Goal: Information Seeking & Learning: Learn about a topic

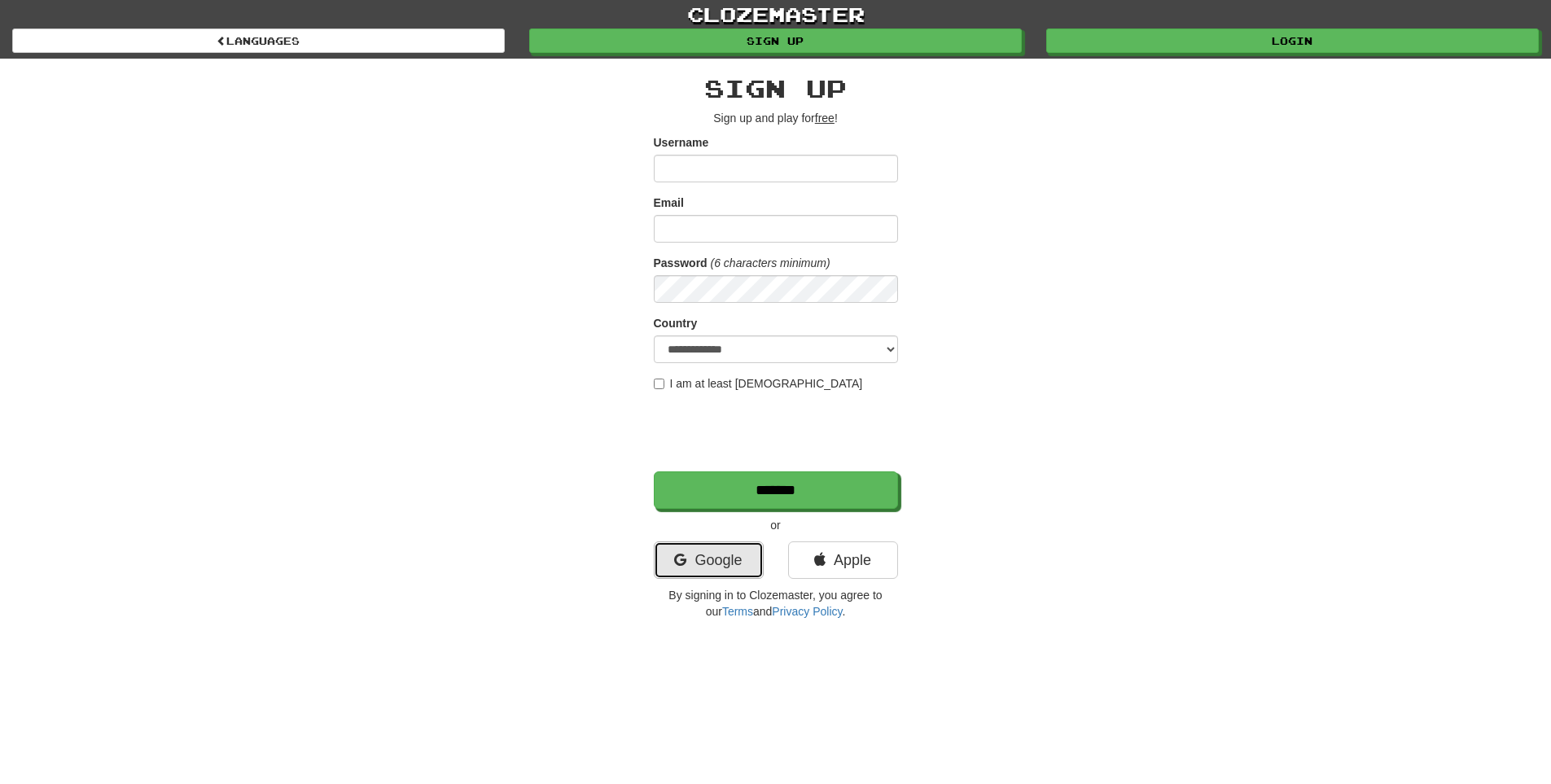
click at [739, 559] on link "Google" at bounding box center [708, 559] width 110 height 37
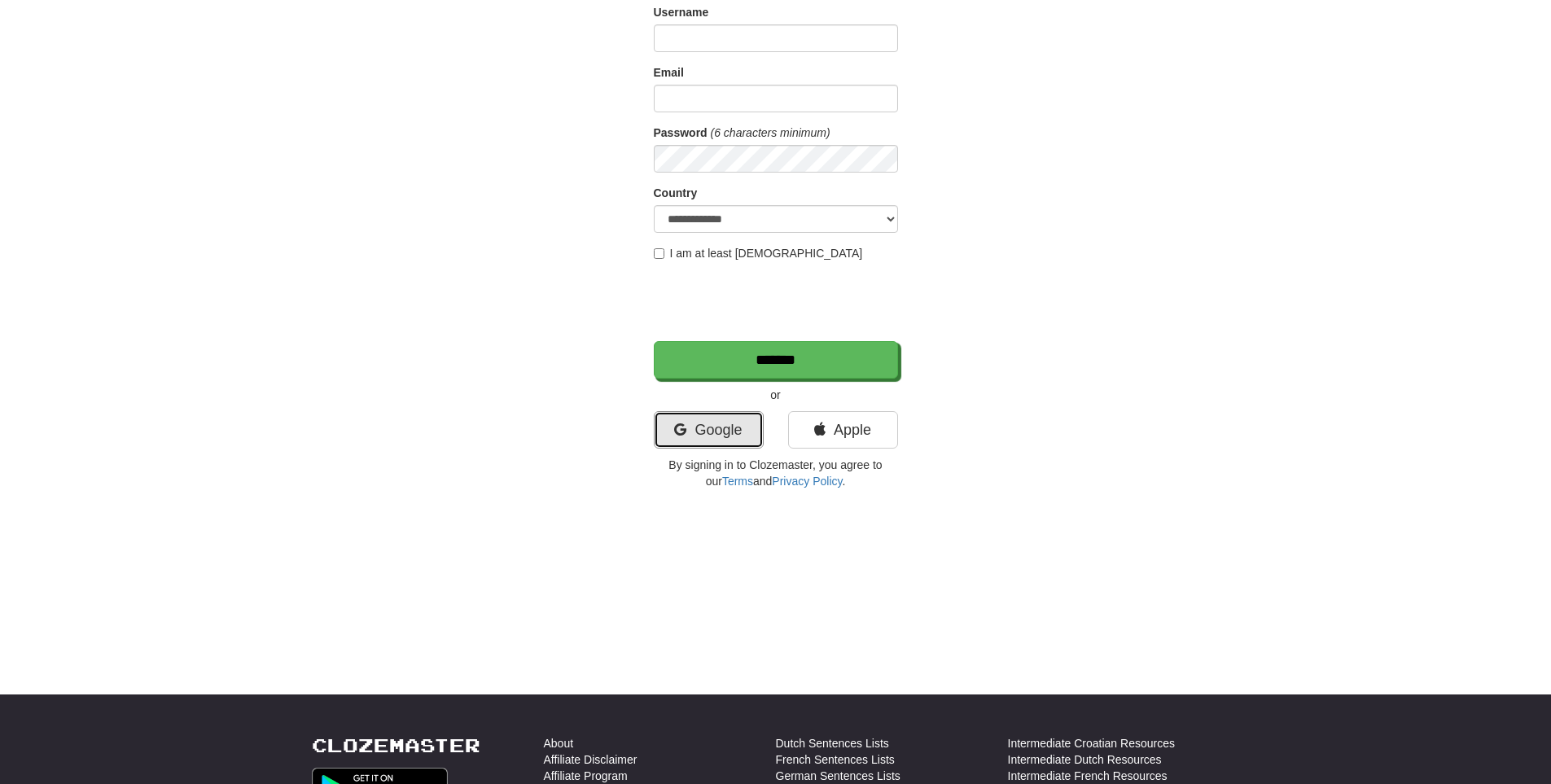
scroll to position [136, 0]
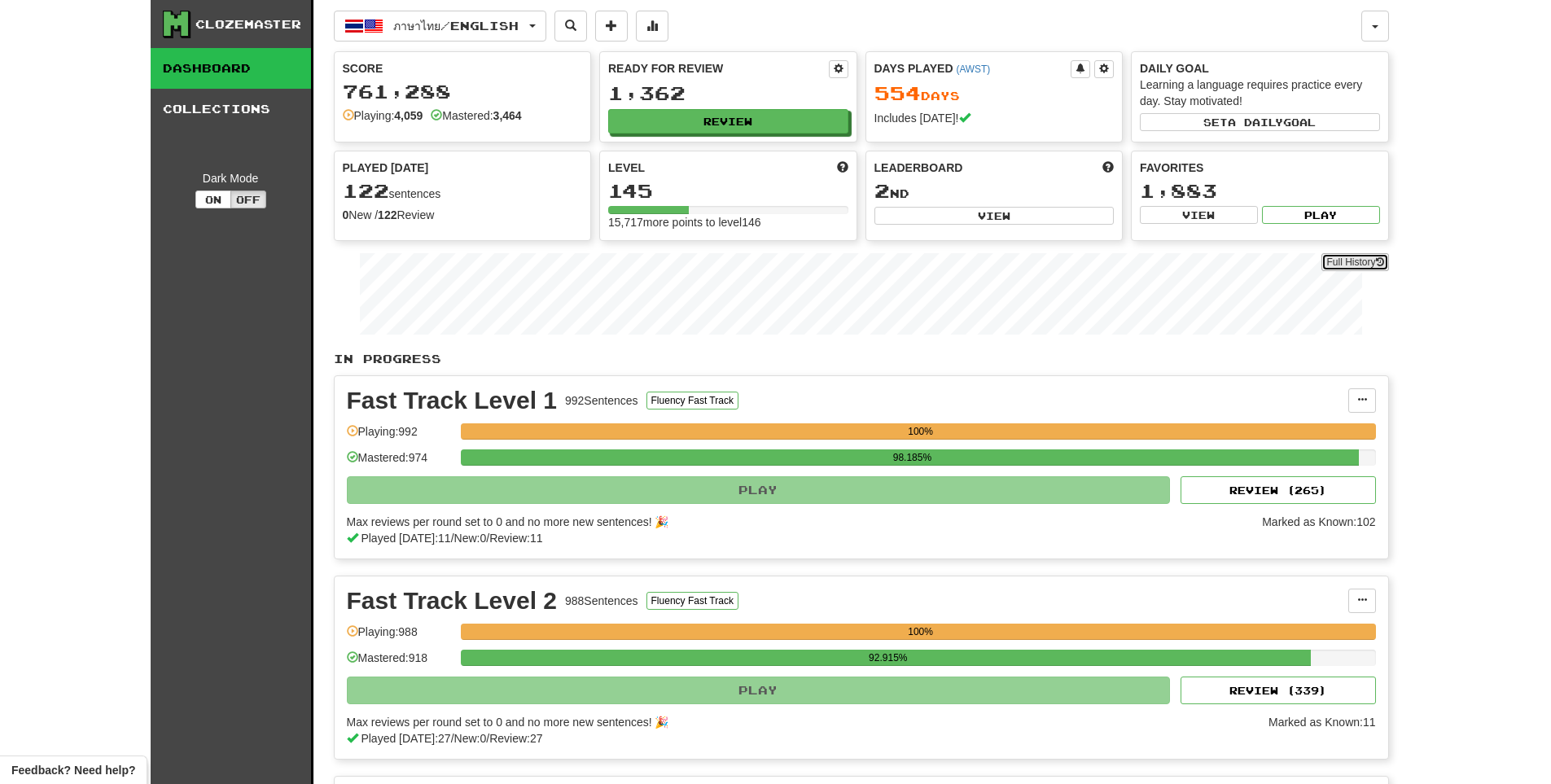
click at [1371, 260] on link "Full History" at bounding box center [1354, 262] width 67 height 18
click at [791, 121] on button "Review" at bounding box center [728, 121] width 240 height 25
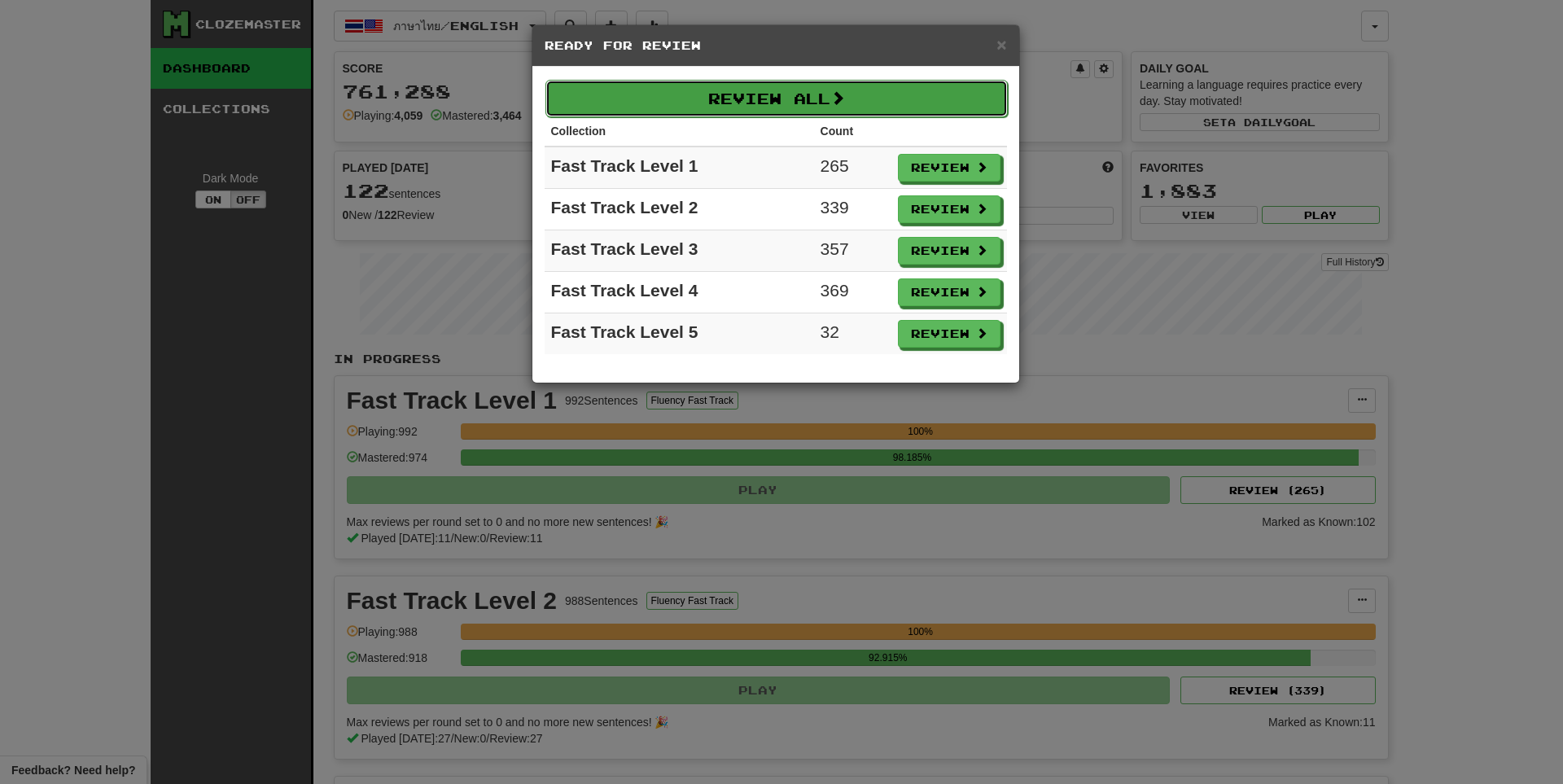
click at [790, 87] on button "Review All" at bounding box center [776, 98] width 462 height 37
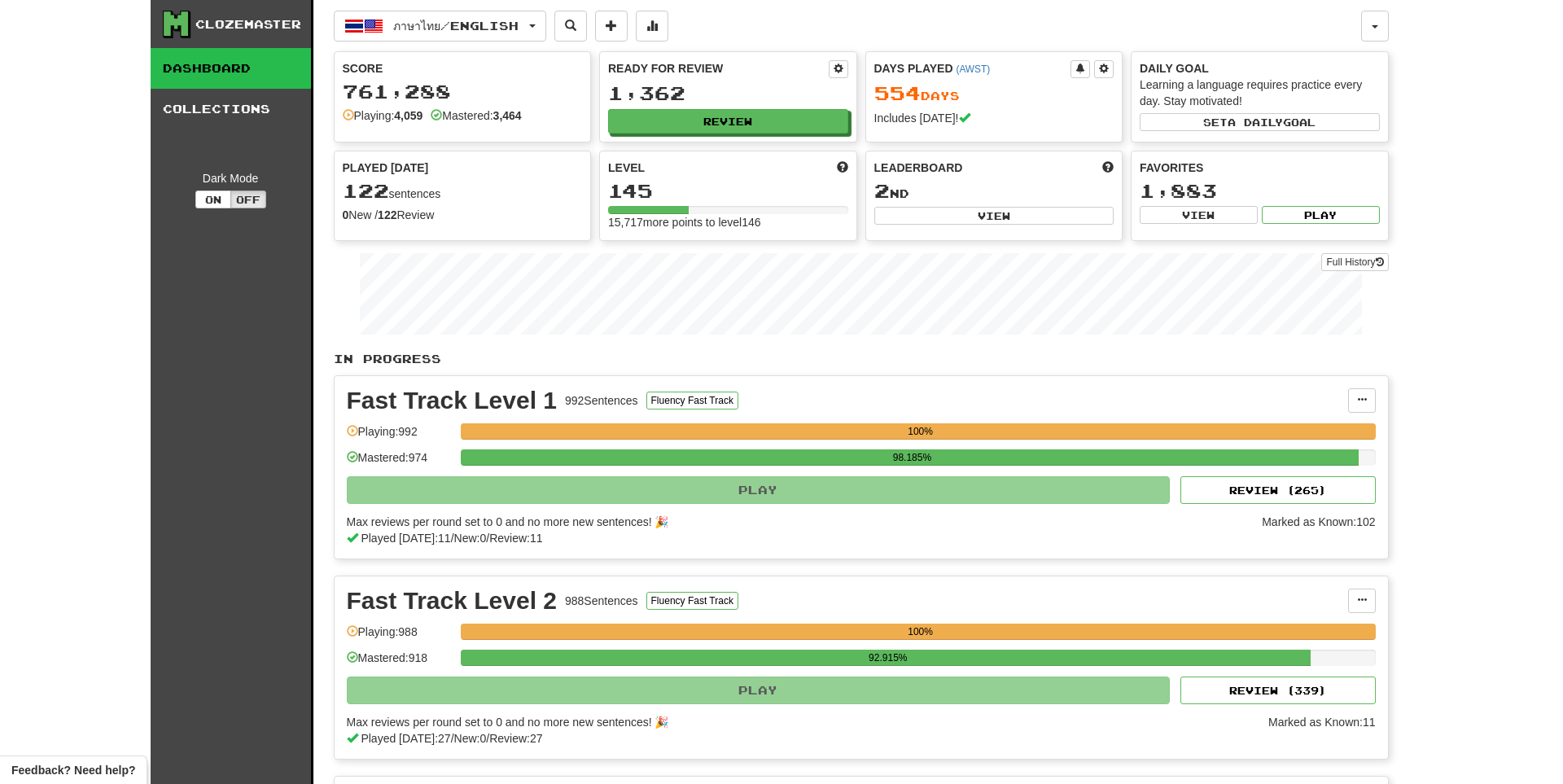
select select "**"
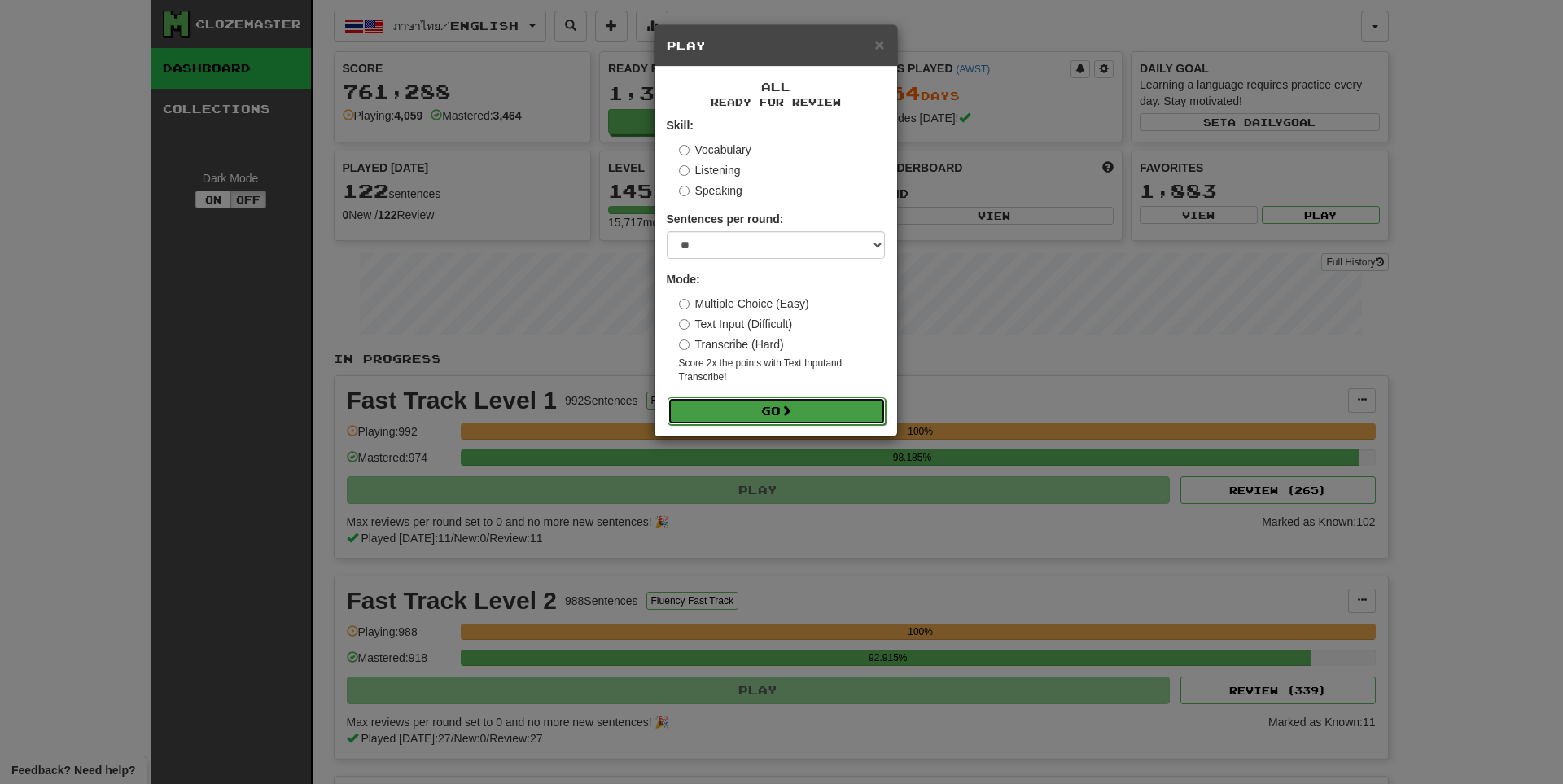
click at [743, 419] on button "Go" at bounding box center [776, 411] width 218 height 27
drag, startPoint x: 743, startPoint y: 419, endPoint x: 768, endPoint y: 433, distance: 28.7
click at [740, 476] on div "× Play All Ready for Review Skill: Vocabulary Listening Speaking Sentences per …" at bounding box center [782, 392] width 1563 height 784
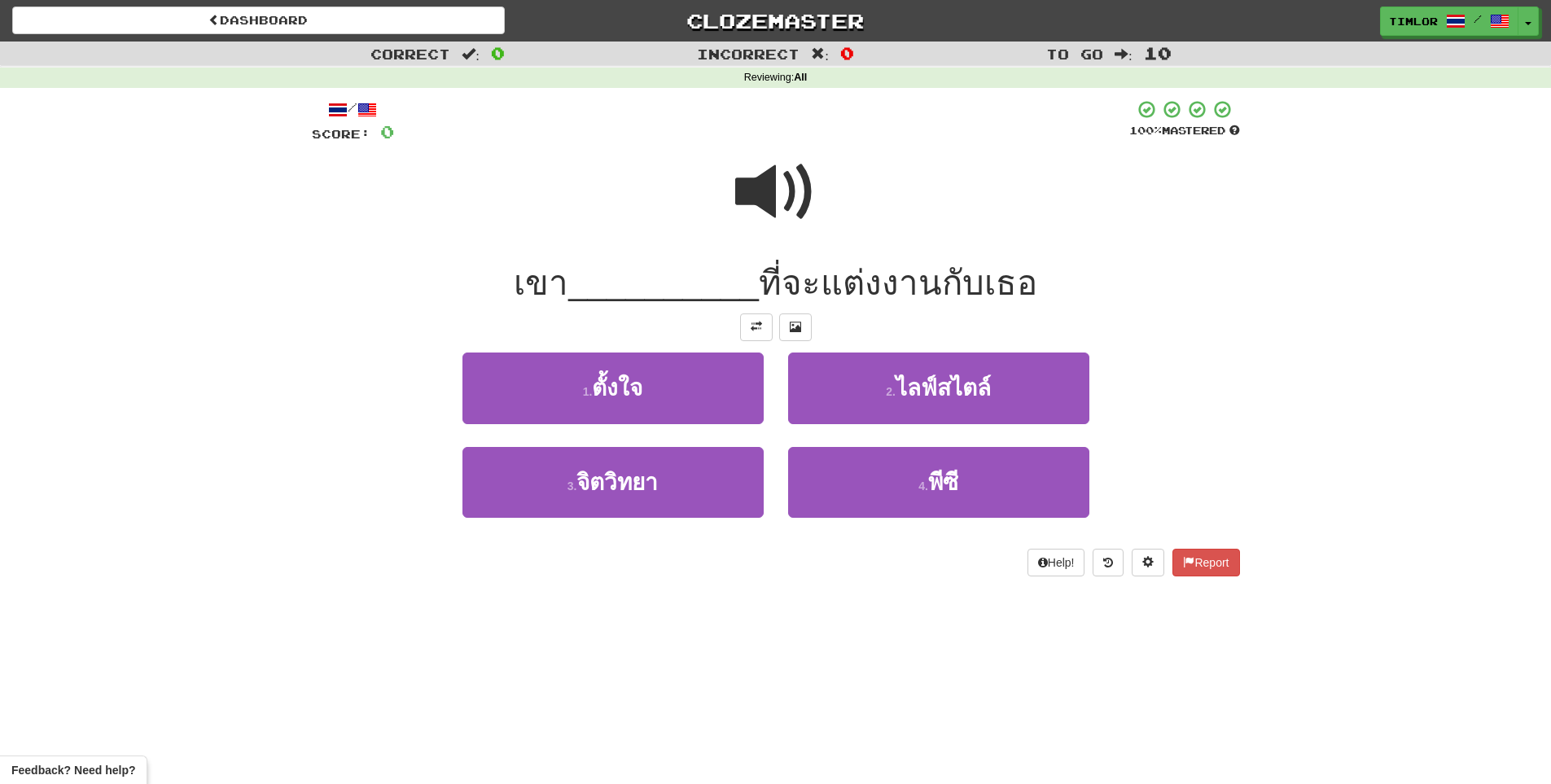
click at [754, 206] on span at bounding box center [775, 192] width 81 height 81
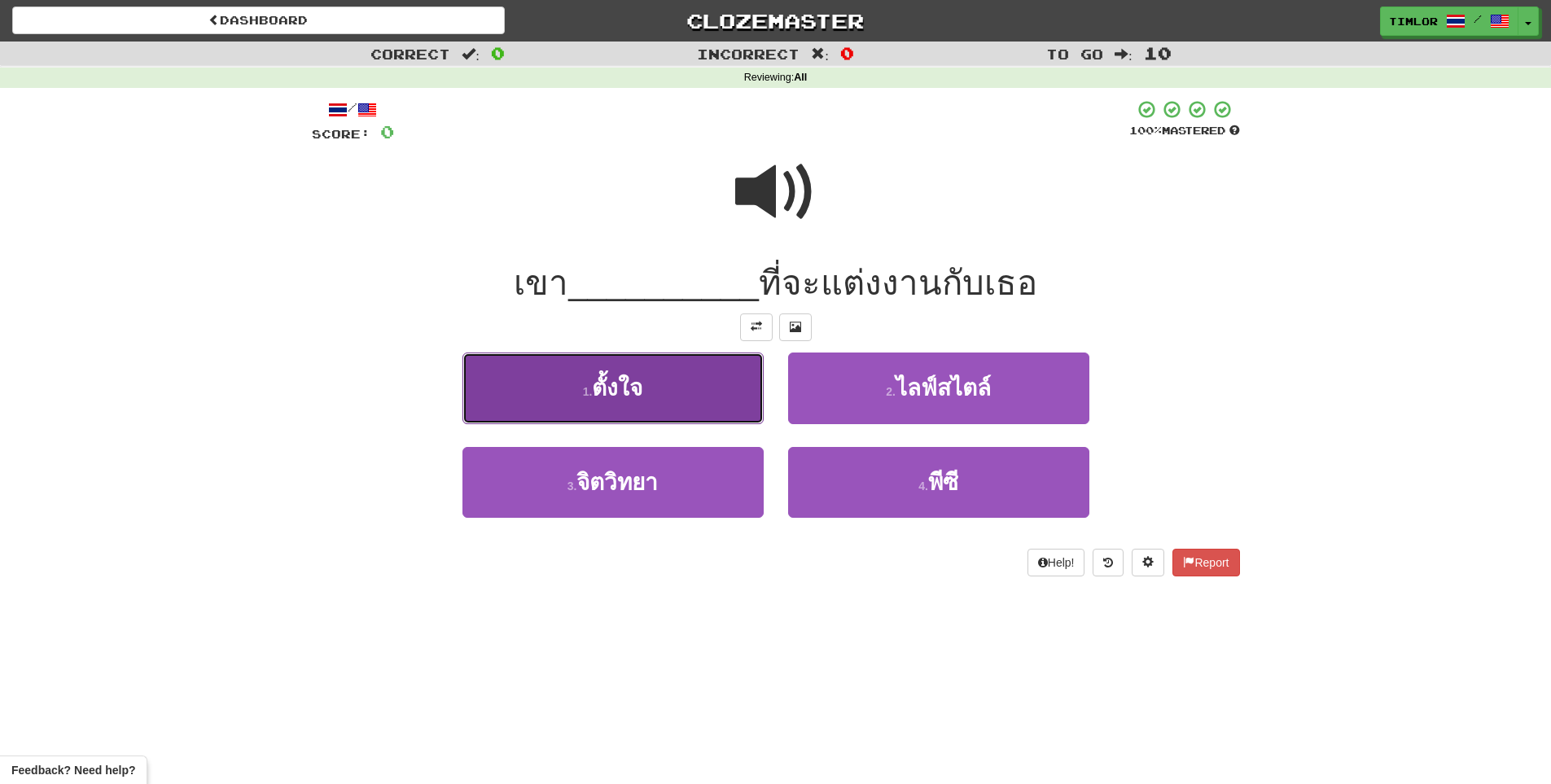
click at [686, 354] on button "1 . ตั้งใจ" at bounding box center [613, 388] width 301 height 71
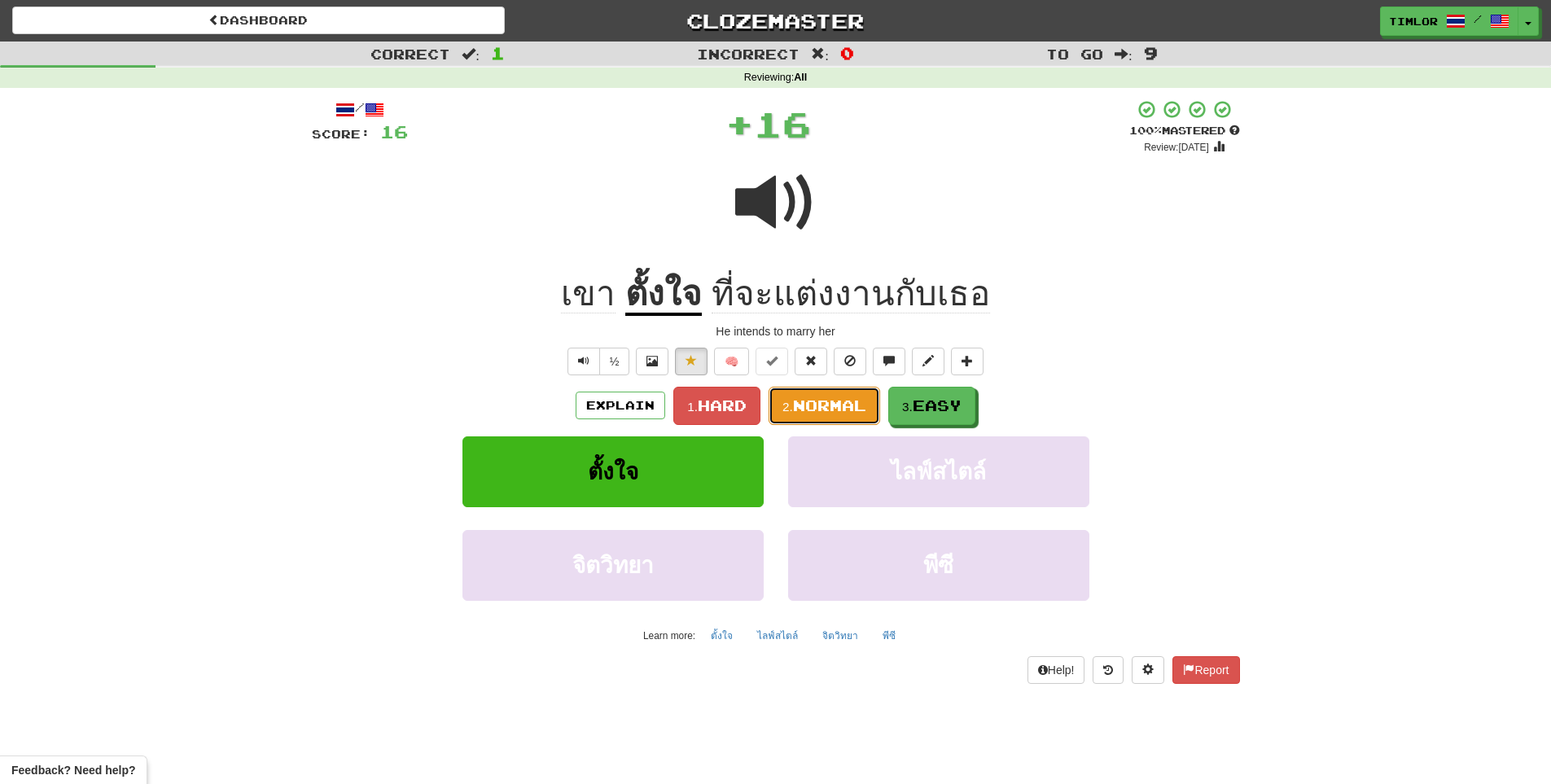
click at [832, 394] on button "2. Normal" at bounding box center [824, 406] width 111 height 38
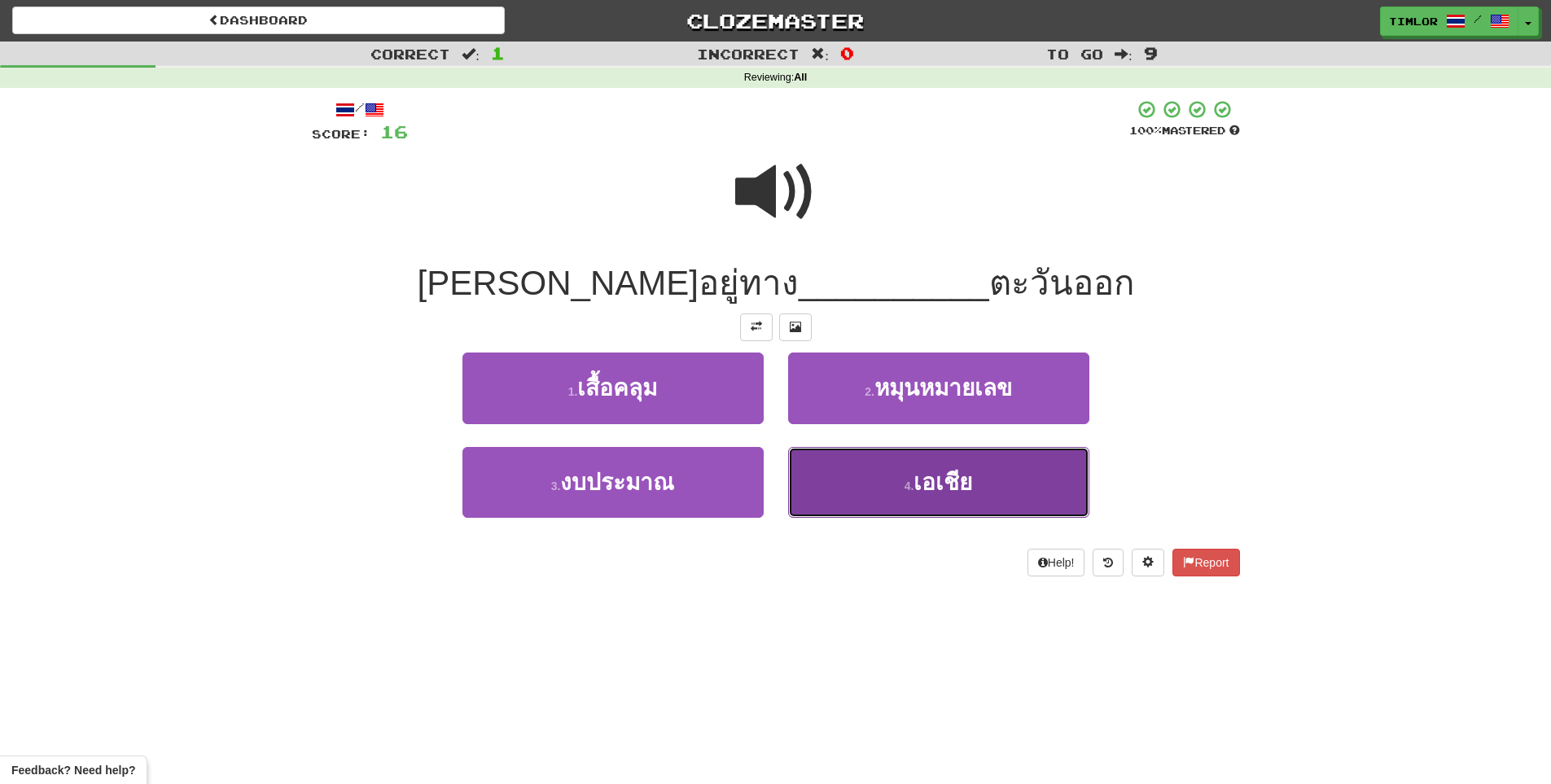
click at [849, 466] on button "4 . เอเชีย" at bounding box center [938, 483] width 301 height 71
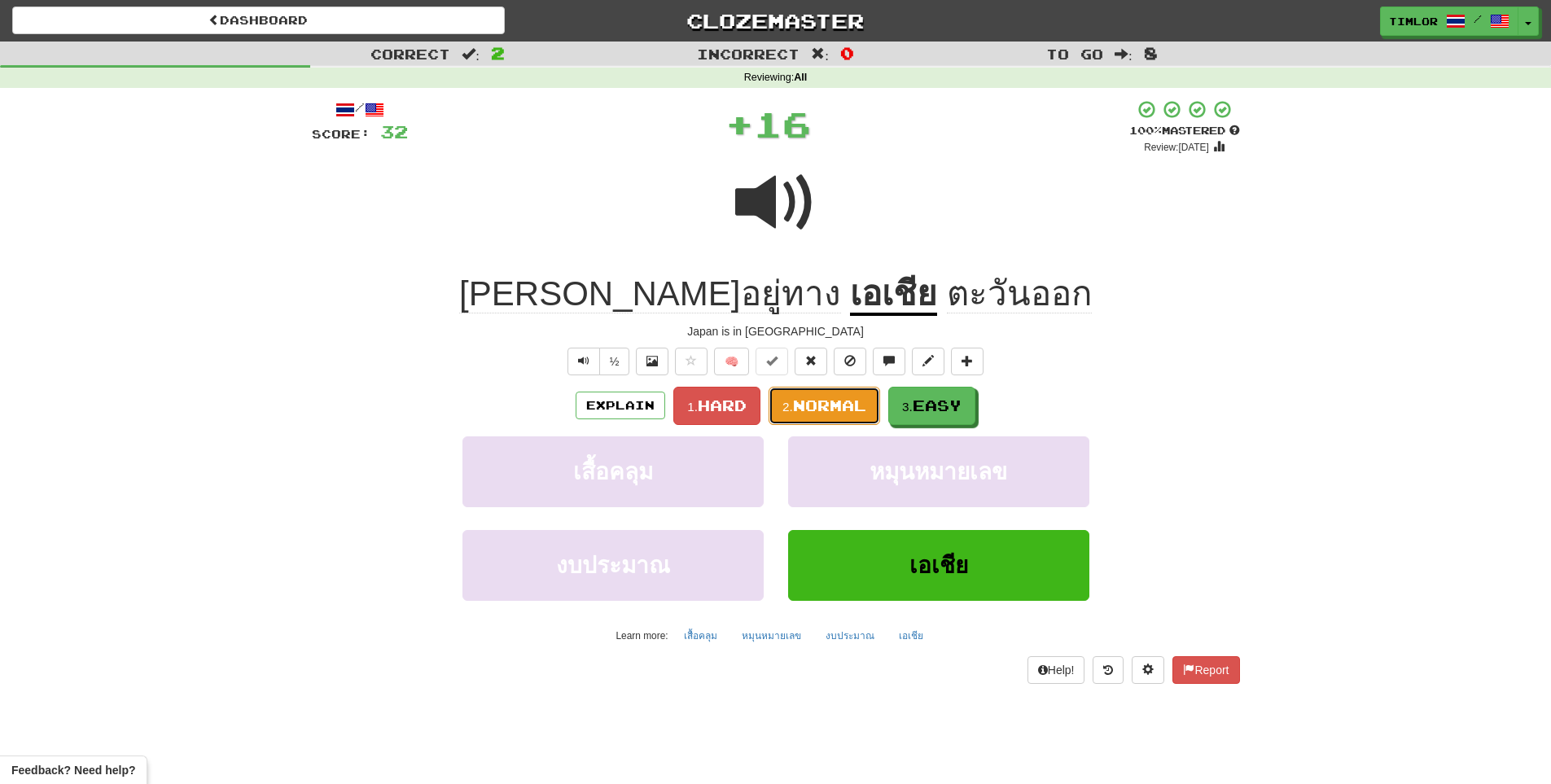
click at [856, 413] on span "Normal" at bounding box center [830, 405] width 73 height 18
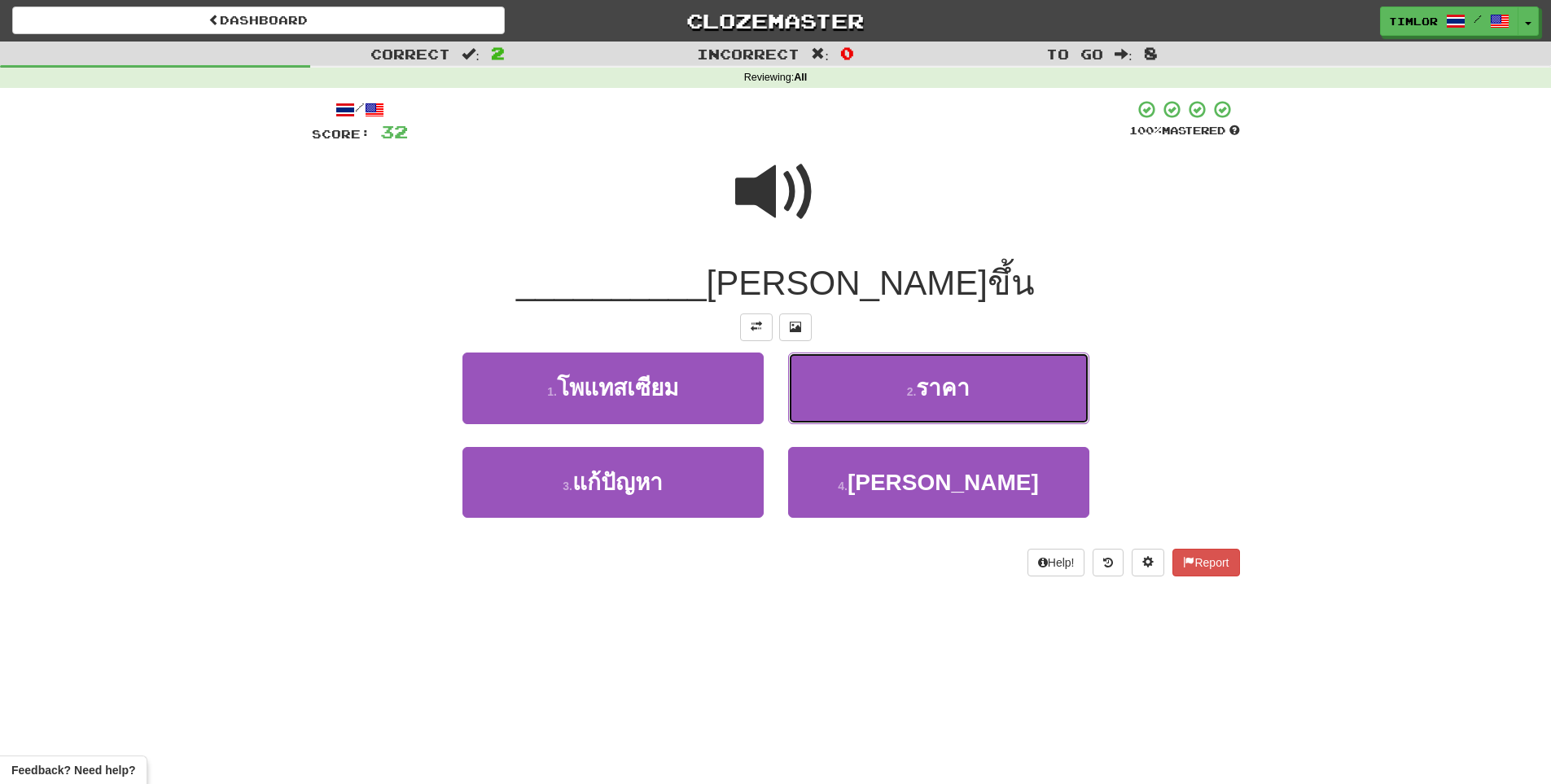
click at [857, 411] on button "2 . ราคา" at bounding box center [938, 388] width 301 height 71
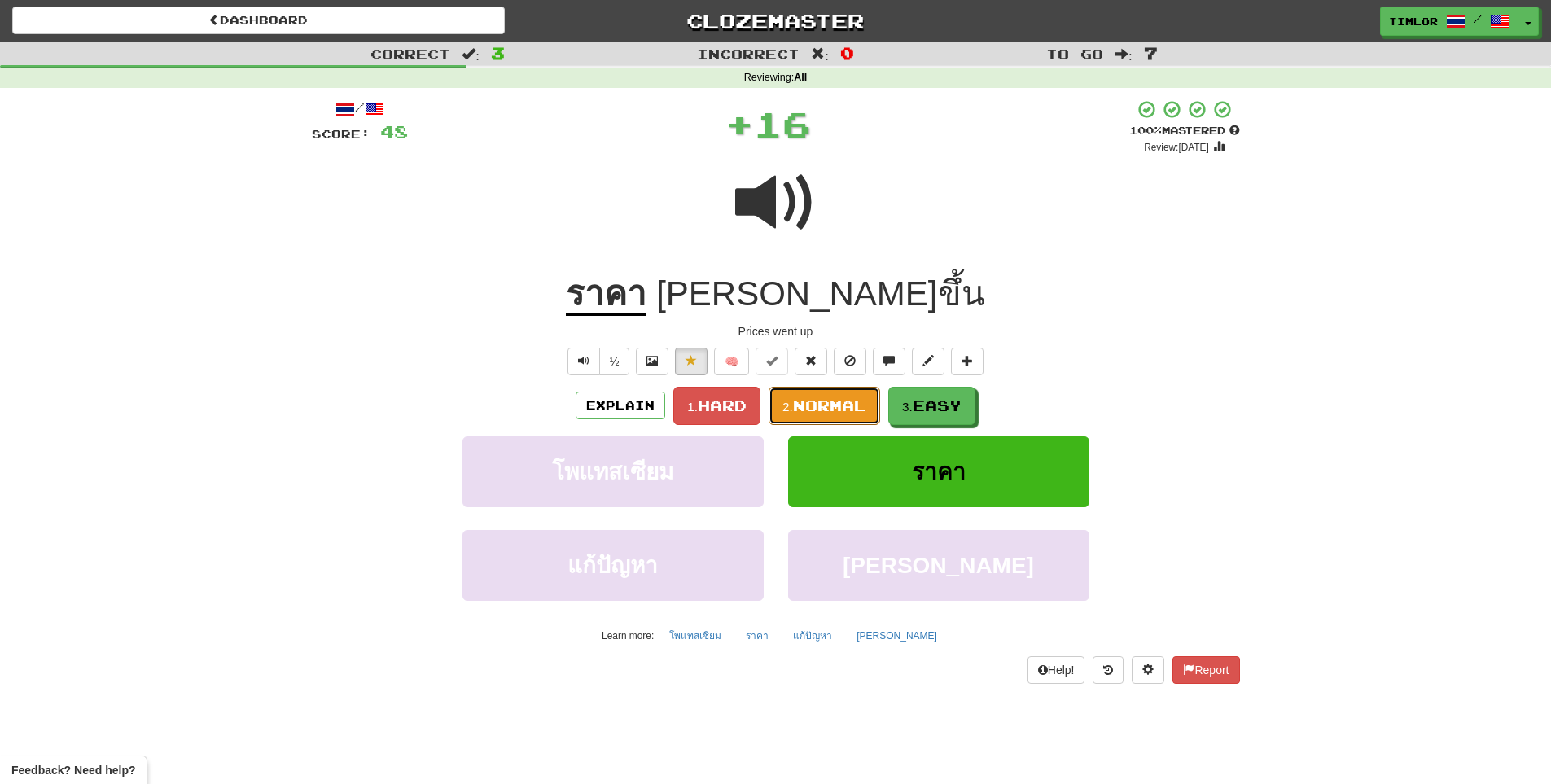
click at [857, 411] on span "Normal" at bounding box center [830, 405] width 73 height 18
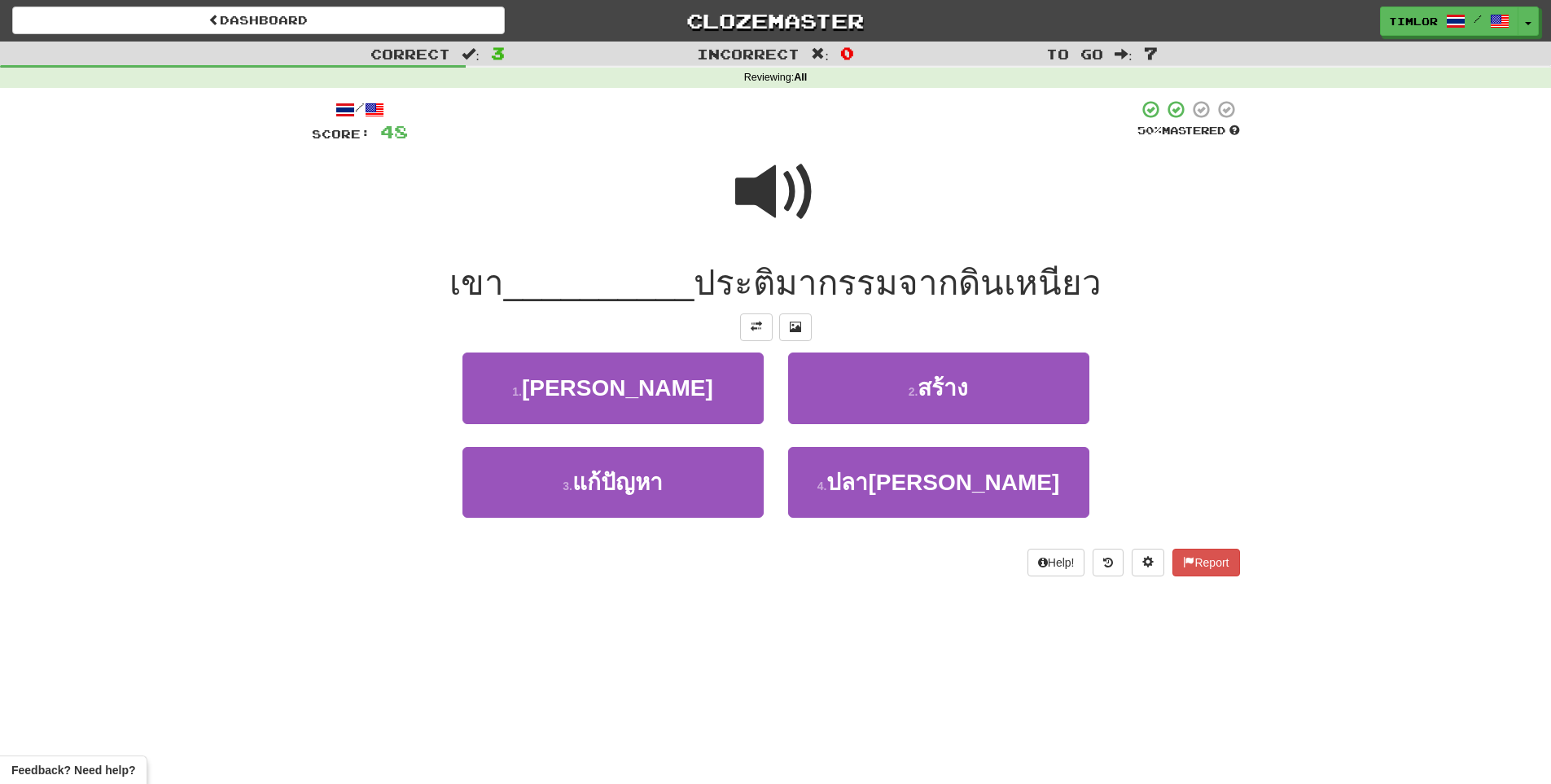
click at [745, 176] on span at bounding box center [775, 192] width 81 height 81
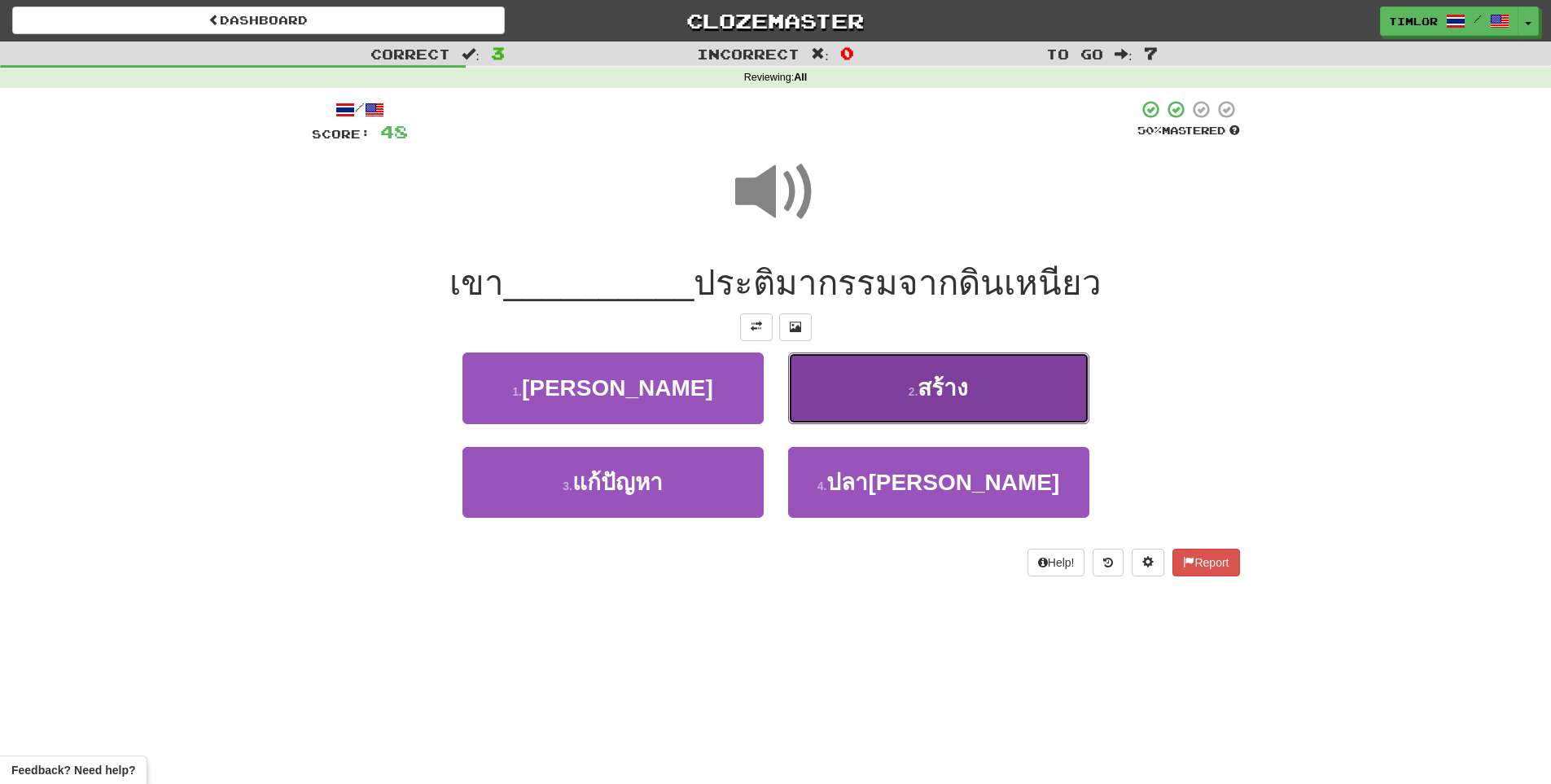
click at [884, 392] on button "2 . สร้าง" at bounding box center [938, 388] width 301 height 71
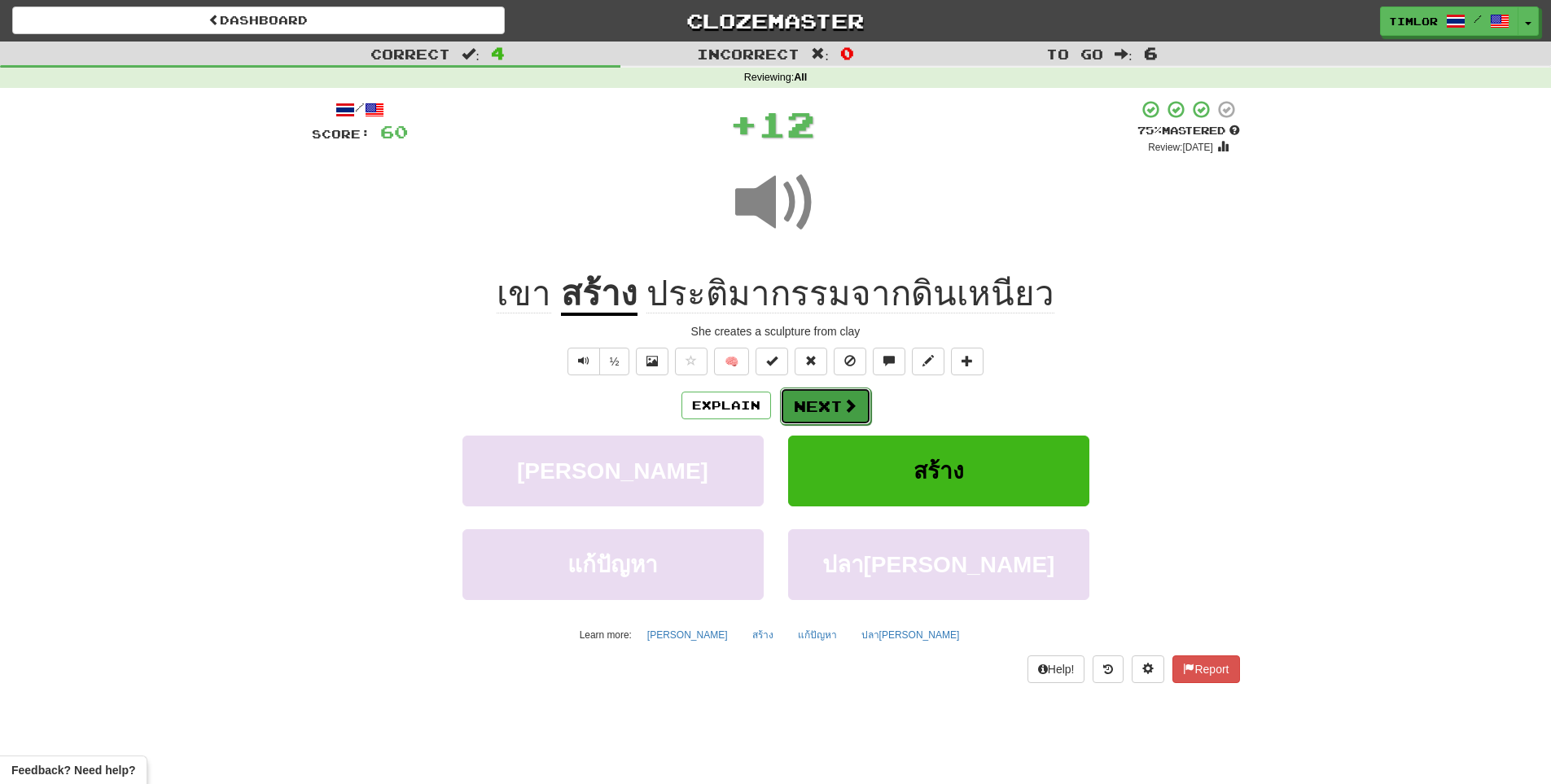
click at [844, 403] on span at bounding box center [850, 405] width 15 height 15
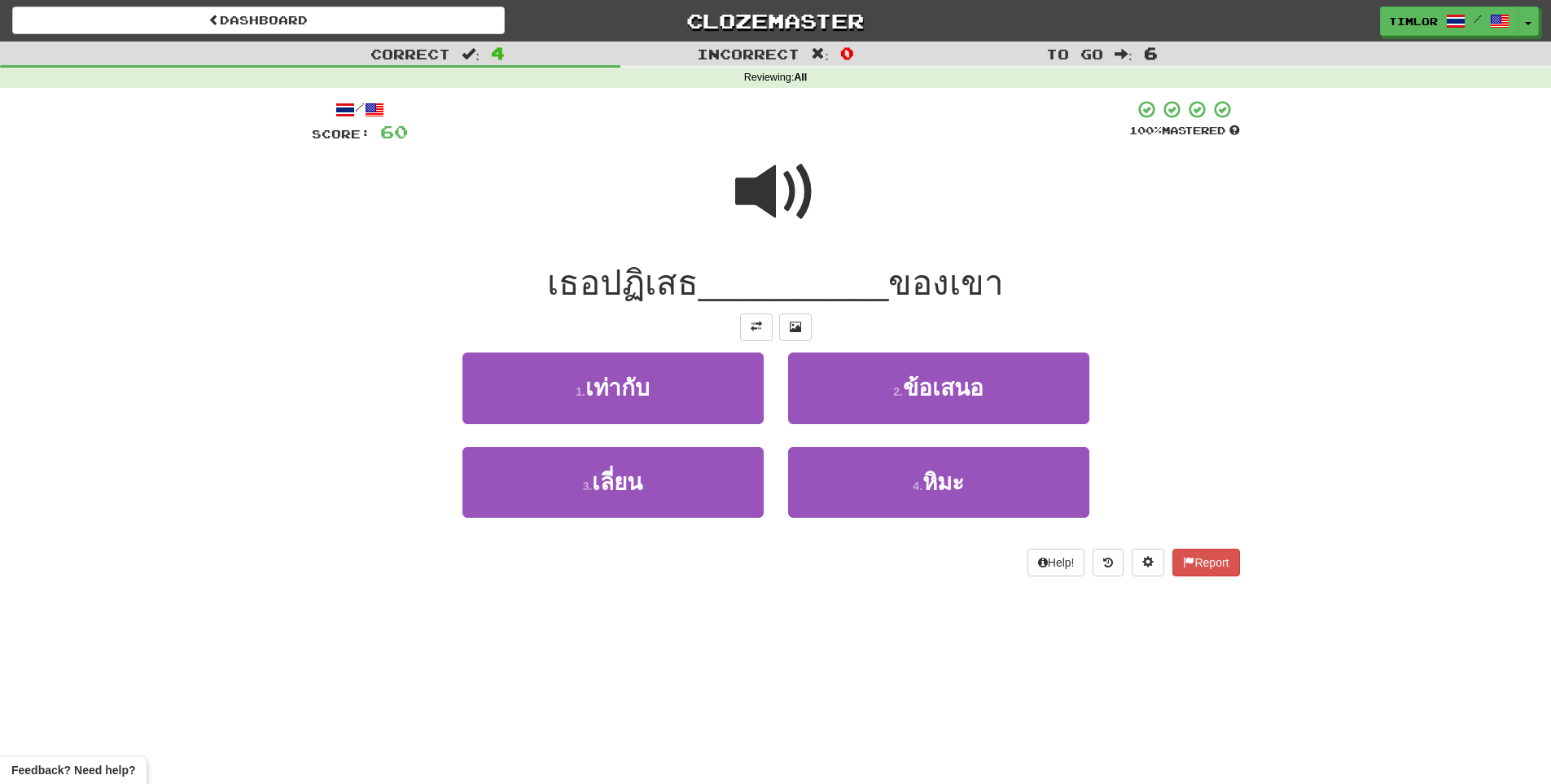
click at [763, 152] on span at bounding box center [775, 192] width 81 height 81
click at [672, 372] on button "1 . เท่ากับ" at bounding box center [613, 388] width 301 height 71
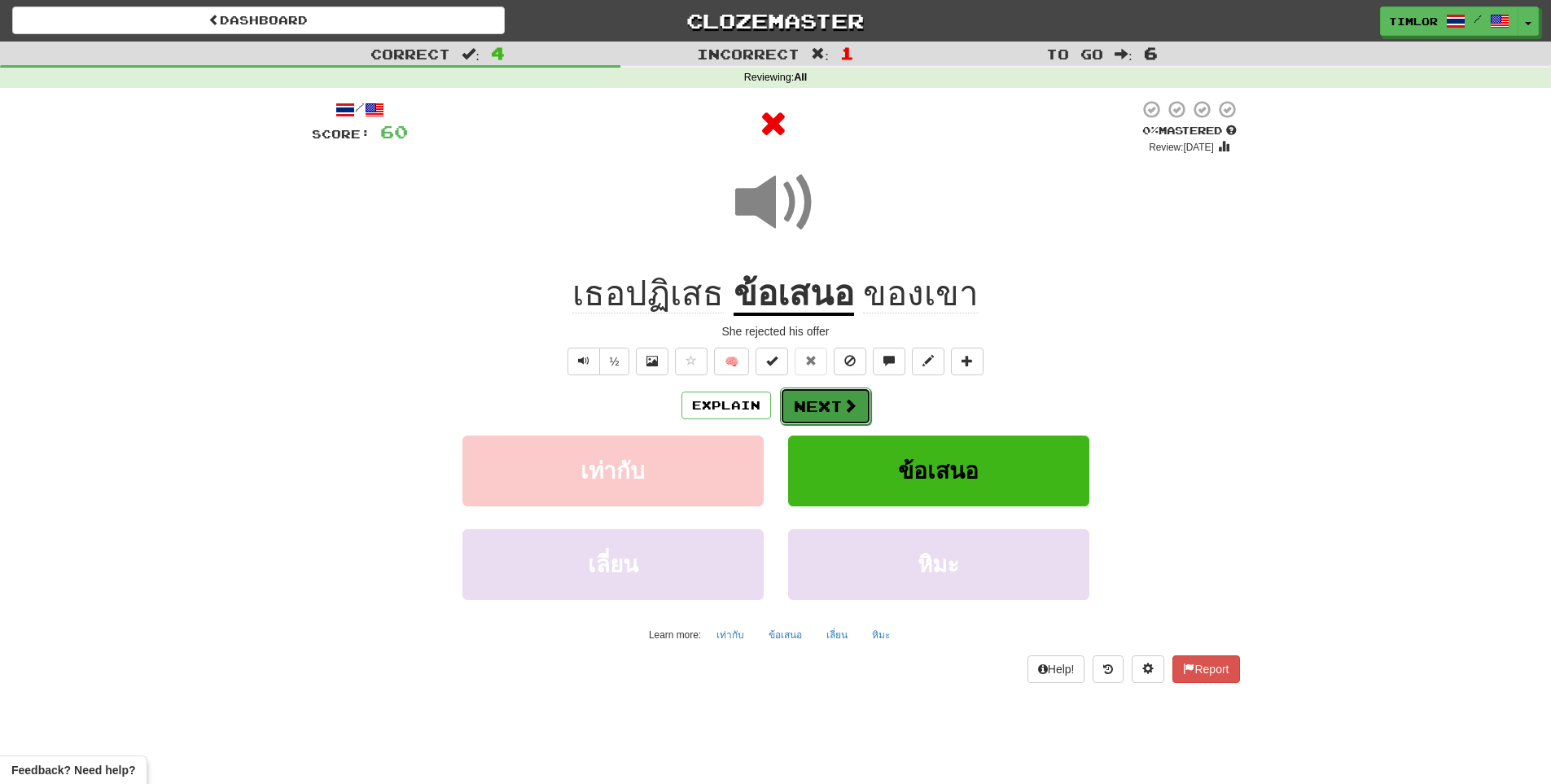
click at [868, 415] on button "Next" at bounding box center [825, 405] width 91 height 37
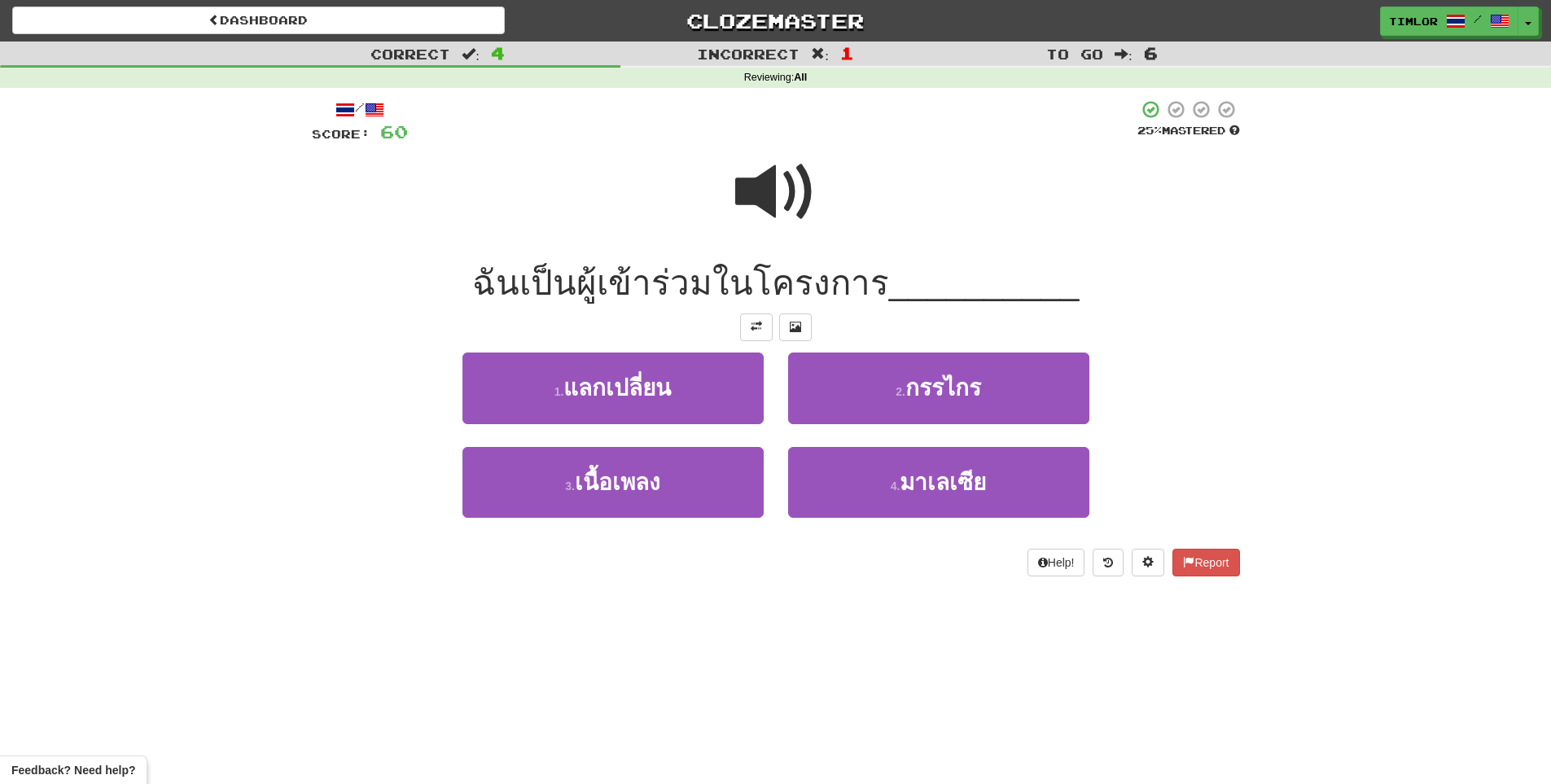
click at [787, 212] on span at bounding box center [775, 192] width 81 height 81
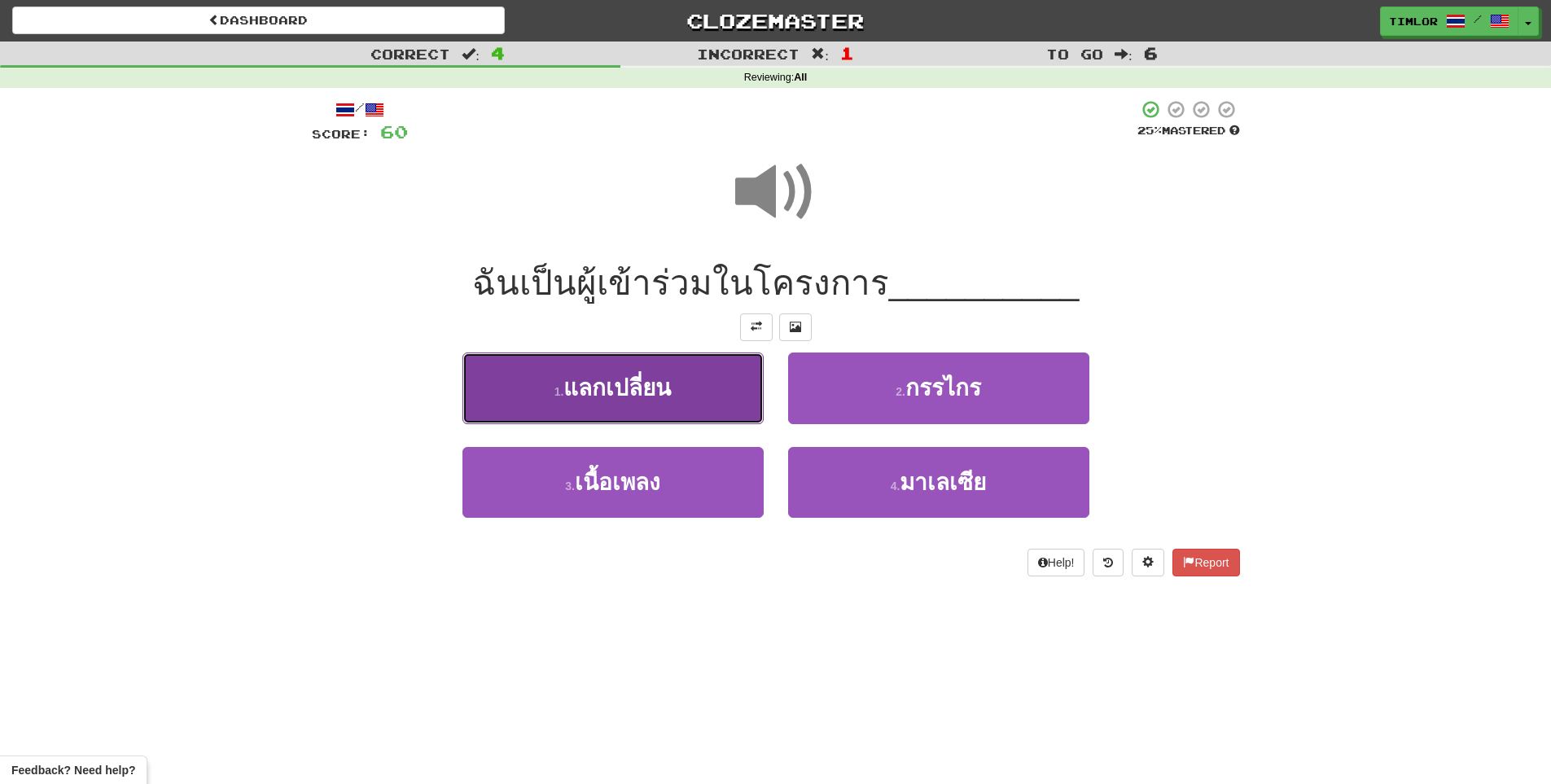
click at [731, 382] on button "1 . แลกเปลี่ยน" at bounding box center [613, 388] width 301 height 71
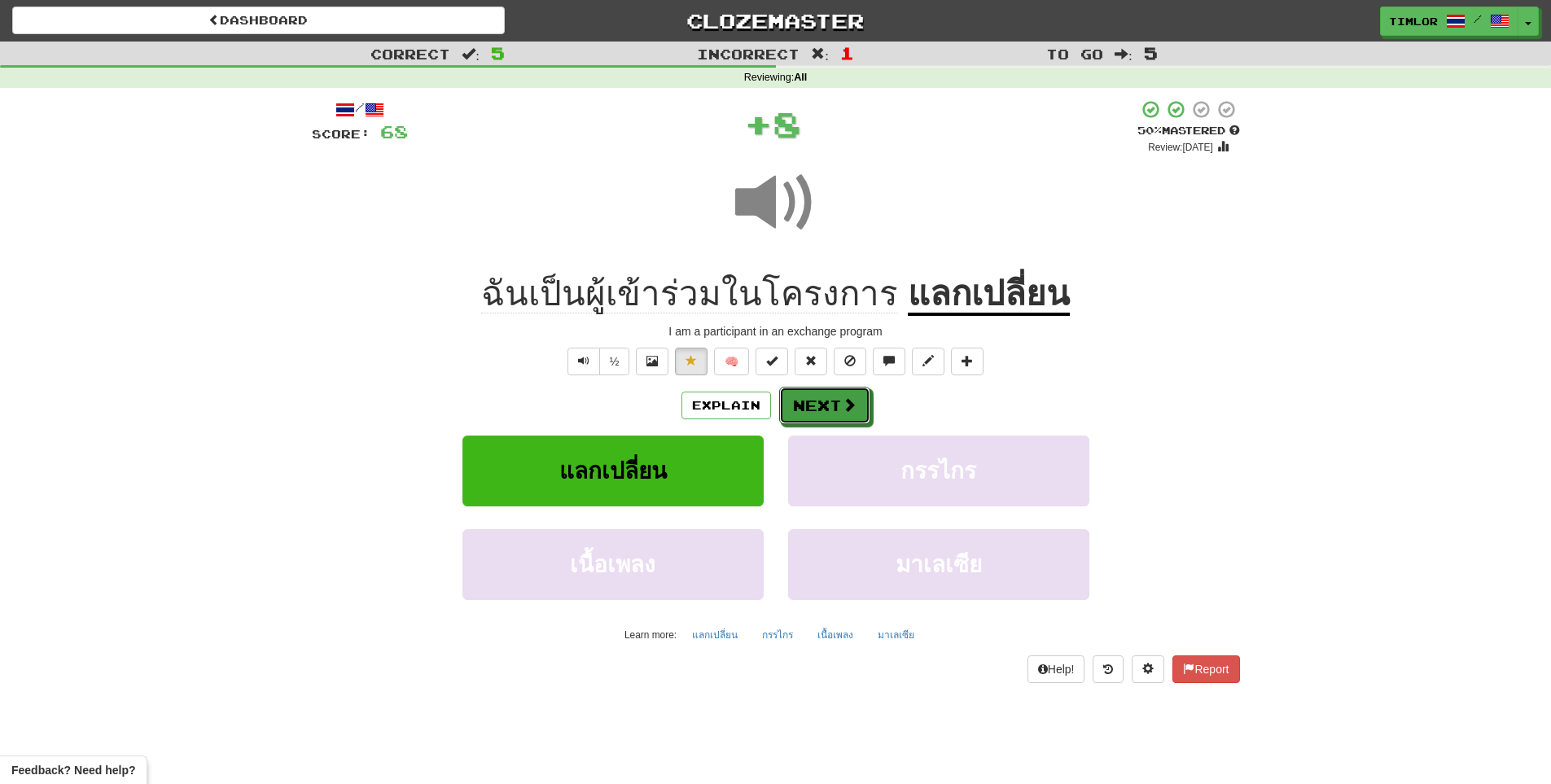
click at [851, 407] on span at bounding box center [849, 404] width 15 height 15
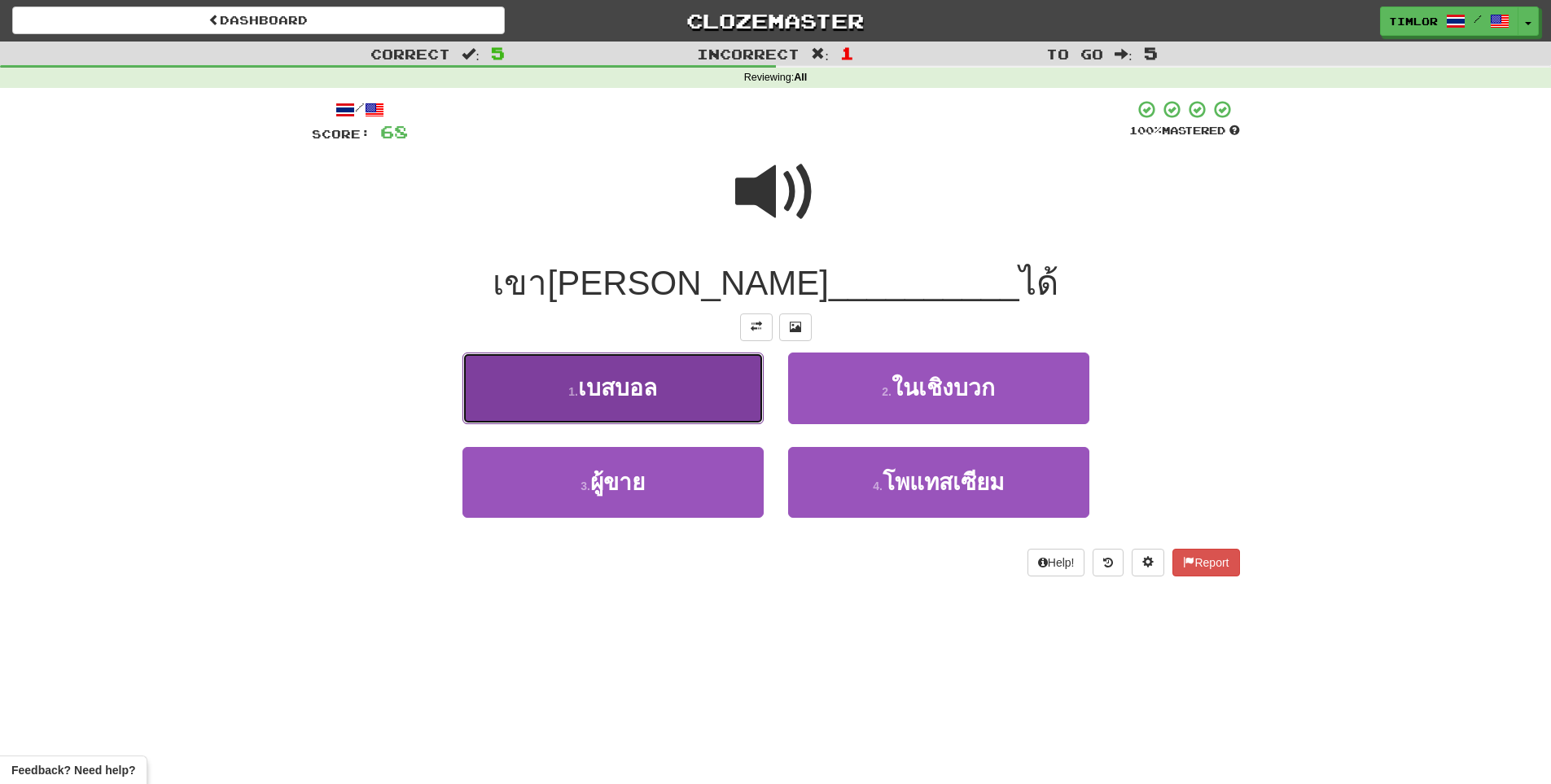
click at [740, 417] on button "1 . เบสบอล" at bounding box center [613, 388] width 301 height 71
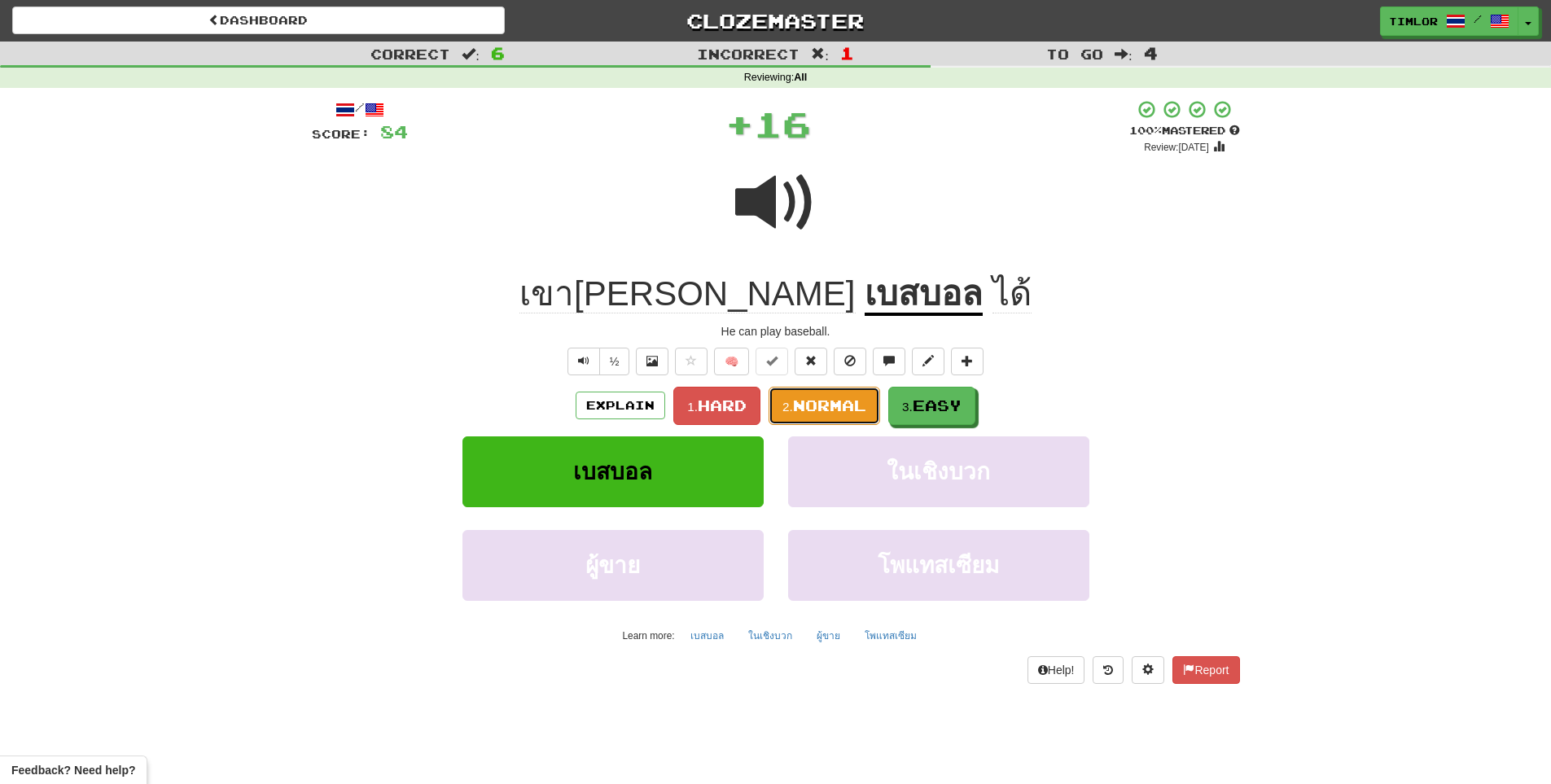
click at [869, 414] on button "2. Normal" at bounding box center [824, 406] width 111 height 38
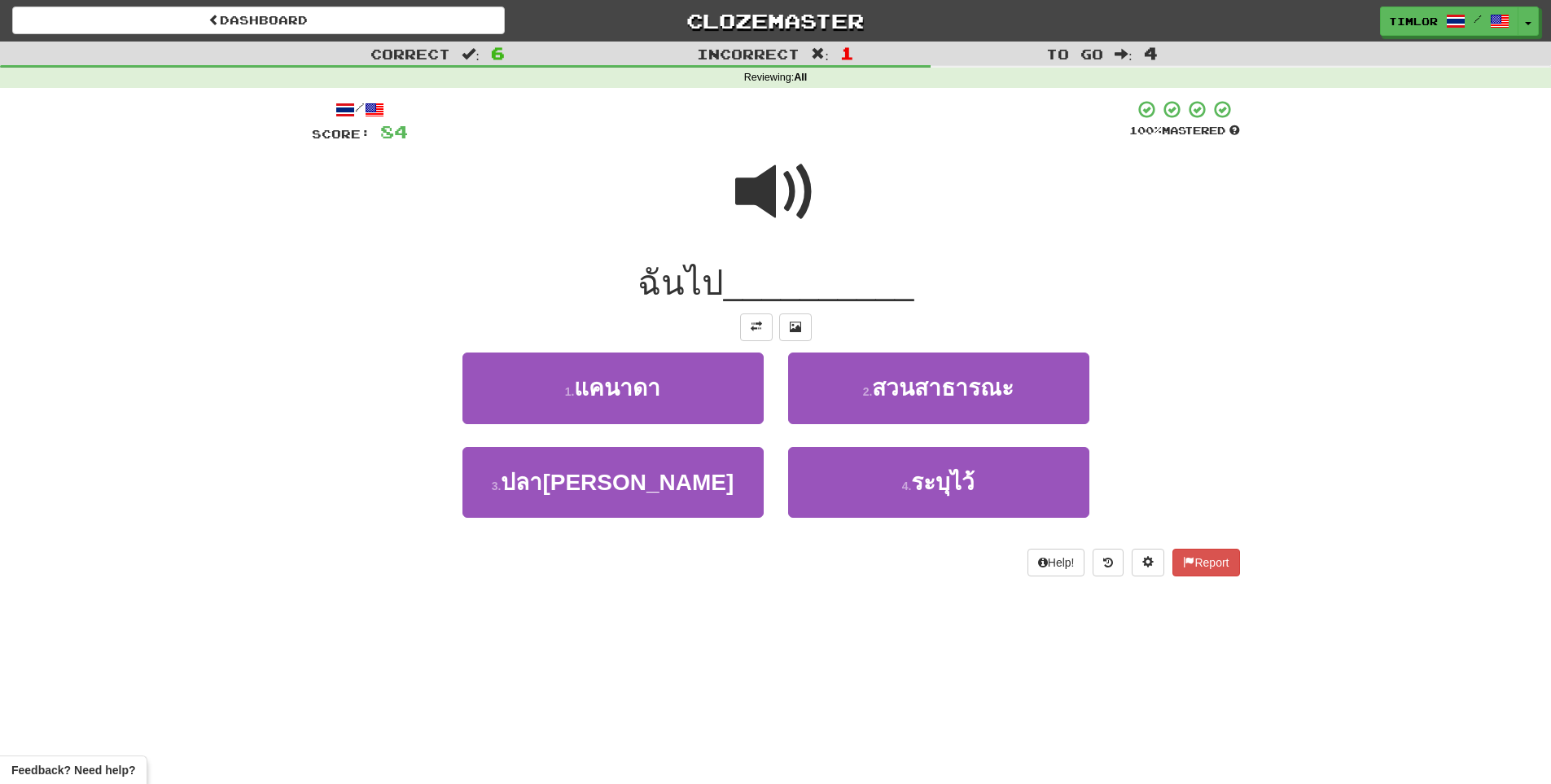
click at [821, 161] on div at bounding box center [776, 204] width 928 height 117
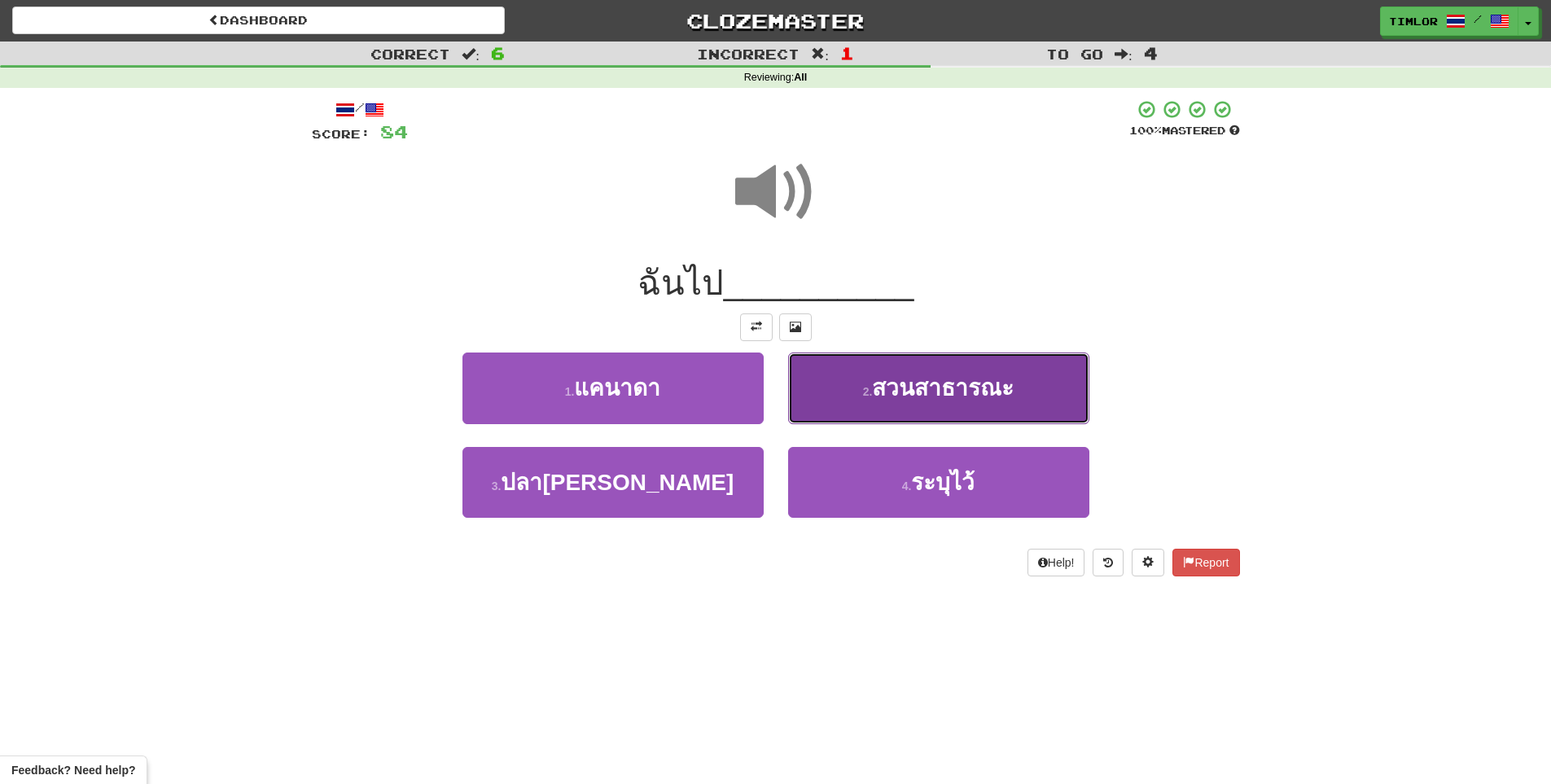
click at [850, 400] on button "2 . สวนสาธารณะ" at bounding box center [938, 388] width 301 height 71
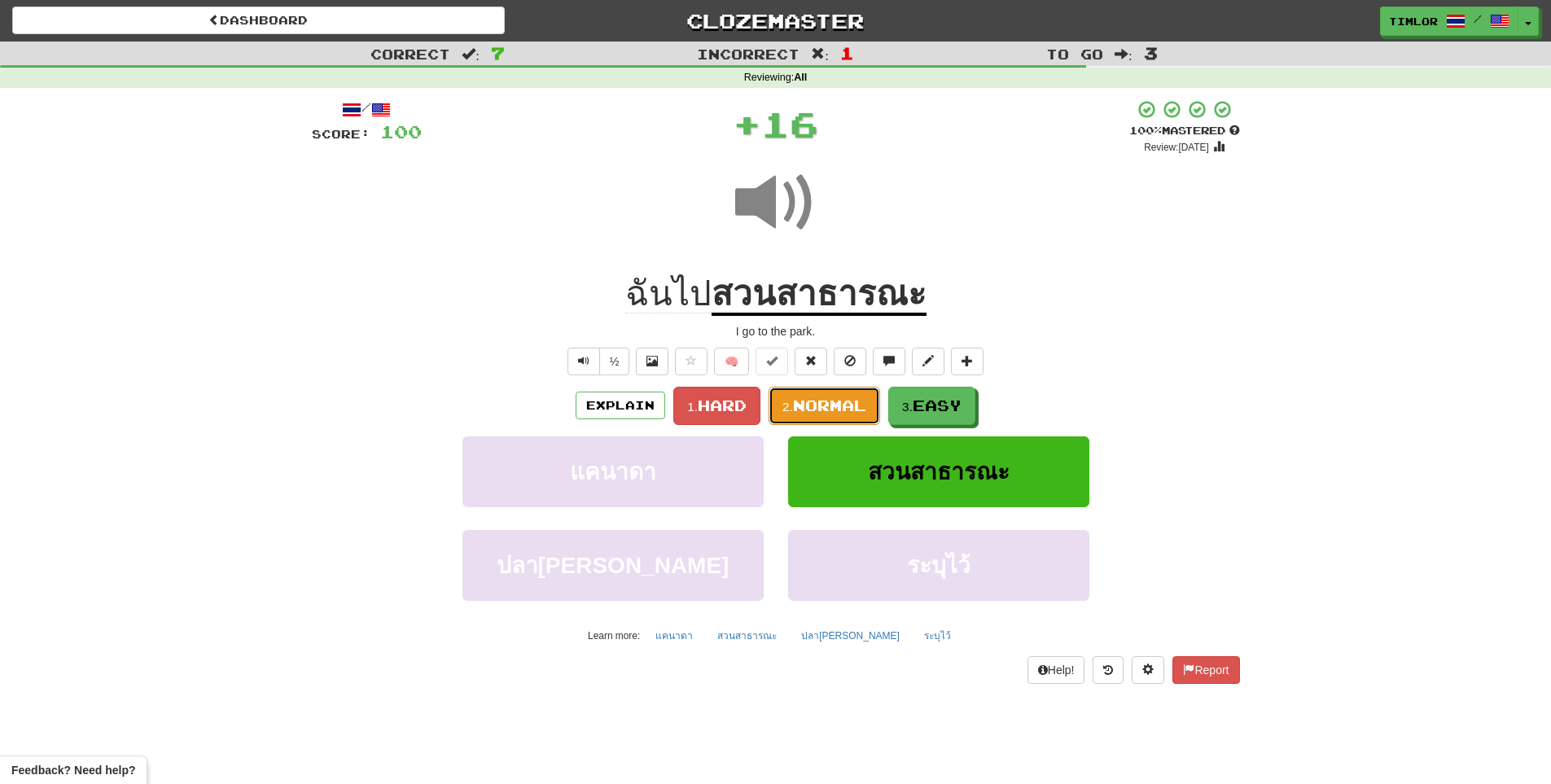
click at [850, 402] on span "Normal" at bounding box center [830, 405] width 73 height 18
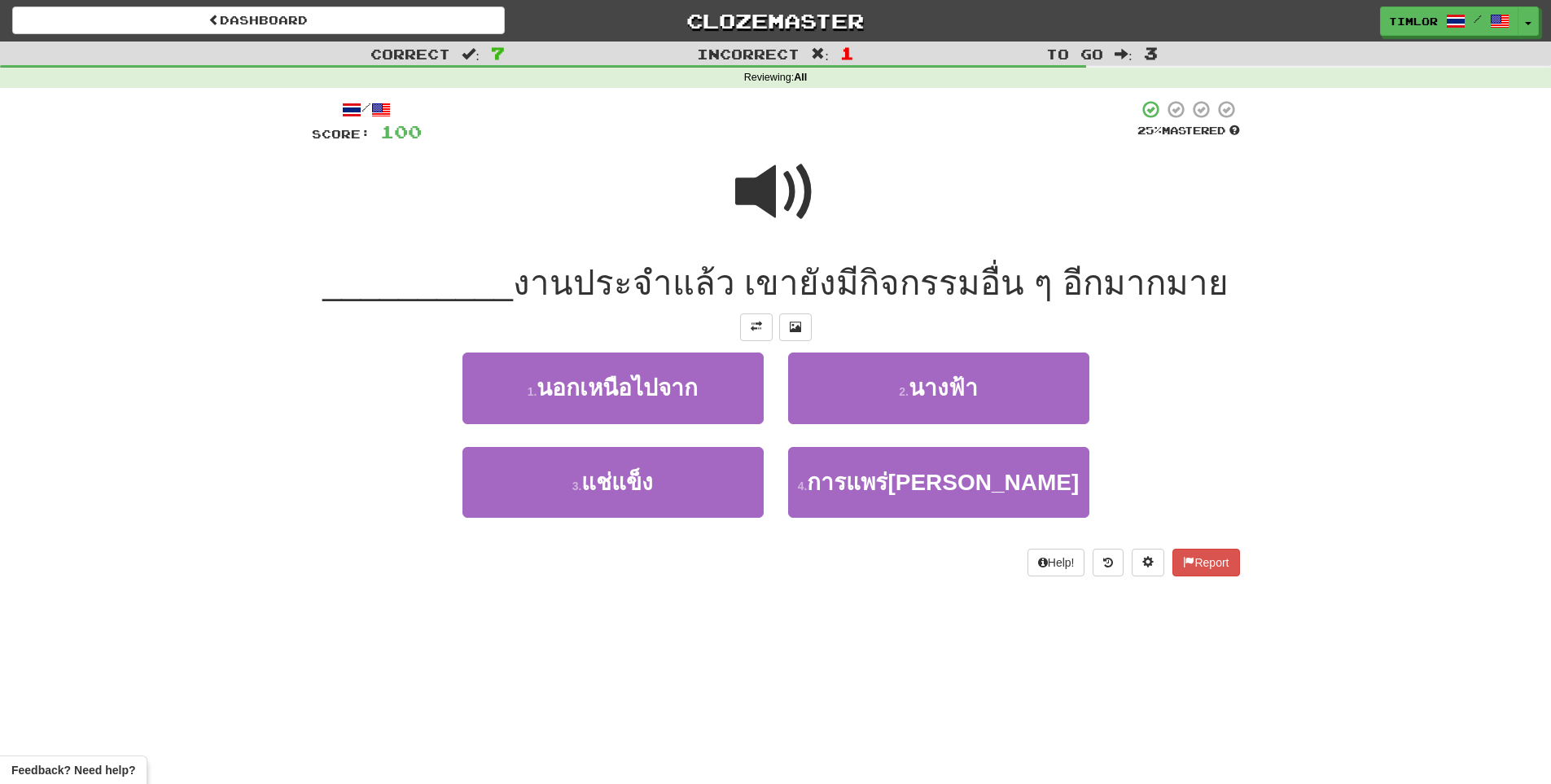
click at [831, 214] on div at bounding box center [776, 204] width 928 height 117
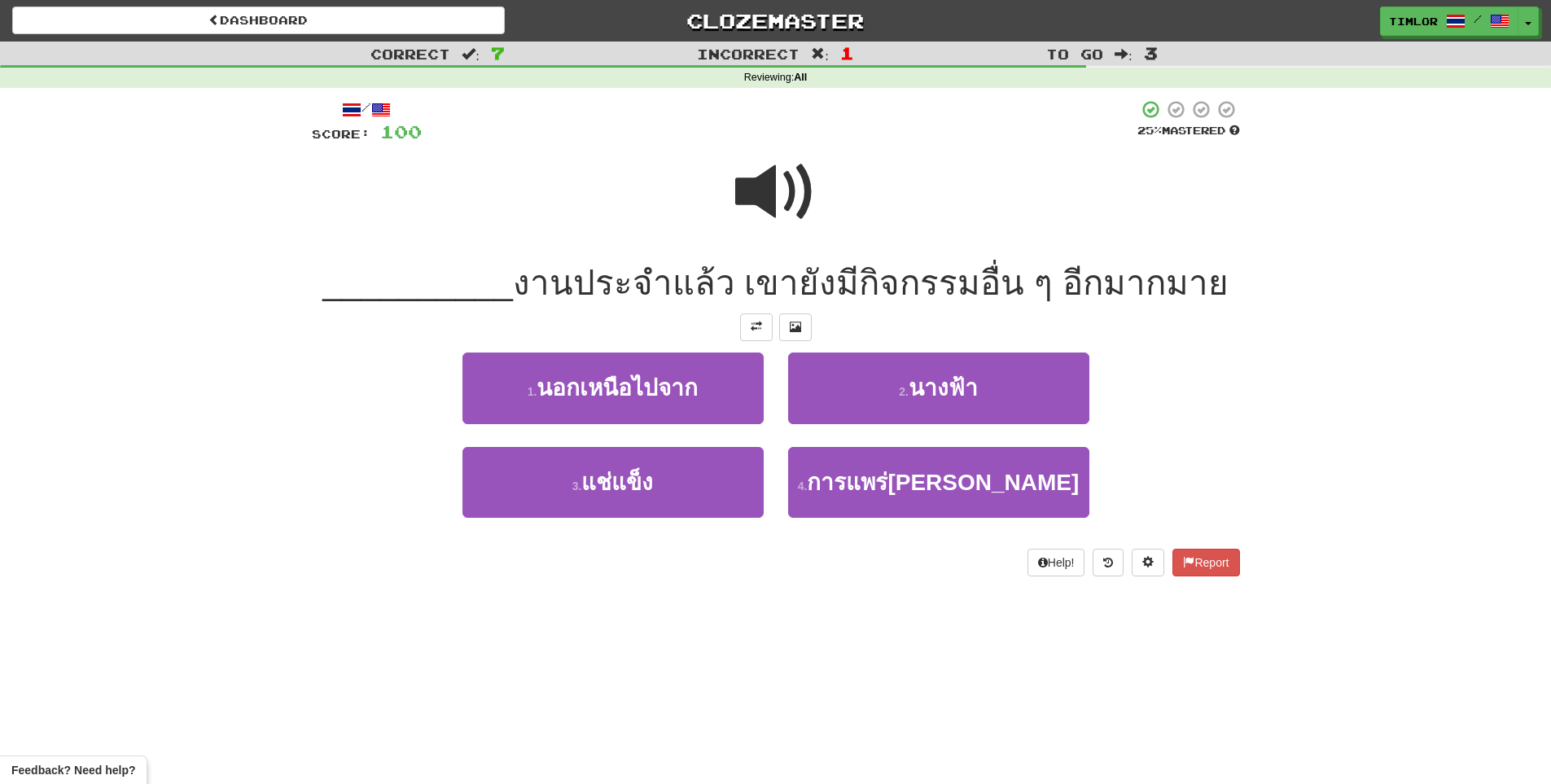
click at [831, 214] on div at bounding box center [776, 204] width 928 height 117
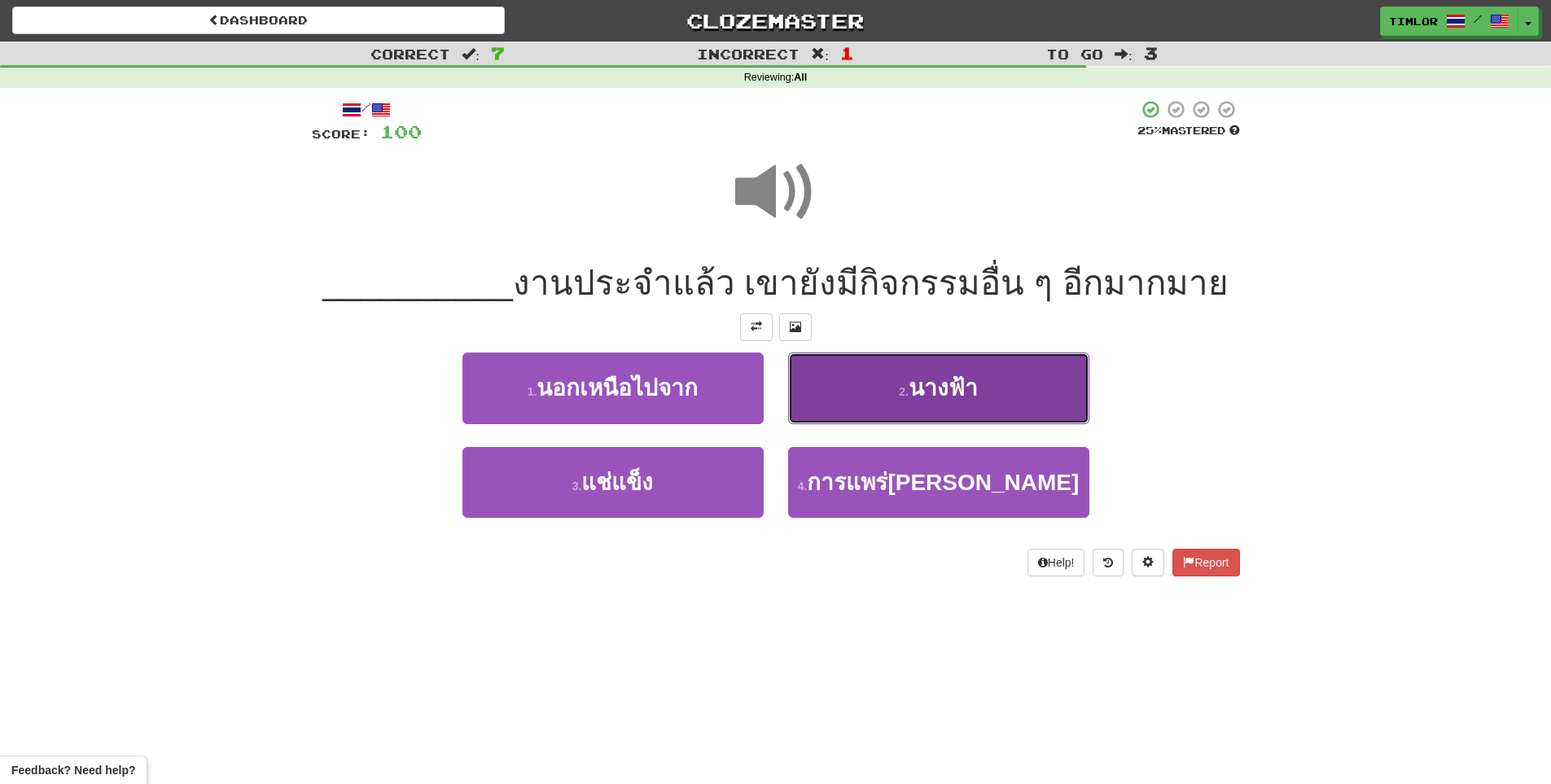
click at [845, 409] on button "2 . นางฟ้า" at bounding box center [938, 388] width 301 height 71
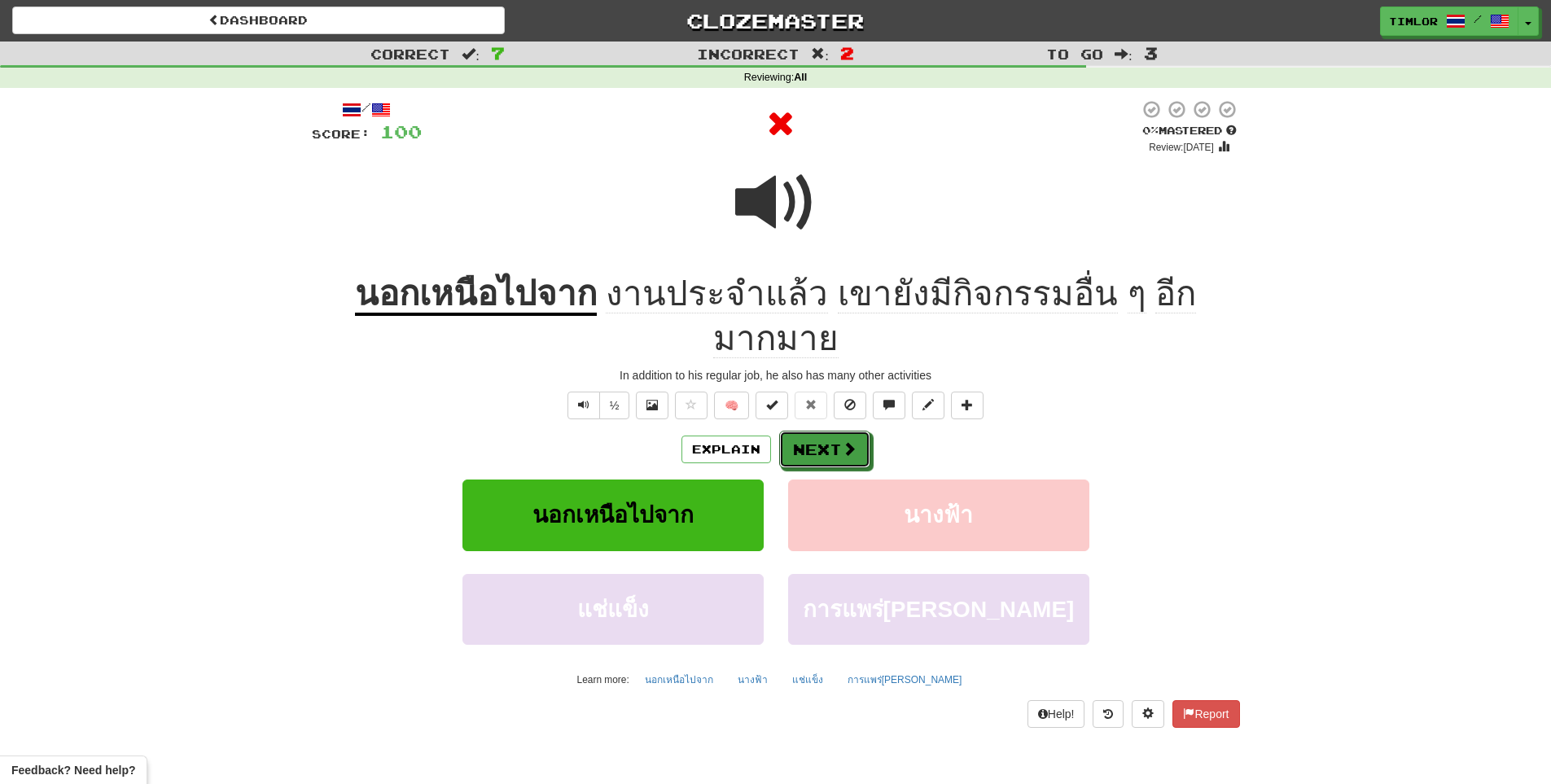
click at [845, 441] on span at bounding box center [849, 448] width 15 height 15
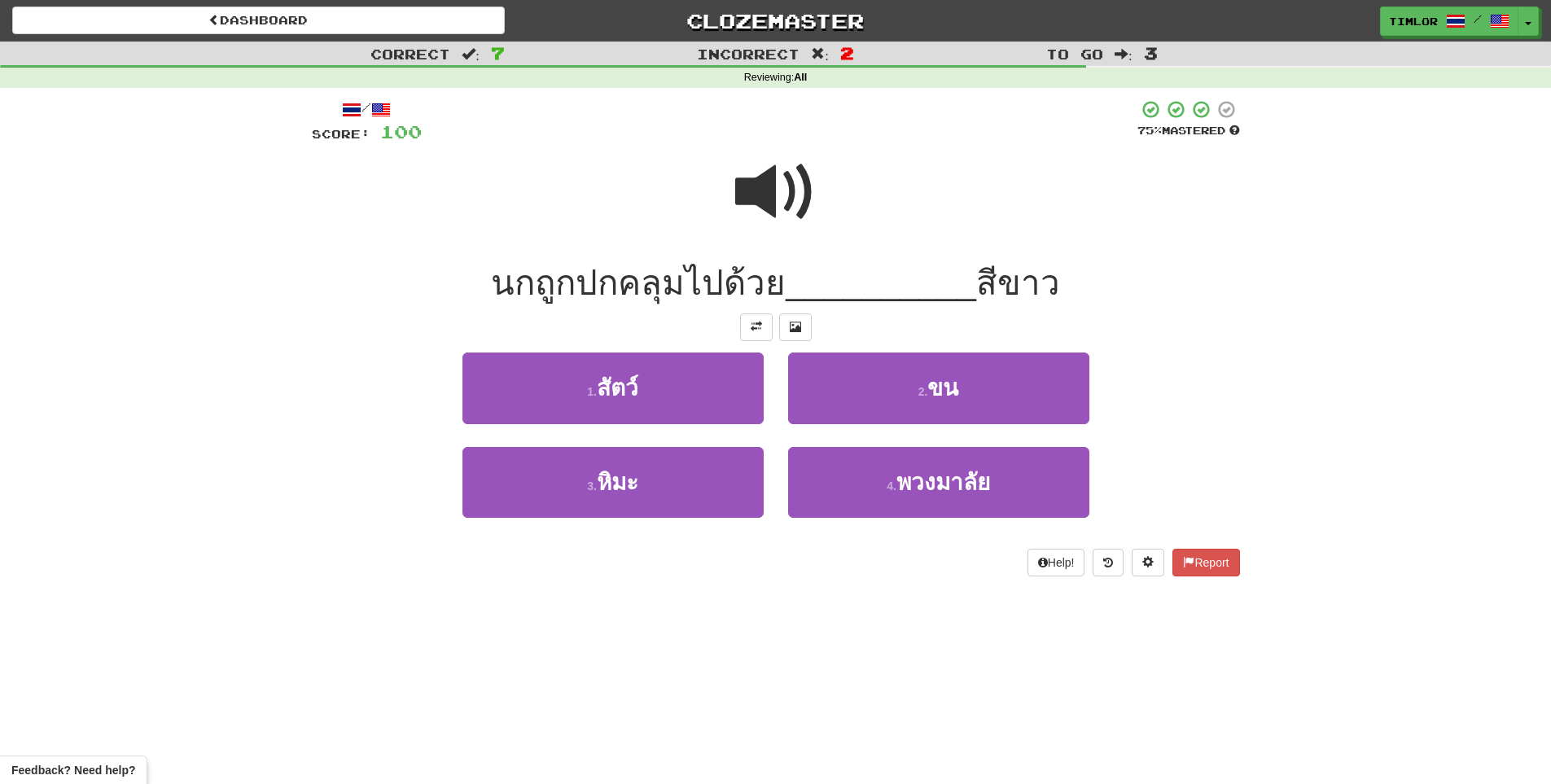
click at [777, 189] on span at bounding box center [775, 192] width 81 height 81
click at [791, 214] on span at bounding box center [775, 192] width 81 height 81
click at [793, 214] on span at bounding box center [775, 192] width 81 height 81
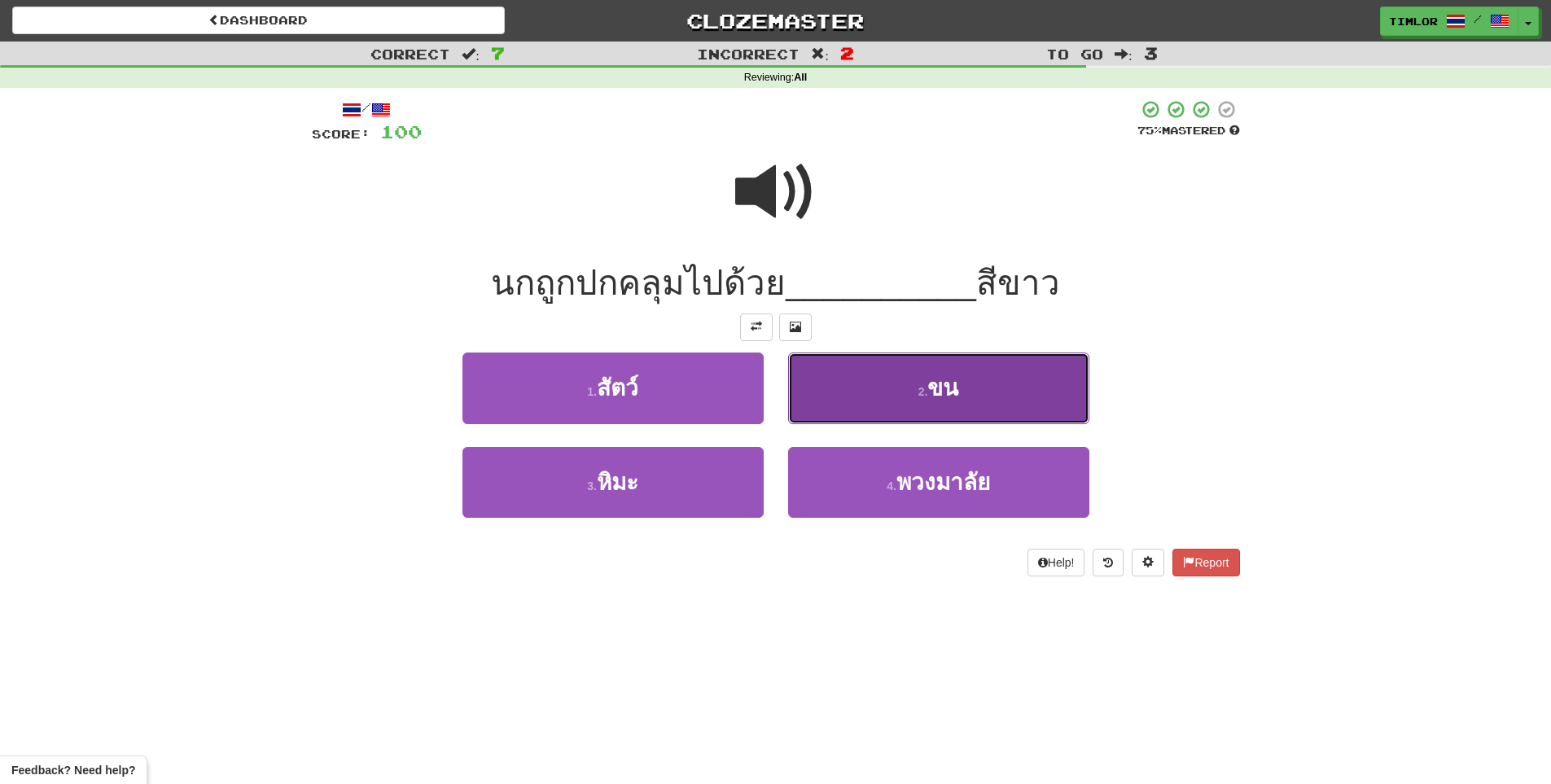
click at [857, 383] on button "2 . ขน" at bounding box center [938, 388] width 301 height 71
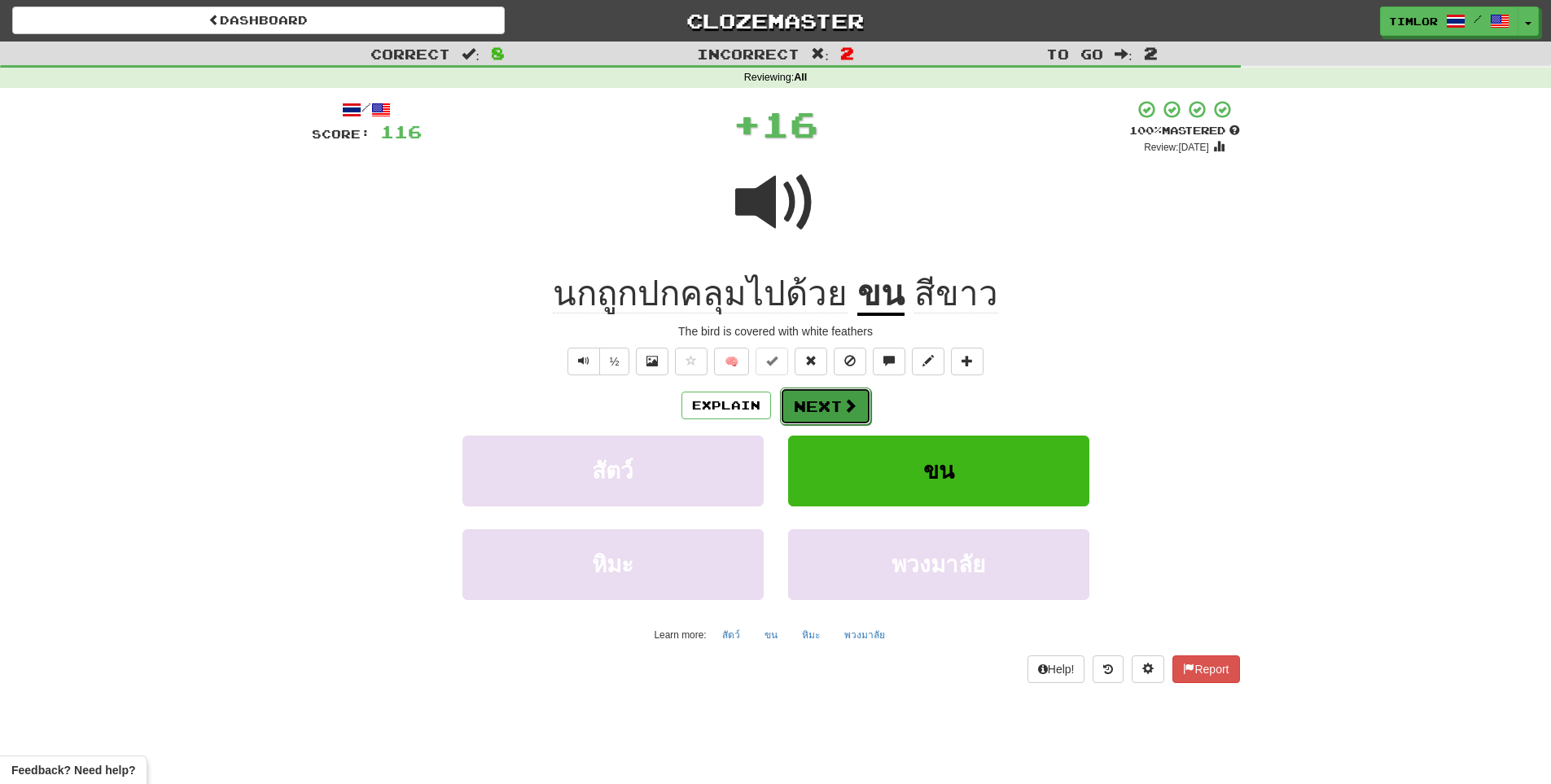
click at [837, 401] on button "Next" at bounding box center [825, 405] width 91 height 37
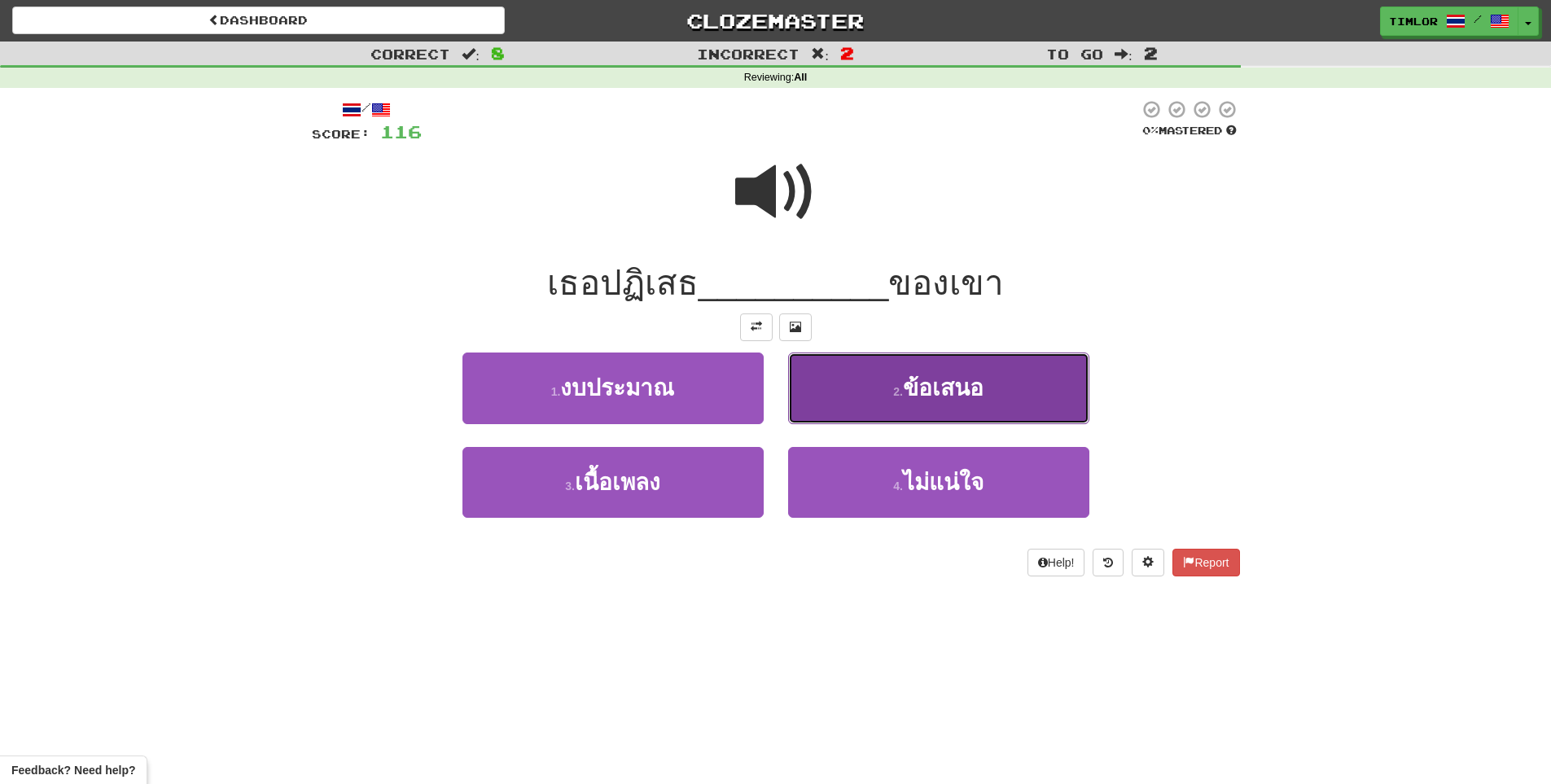
click at [901, 412] on button "2 . ข้อเสนอ" at bounding box center [938, 388] width 301 height 71
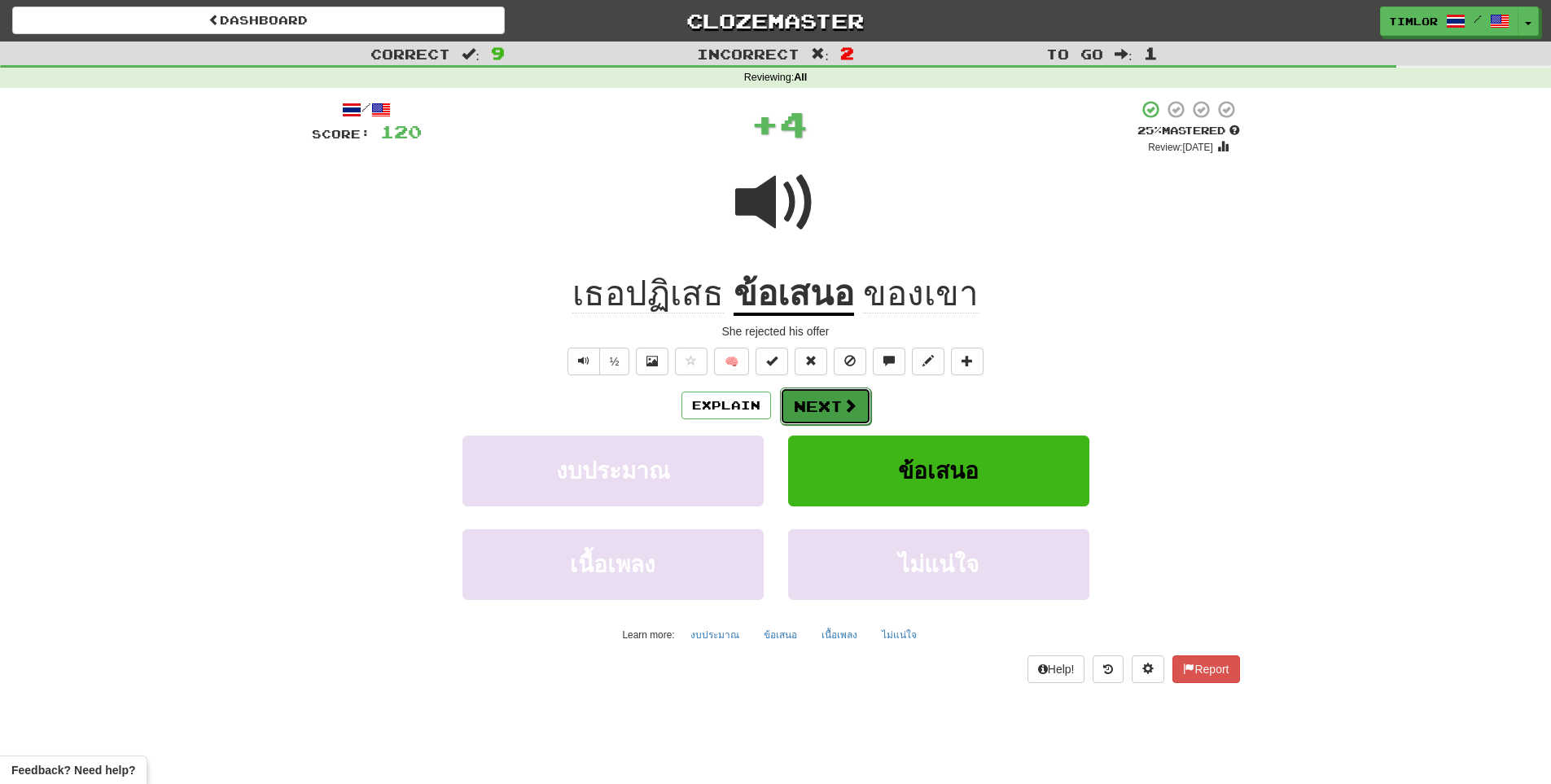
click at [810, 406] on button "Next" at bounding box center [825, 405] width 91 height 37
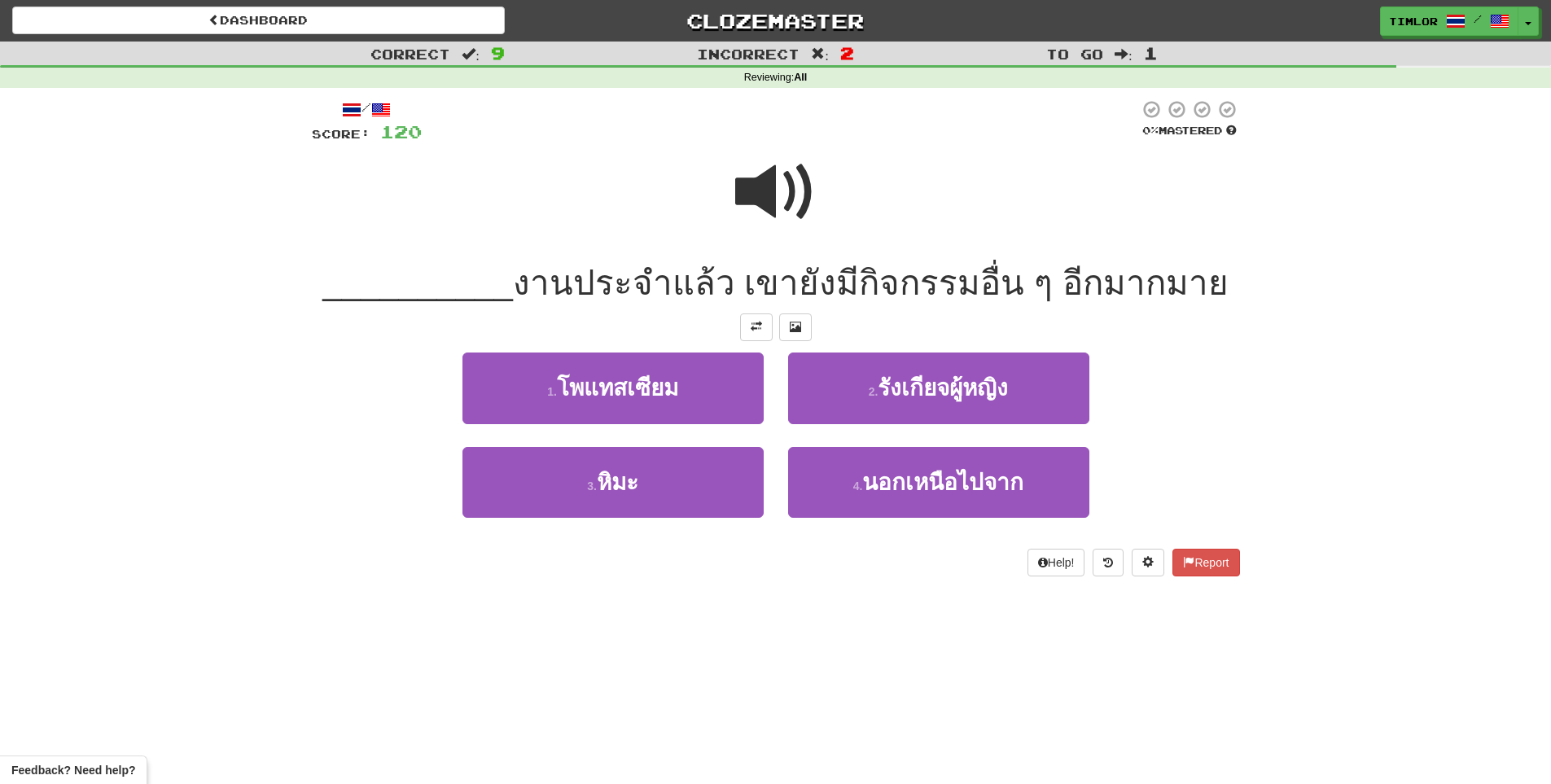
click at [788, 227] on span at bounding box center [775, 192] width 81 height 81
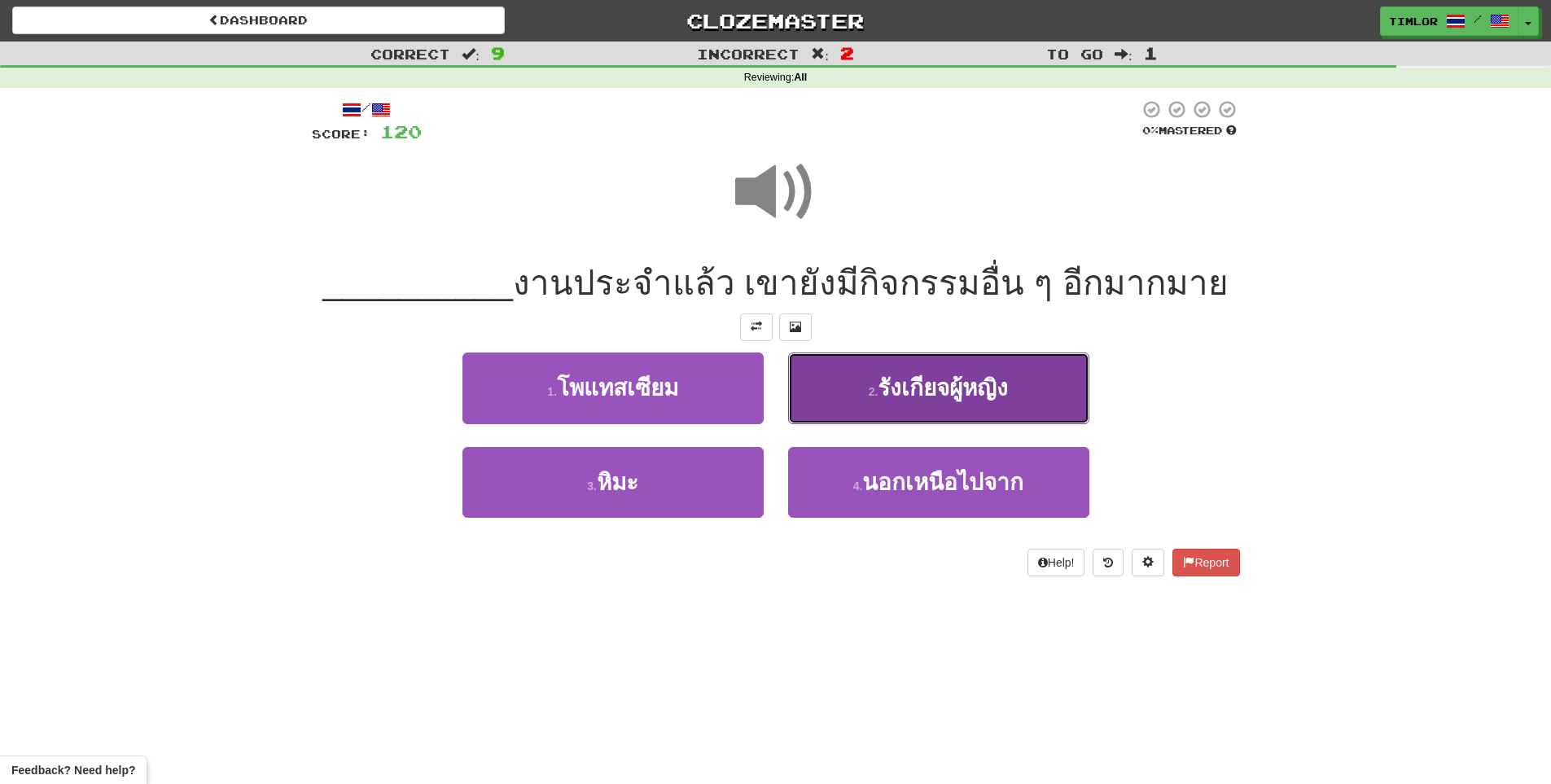
click at [896, 403] on button "2 . รังเกียจผู้หญิง" at bounding box center [938, 388] width 301 height 71
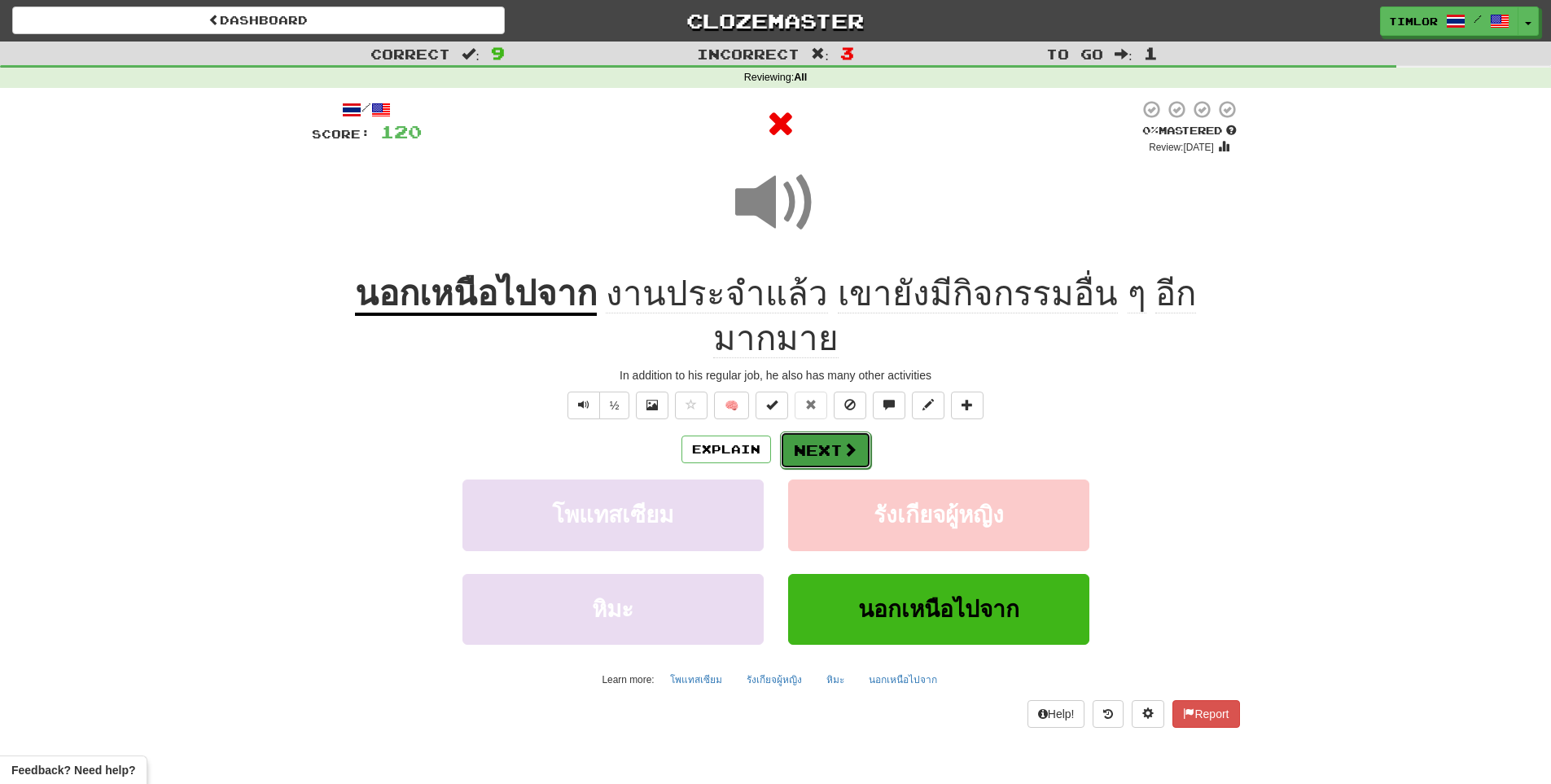
click at [845, 442] on span at bounding box center [850, 449] width 15 height 15
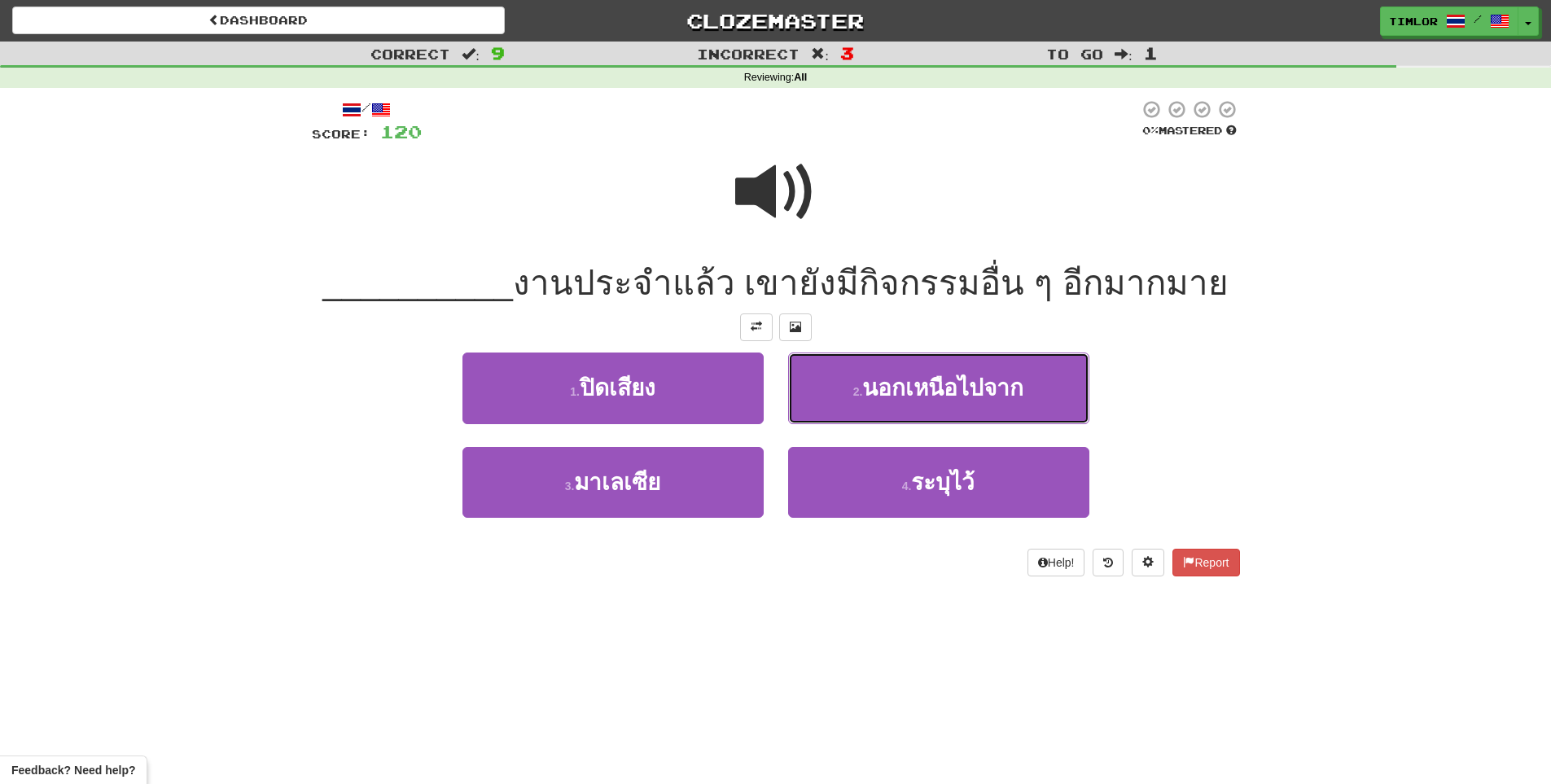
click at [856, 394] on small "2 ." at bounding box center [857, 392] width 10 height 13
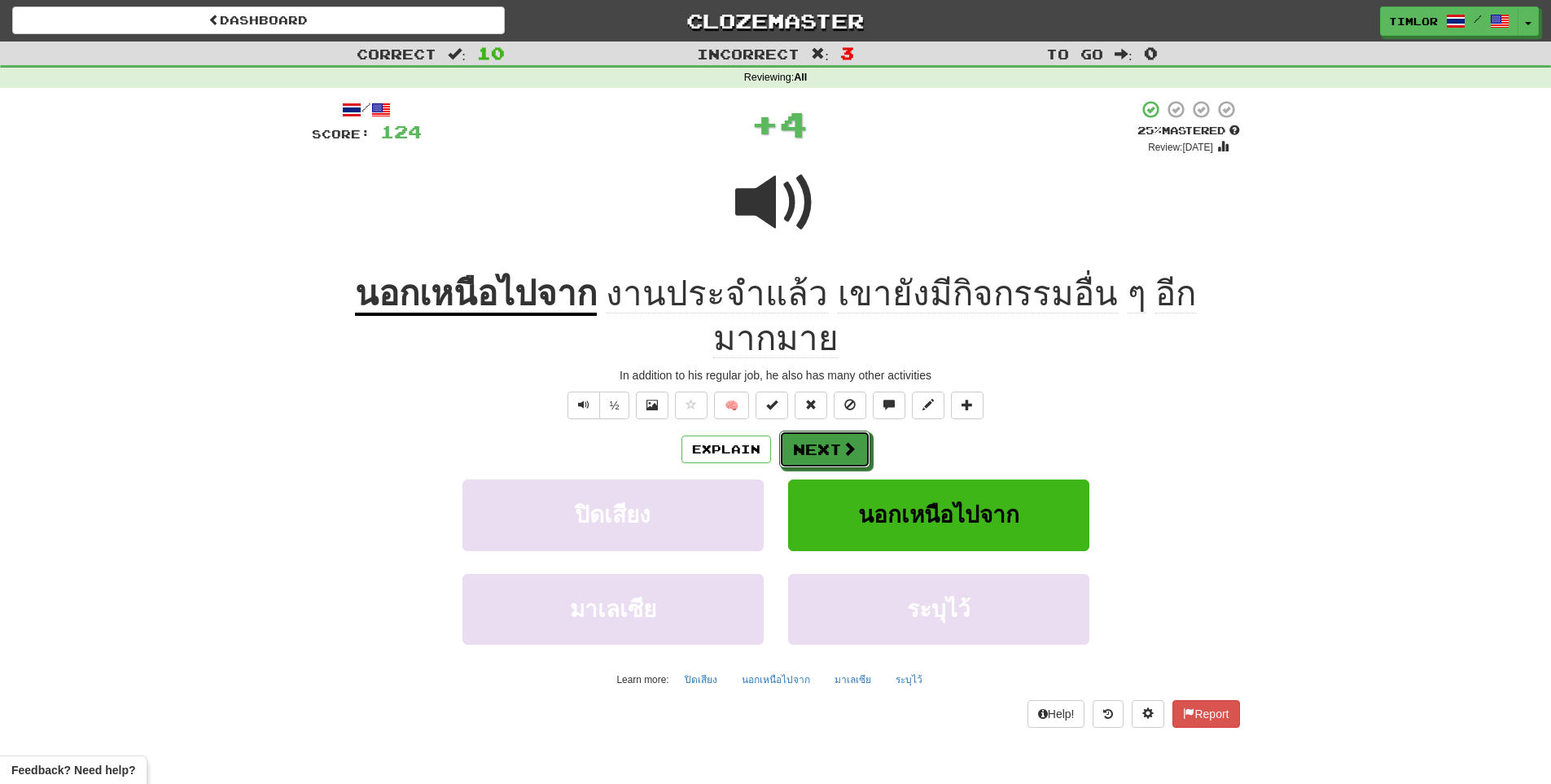
click at [856, 431] on button "Next" at bounding box center [824, 449] width 91 height 37
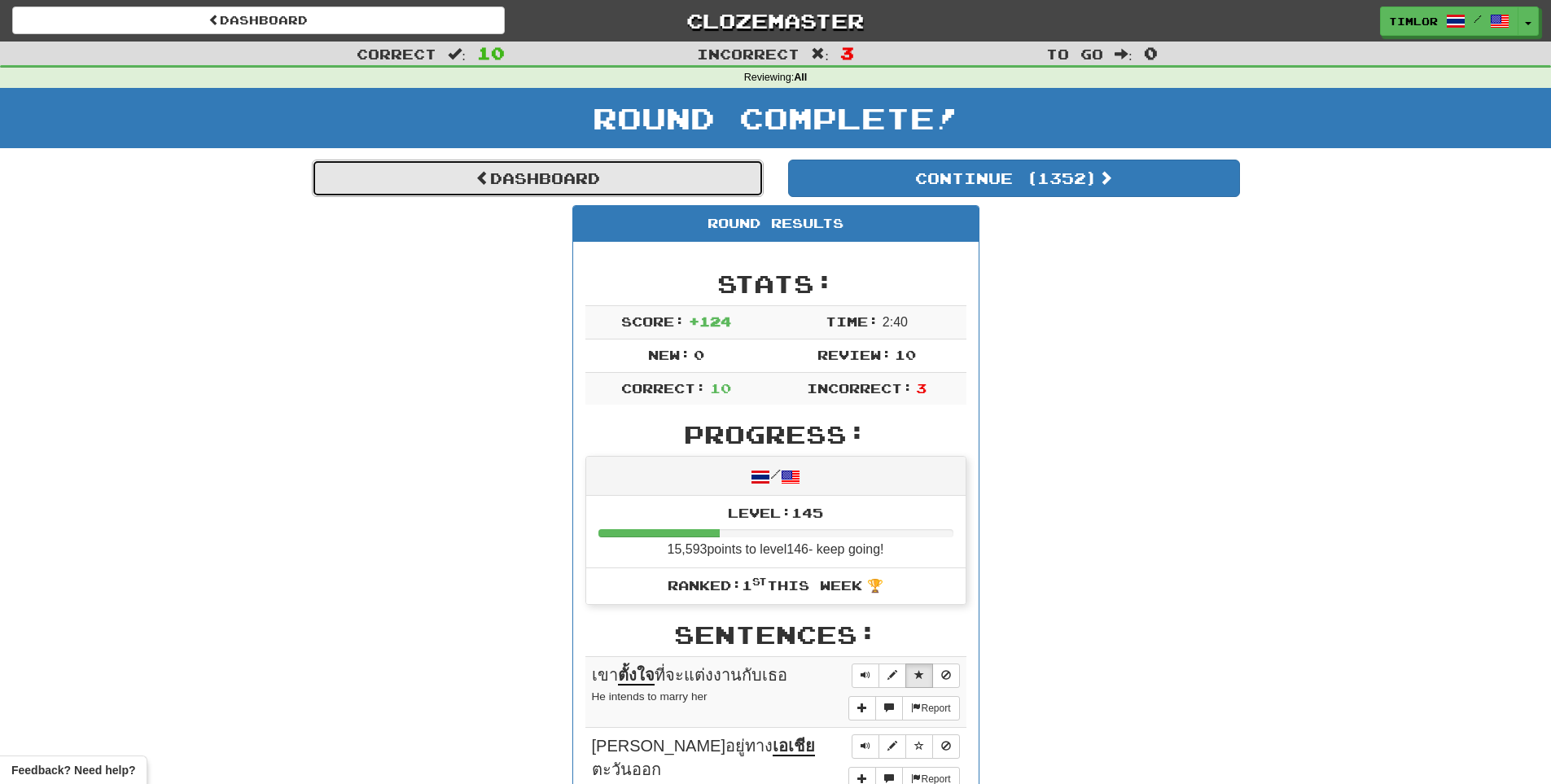
click at [714, 162] on link "Dashboard" at bounding box center [538, 178] width 452 height 37
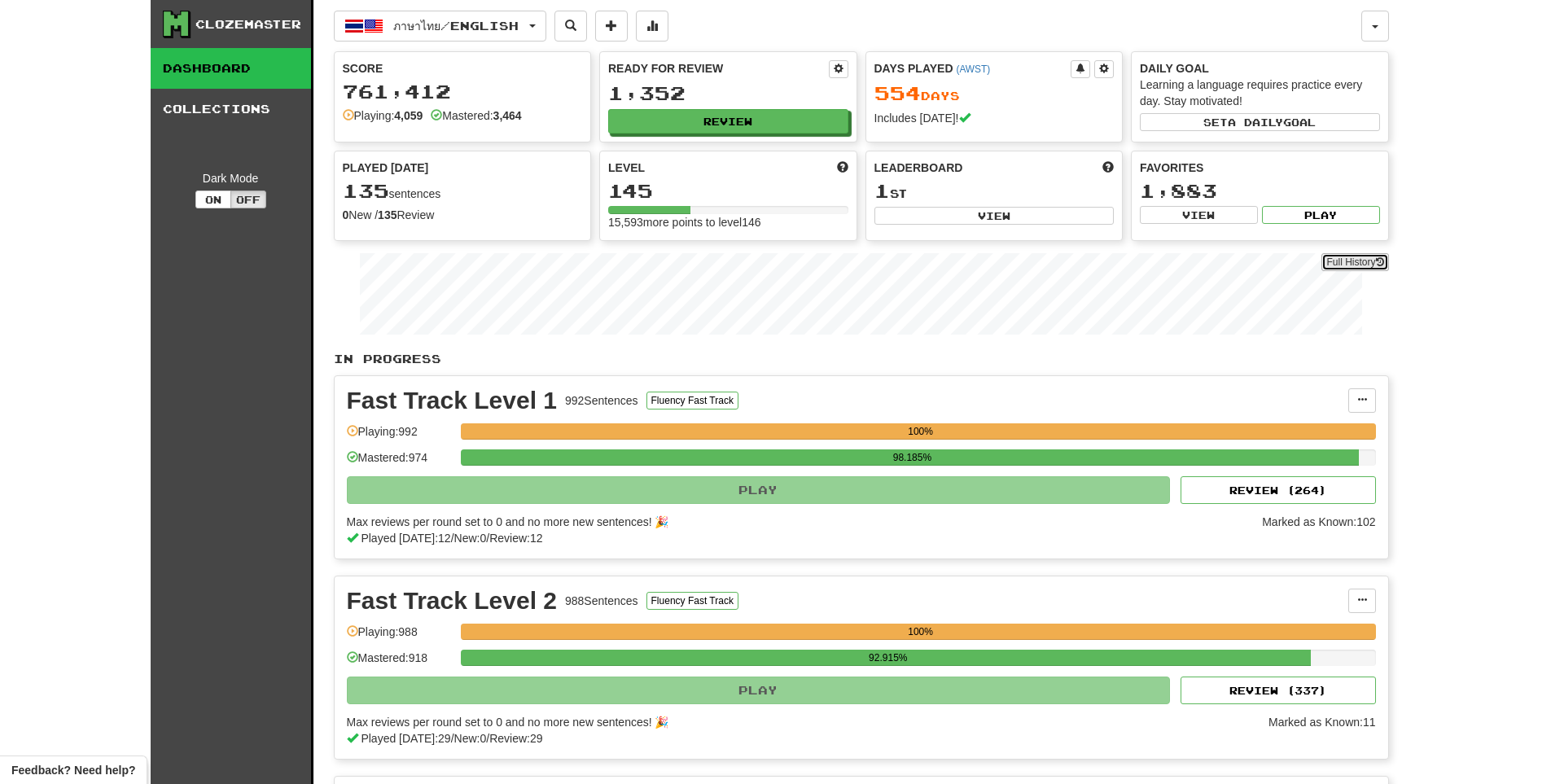
click at [1357, 260] on link "Full History" at bounding box center [1354, 262] width 67 height 18
click at [702, 118] on button "Review" at bounding box center [728, 121] width 240 height 25
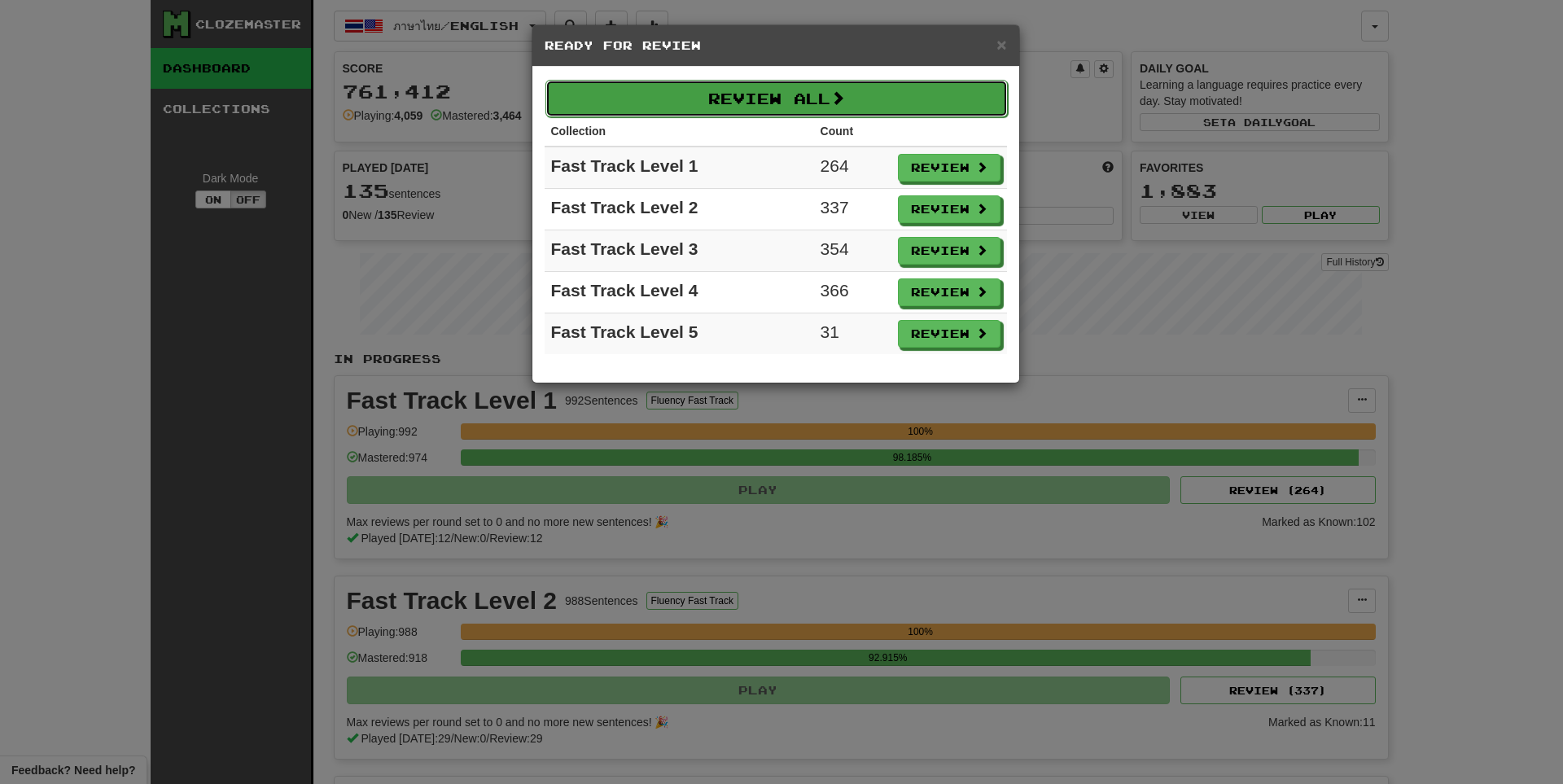
click at [775, 94] on button "Review All" at bounding box center [776, 98] width 462 height 37
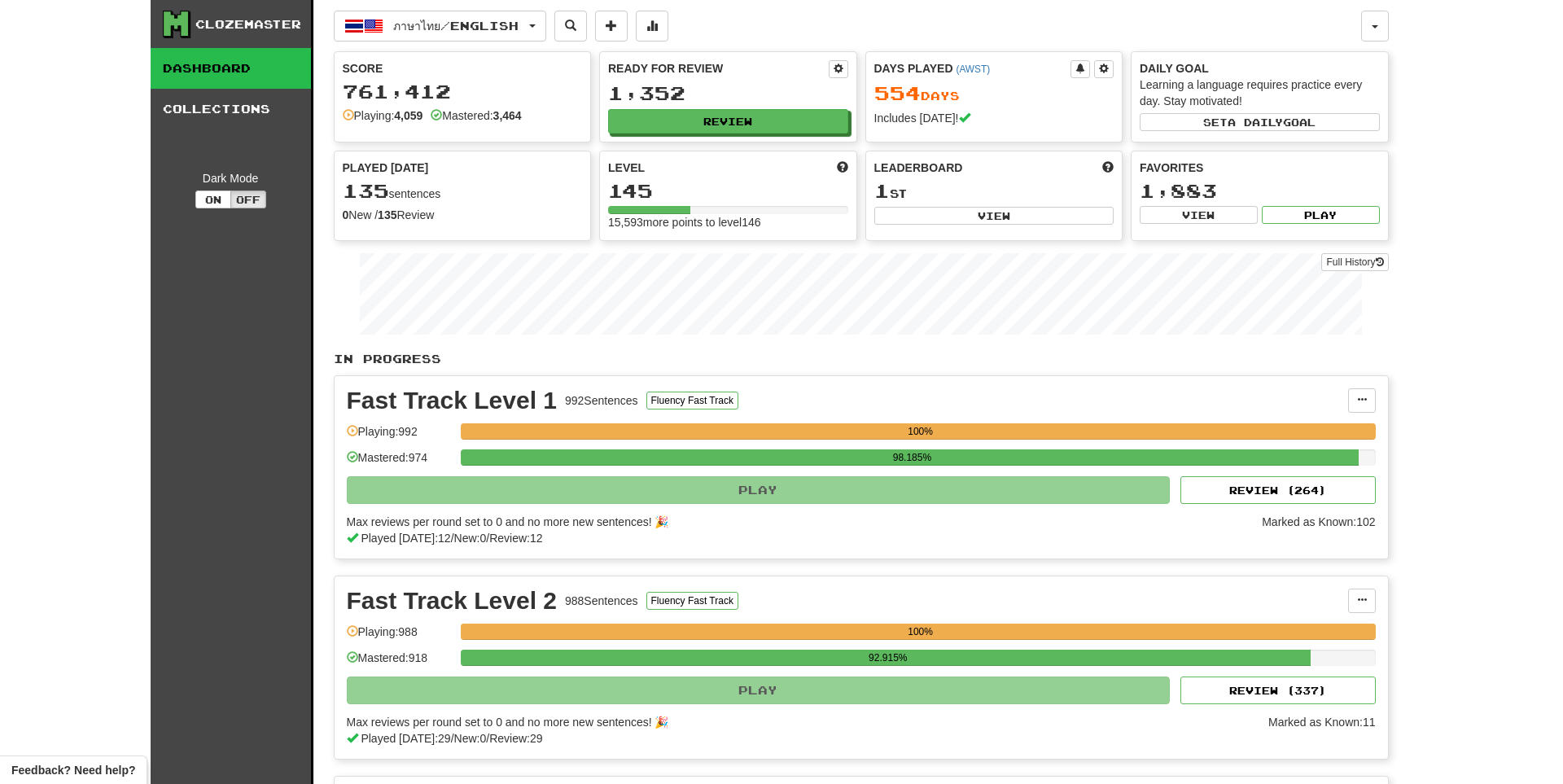
select select "**"
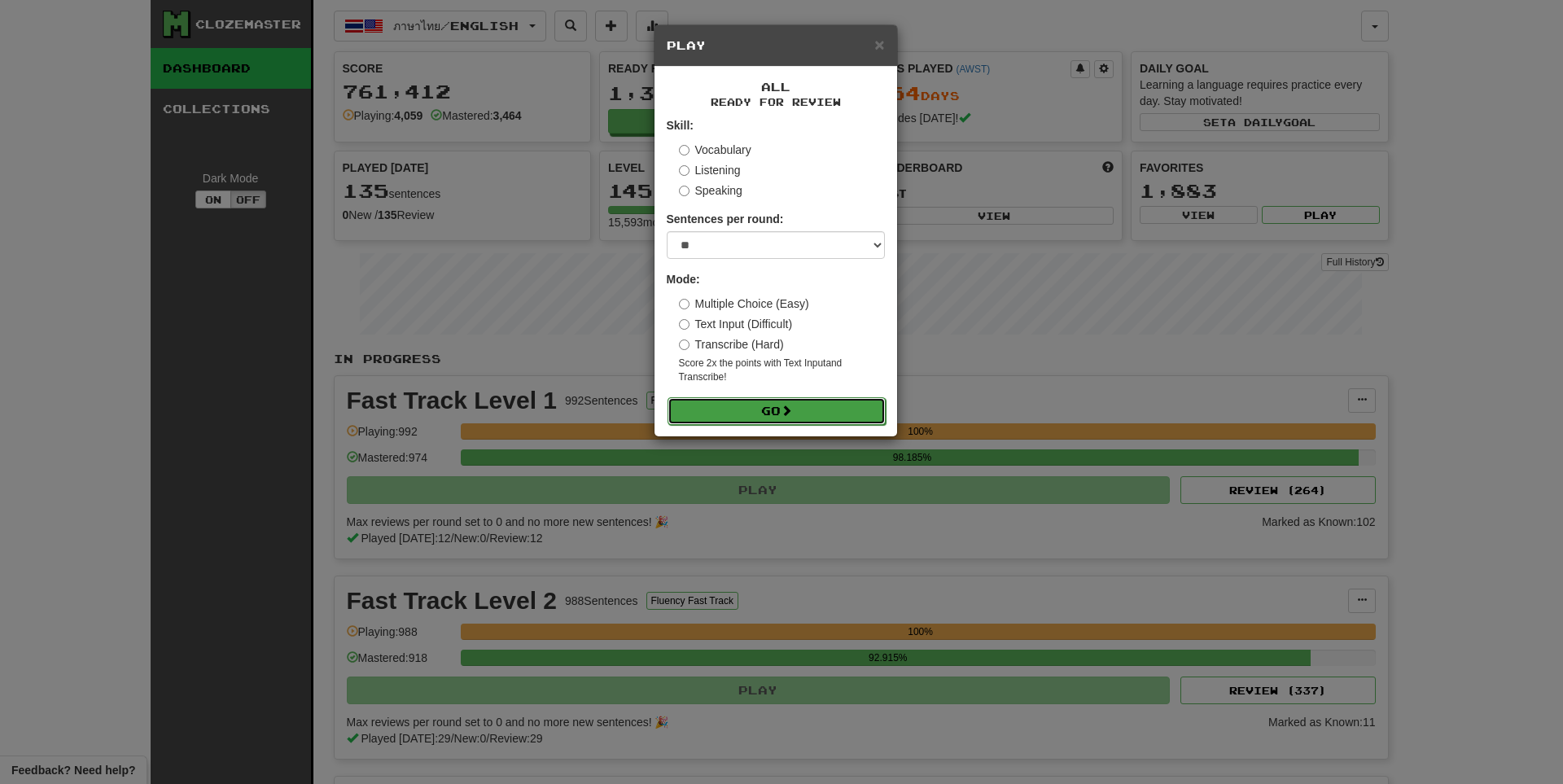
click at [764, 409] on button "Go" at bounding box center [776, 411] width 218 height 27
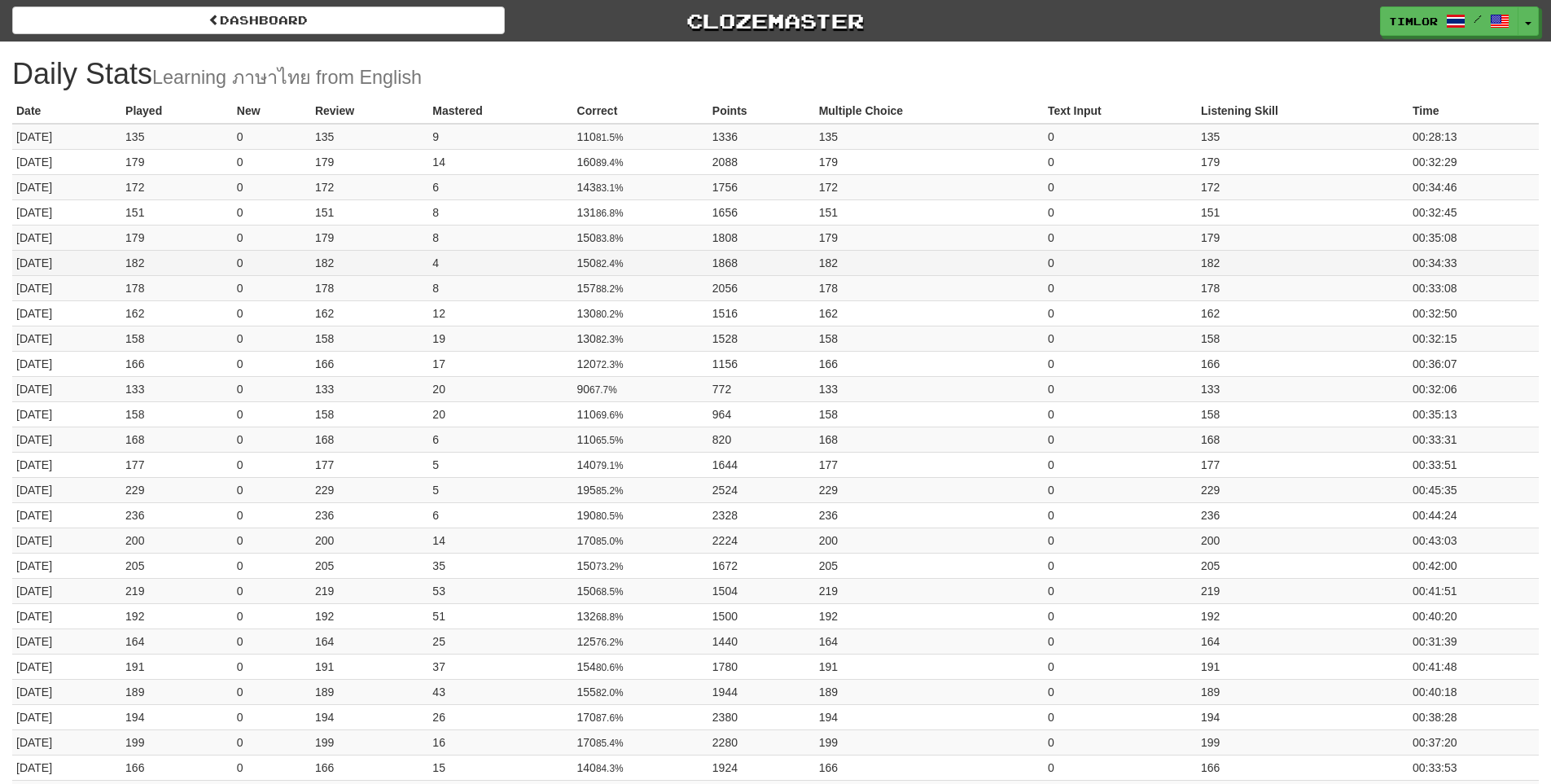
drag, startPoint x: 0, startPoint y: 0, endPoint x: 1349, endPoint y: 255, distance: 1372.9
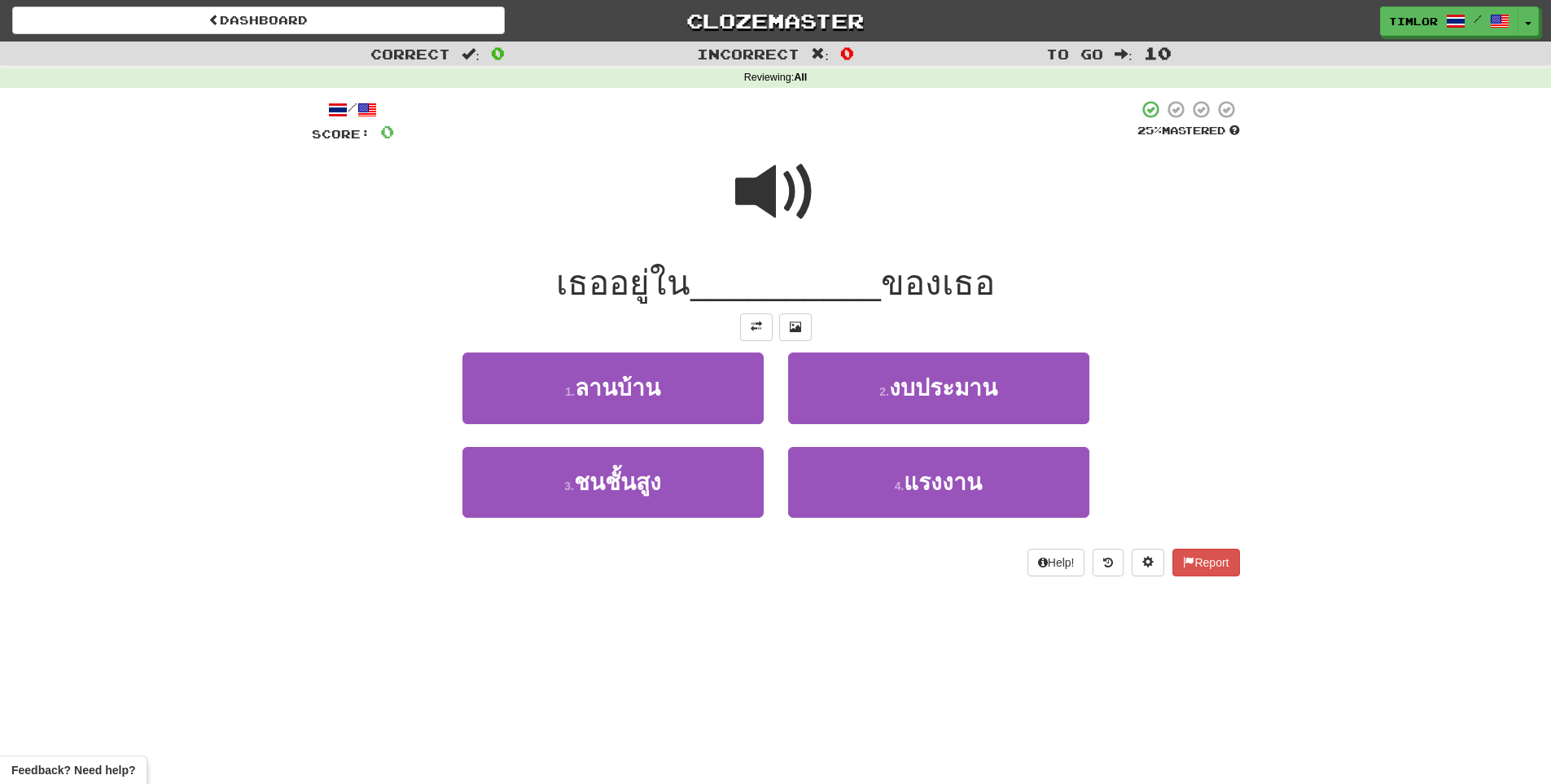
click at [775, 180] on span at bounding box center [775, 192] width 81 height 81
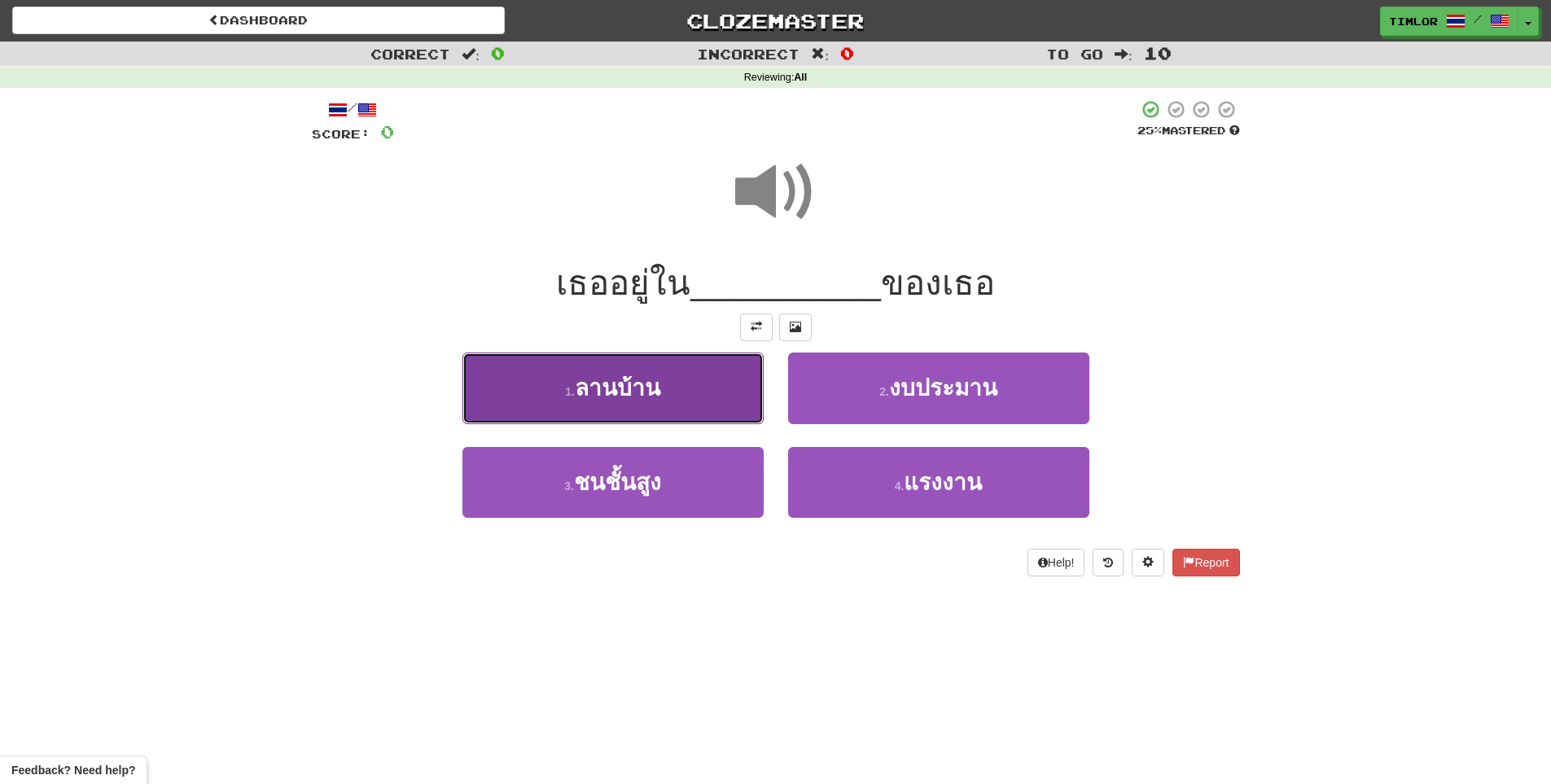
click at [691, 397] on button "1 . ลานบ้าน" at bounding box center [613, 388] width 301 height 71
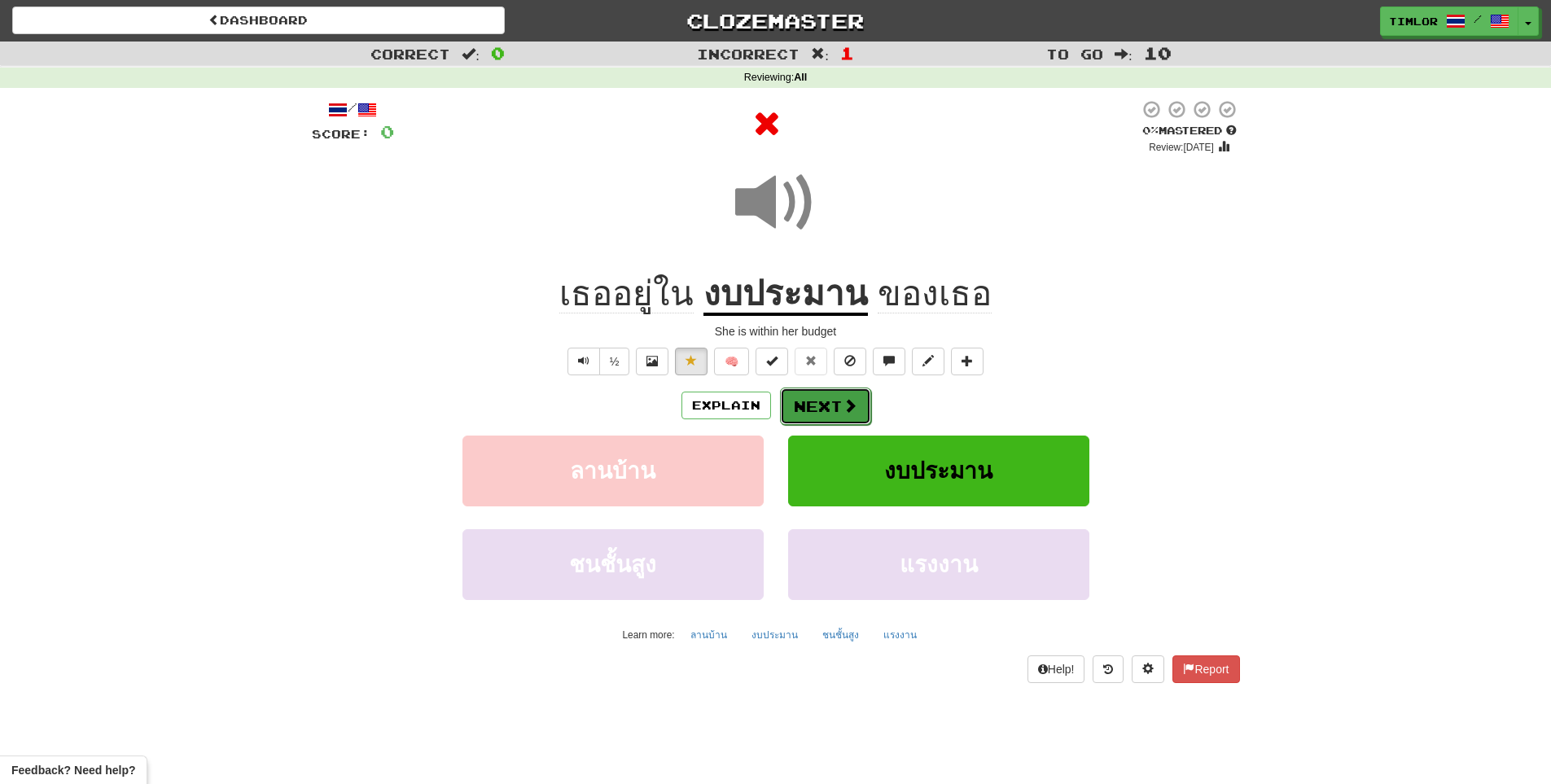
click at [860, 414] on button "Next" at bounding box center [825, 405] width 91 height 37
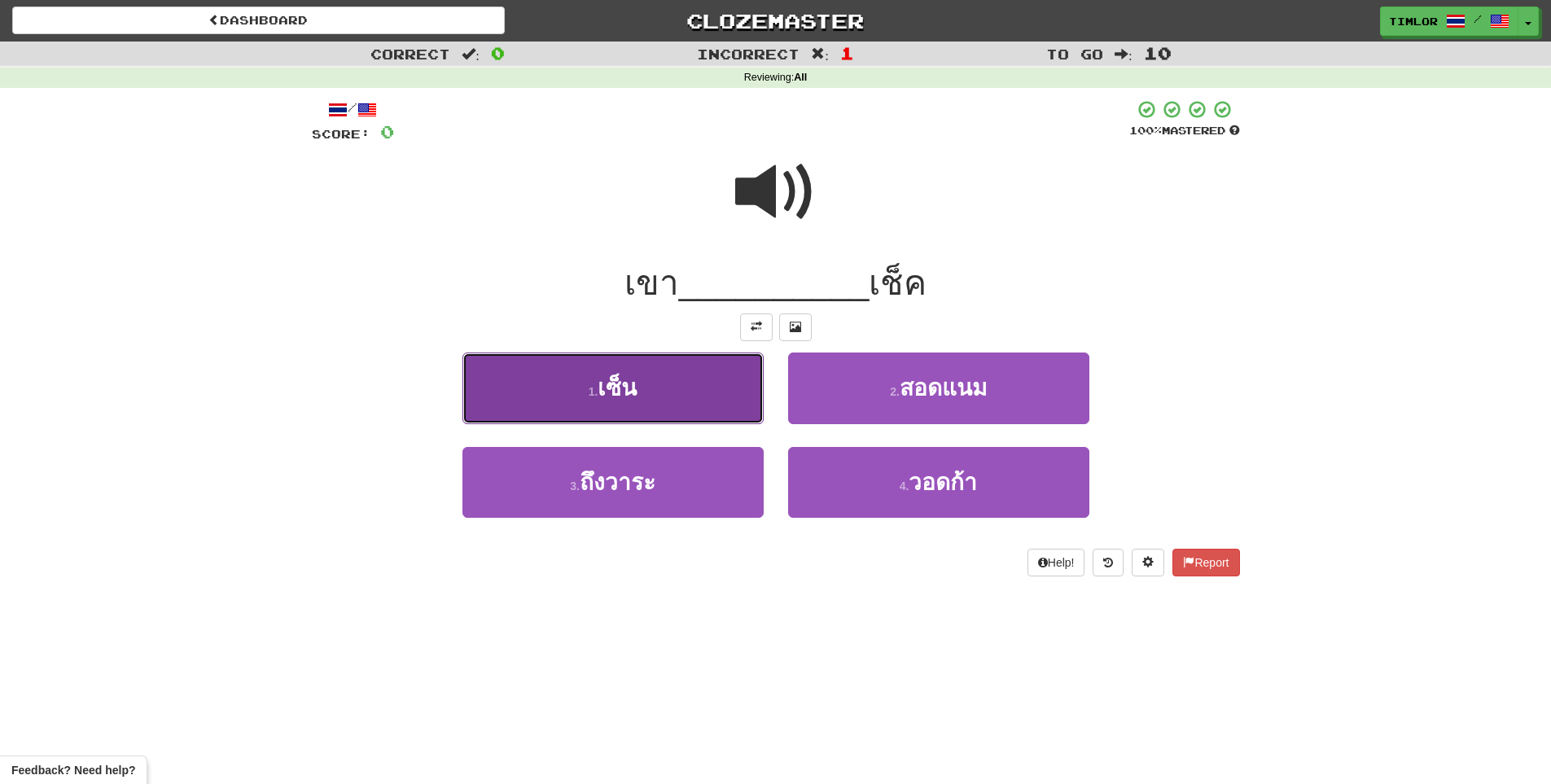
click at [744, 411] on button "1 . เซ็น" at bounding box center [613, 388] width 301 height 71
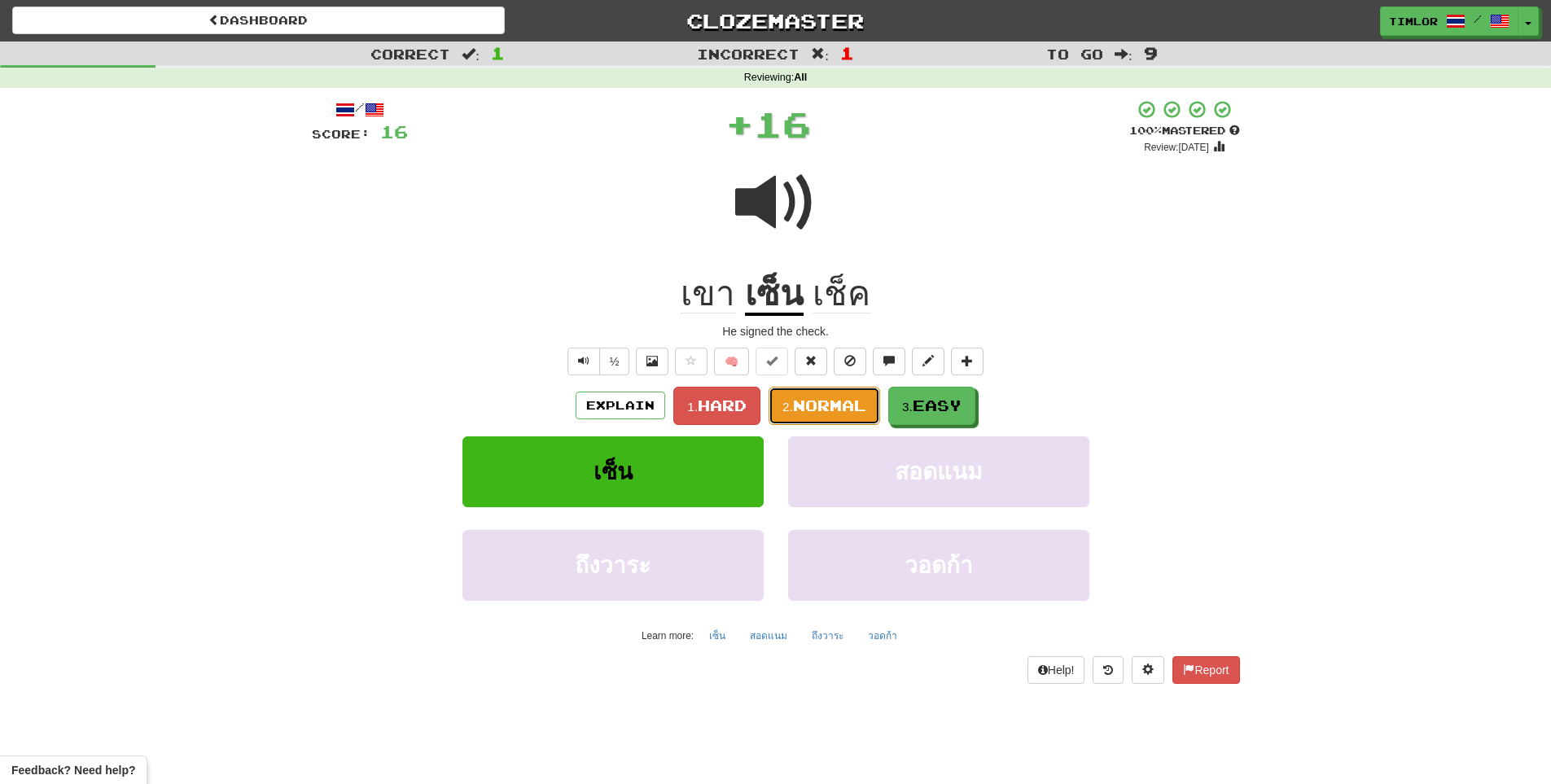
click at [835, 399] on span "Normal" at bounding box center [830, 405] width 73 height 18
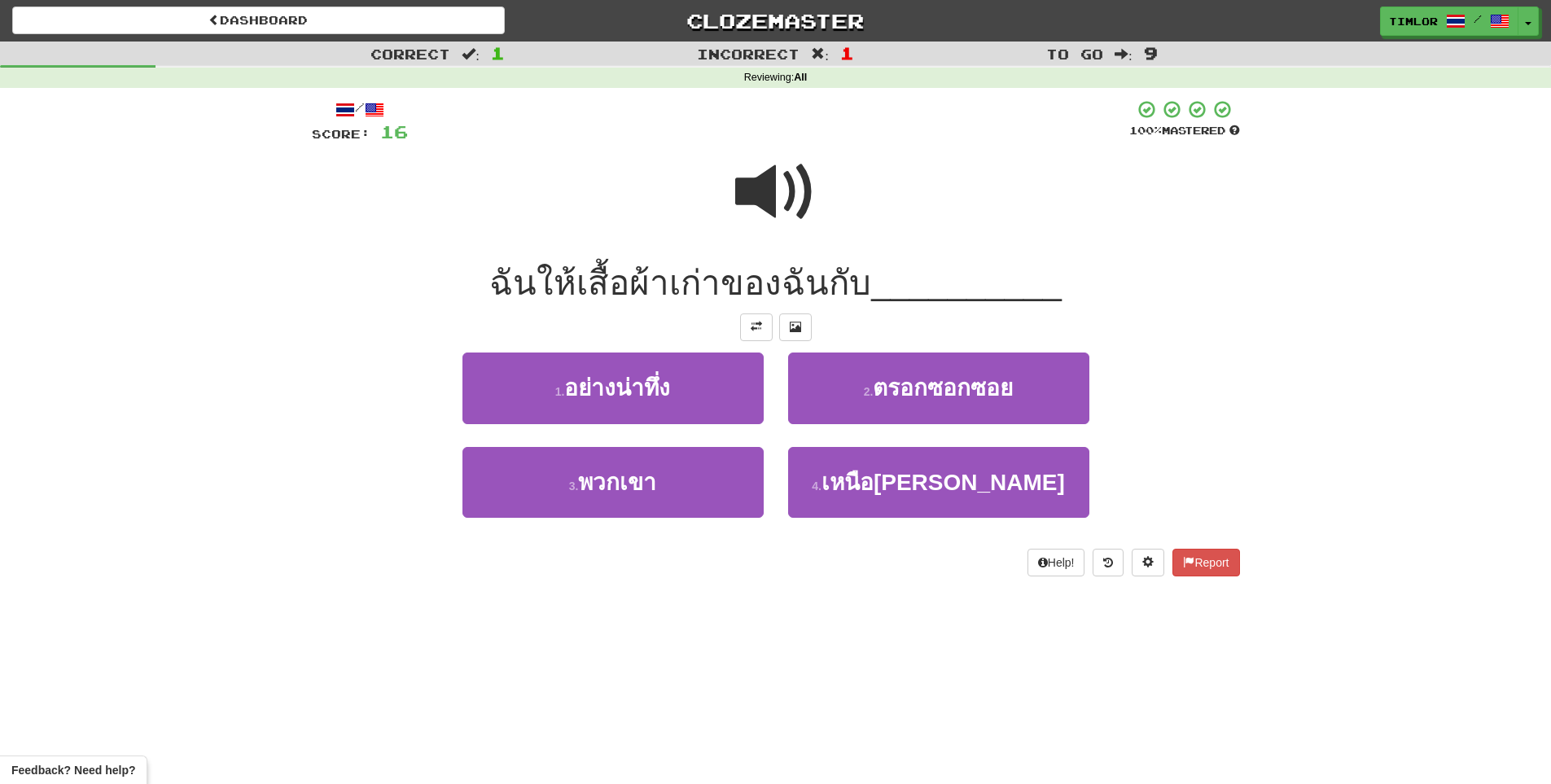
click at [778, 204] on span at bounding box center [775, 192] width 81 height 81
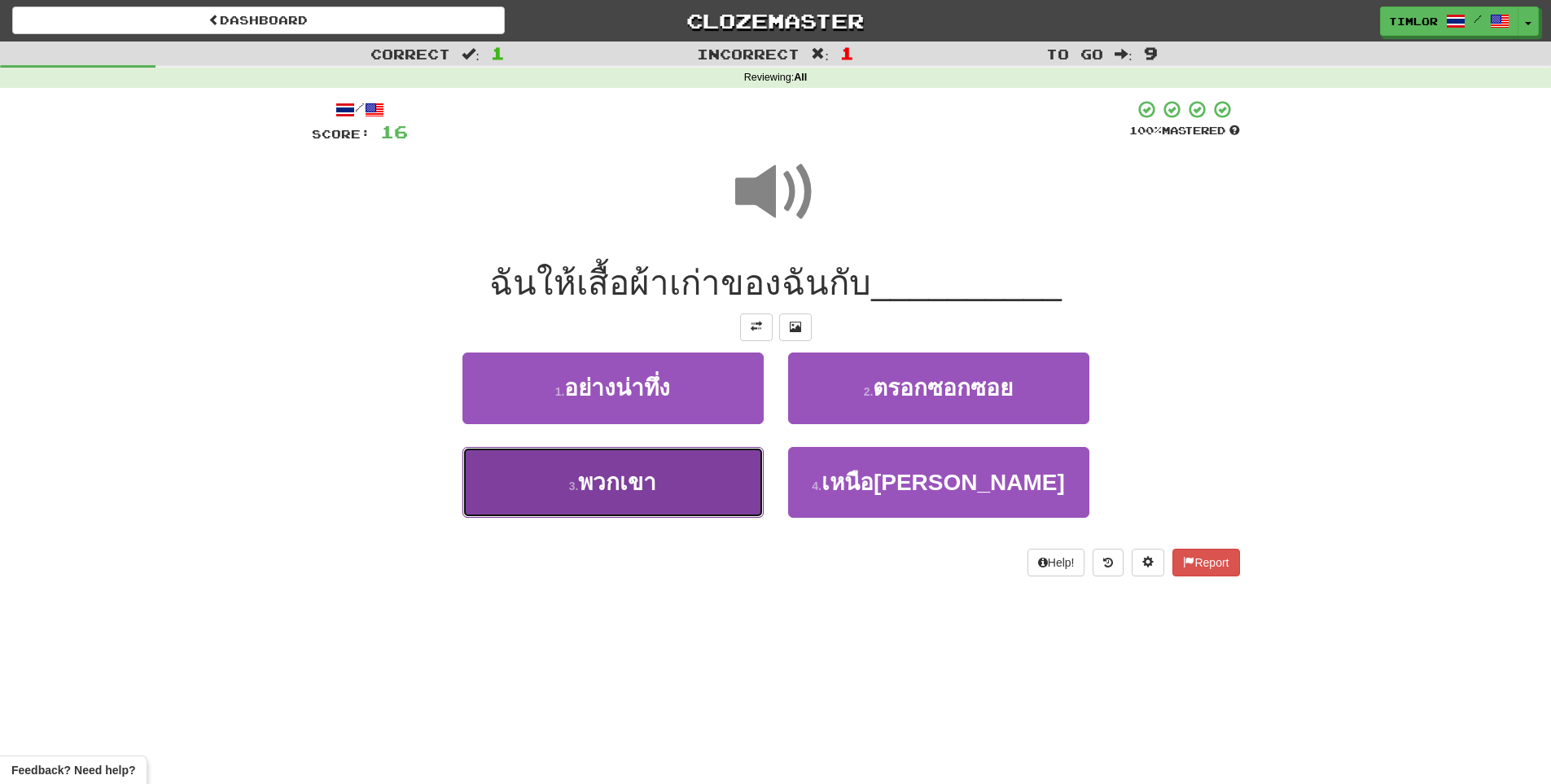
click at [723, 456] on button "3 . พวกเขา" at bounding box center [613, 483] width 301 height 71
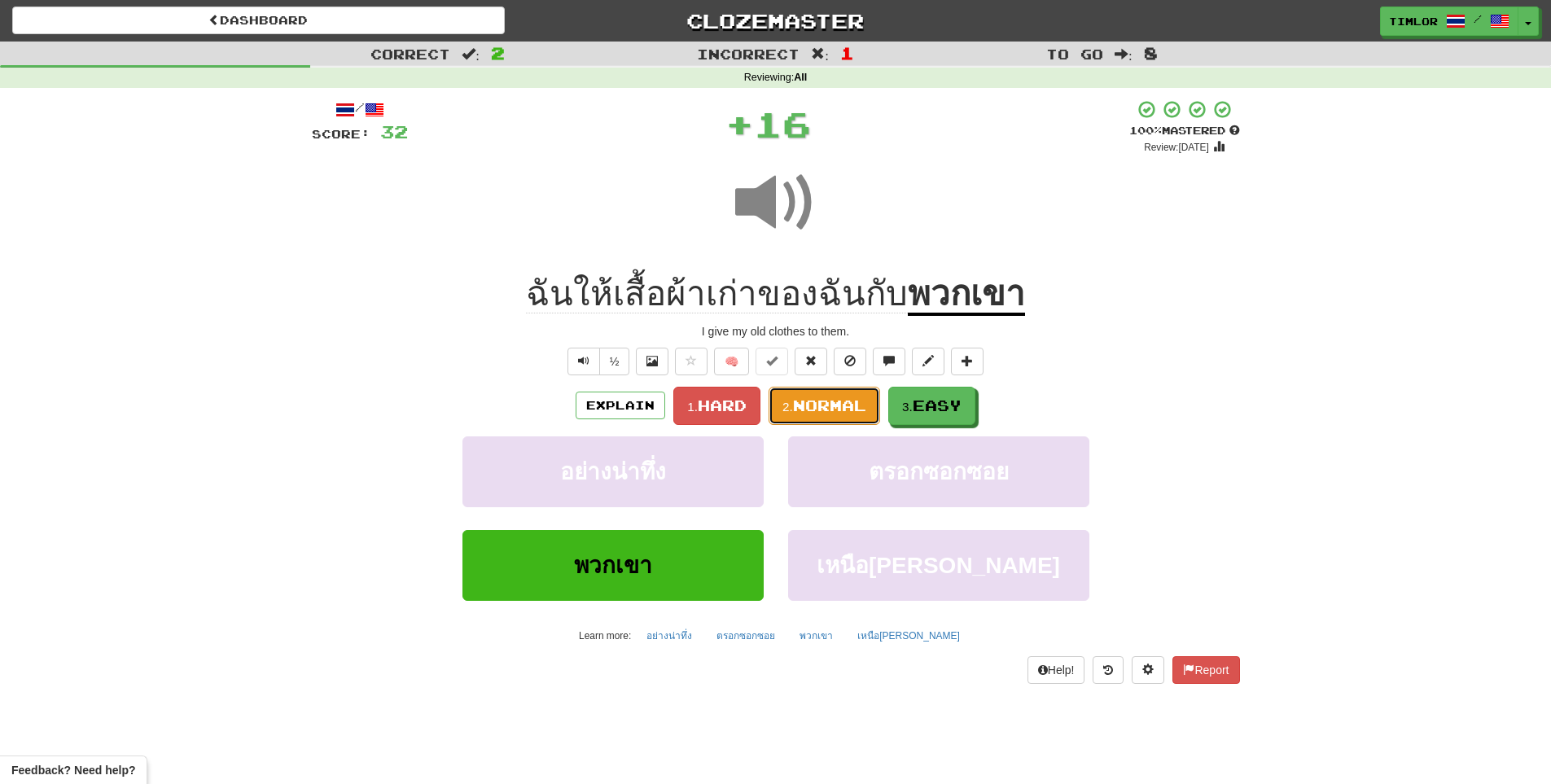
click at [820, 416] on button "2. Normal" at bounding box center [824, 406] width 111 height 38
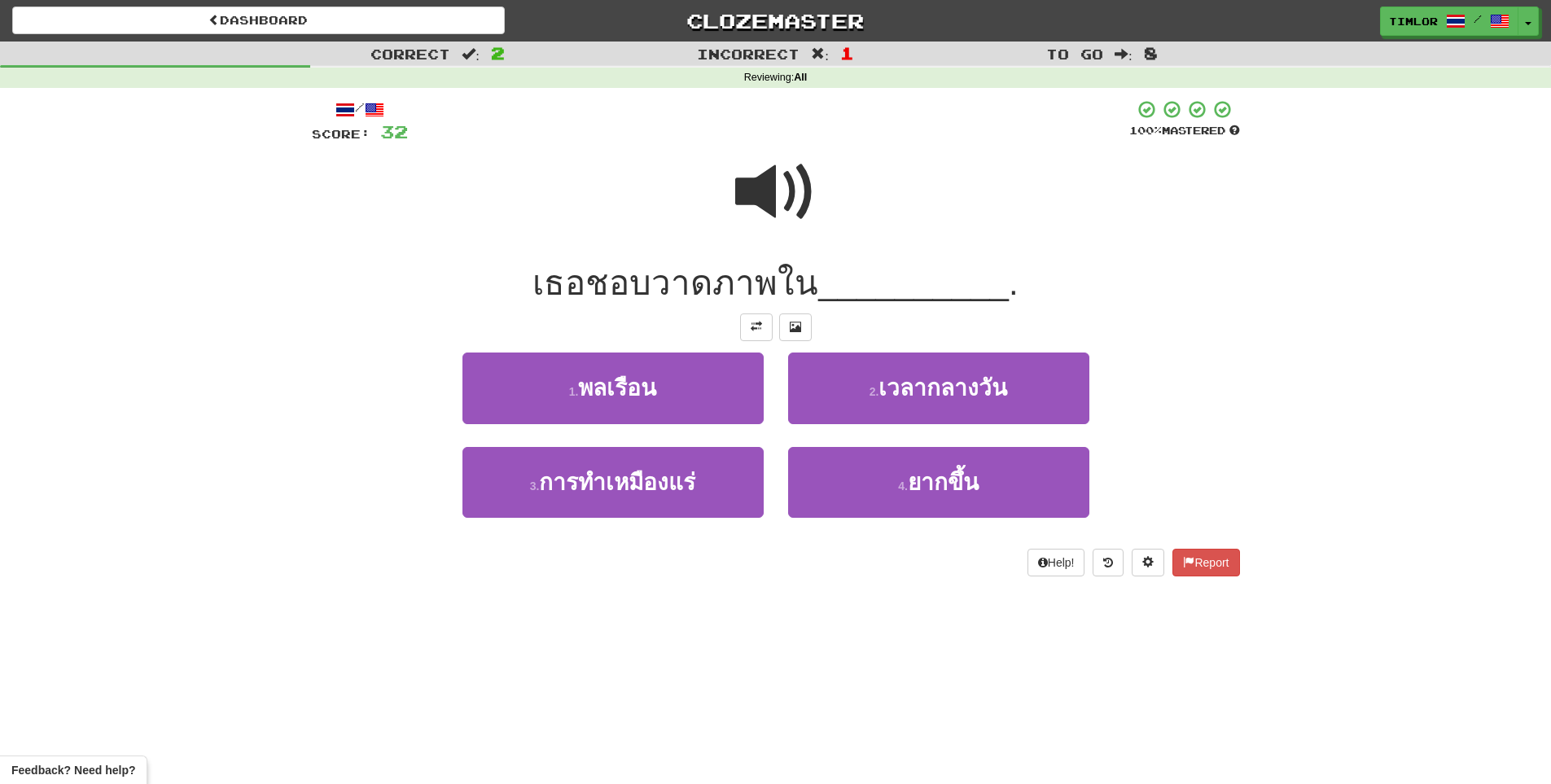
click at [650, 163] on div at bounding box center [776, 204] width 928 height 117
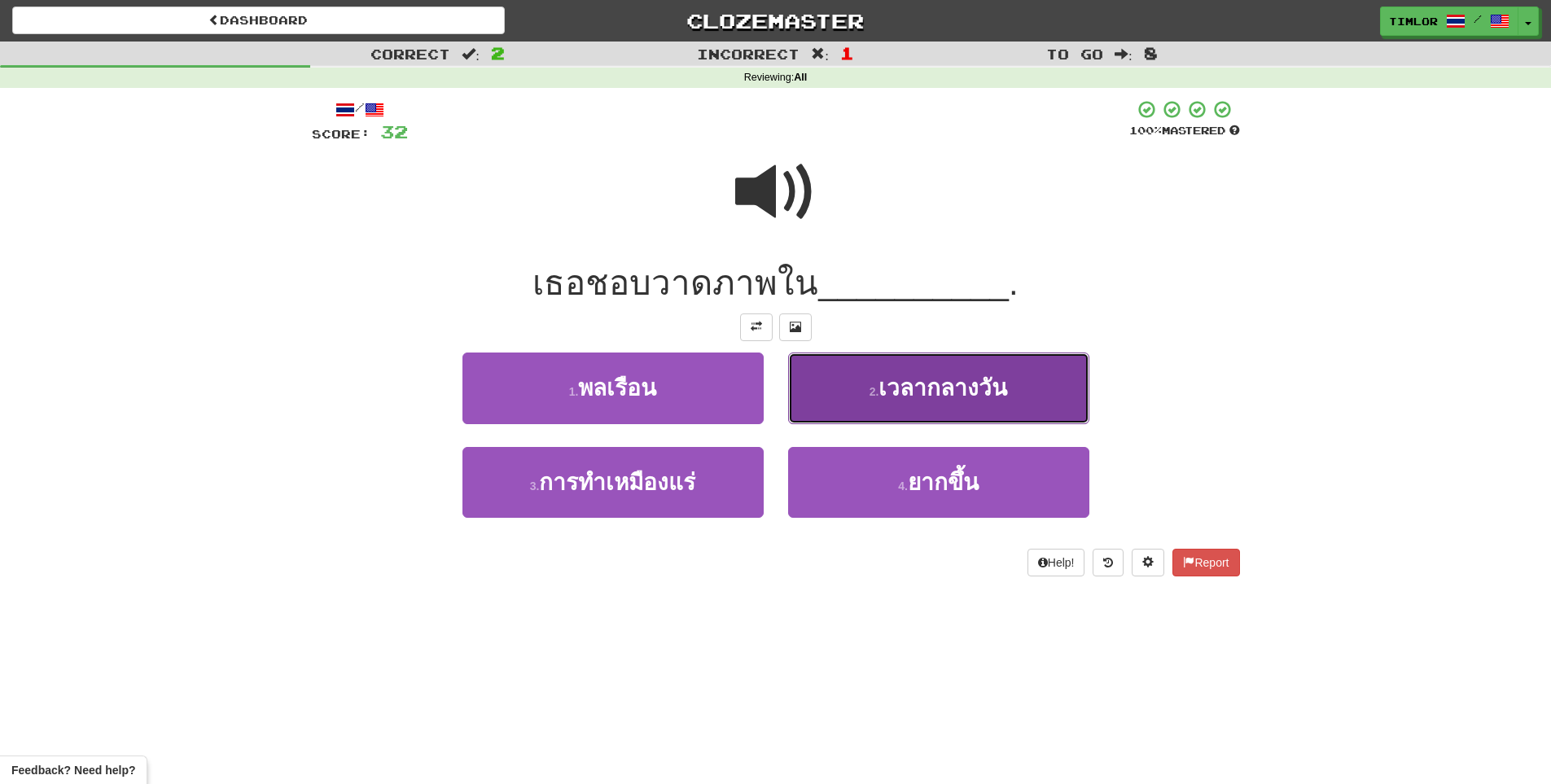
click at [885, 374] on button "2 . เวลากลางวัน" at bounding box center [938, 388] width 301 height 71
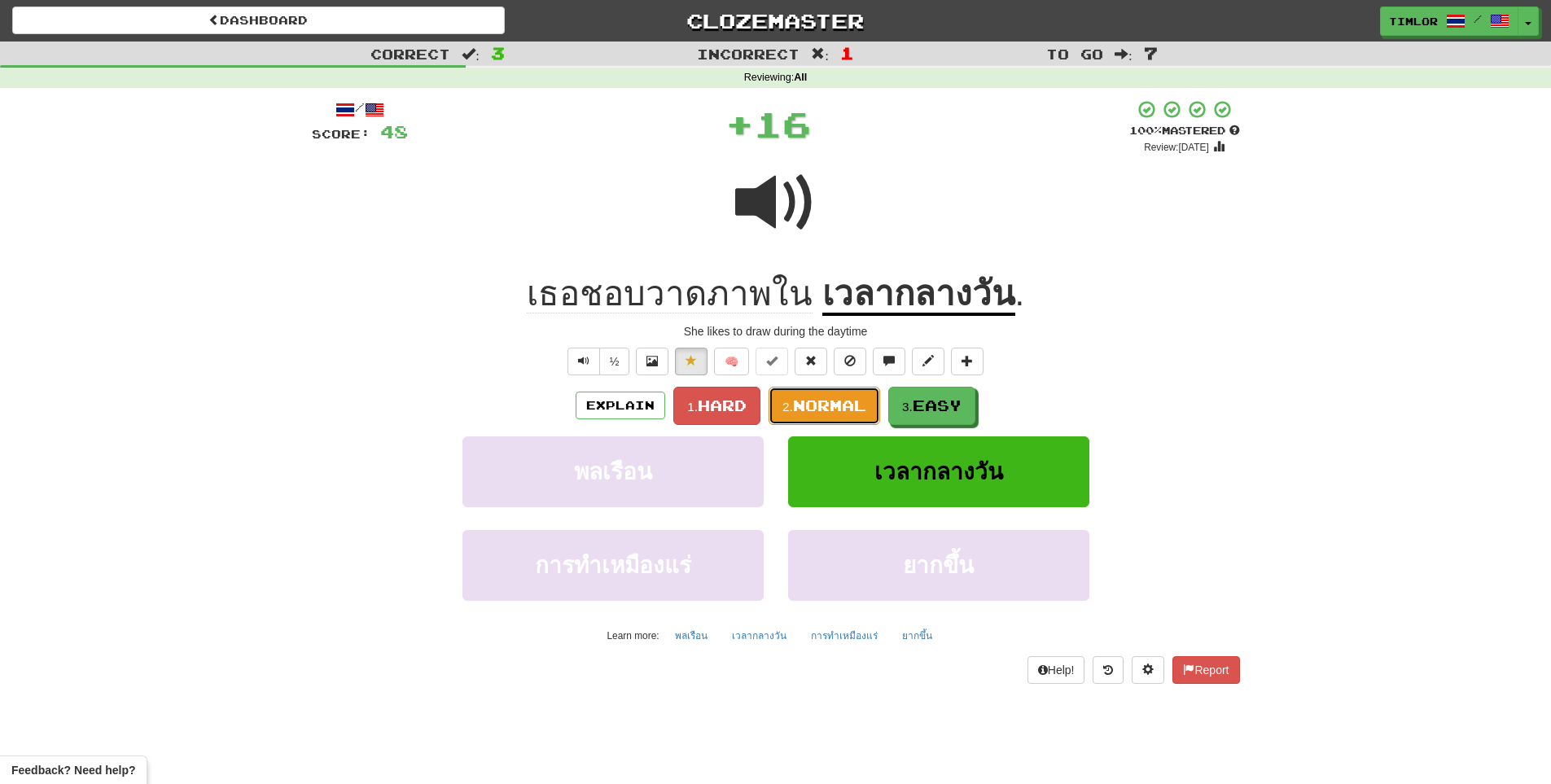
click at [861, 393] on button "2. Normal" at bounding box center [824, 406] width 111 height 38
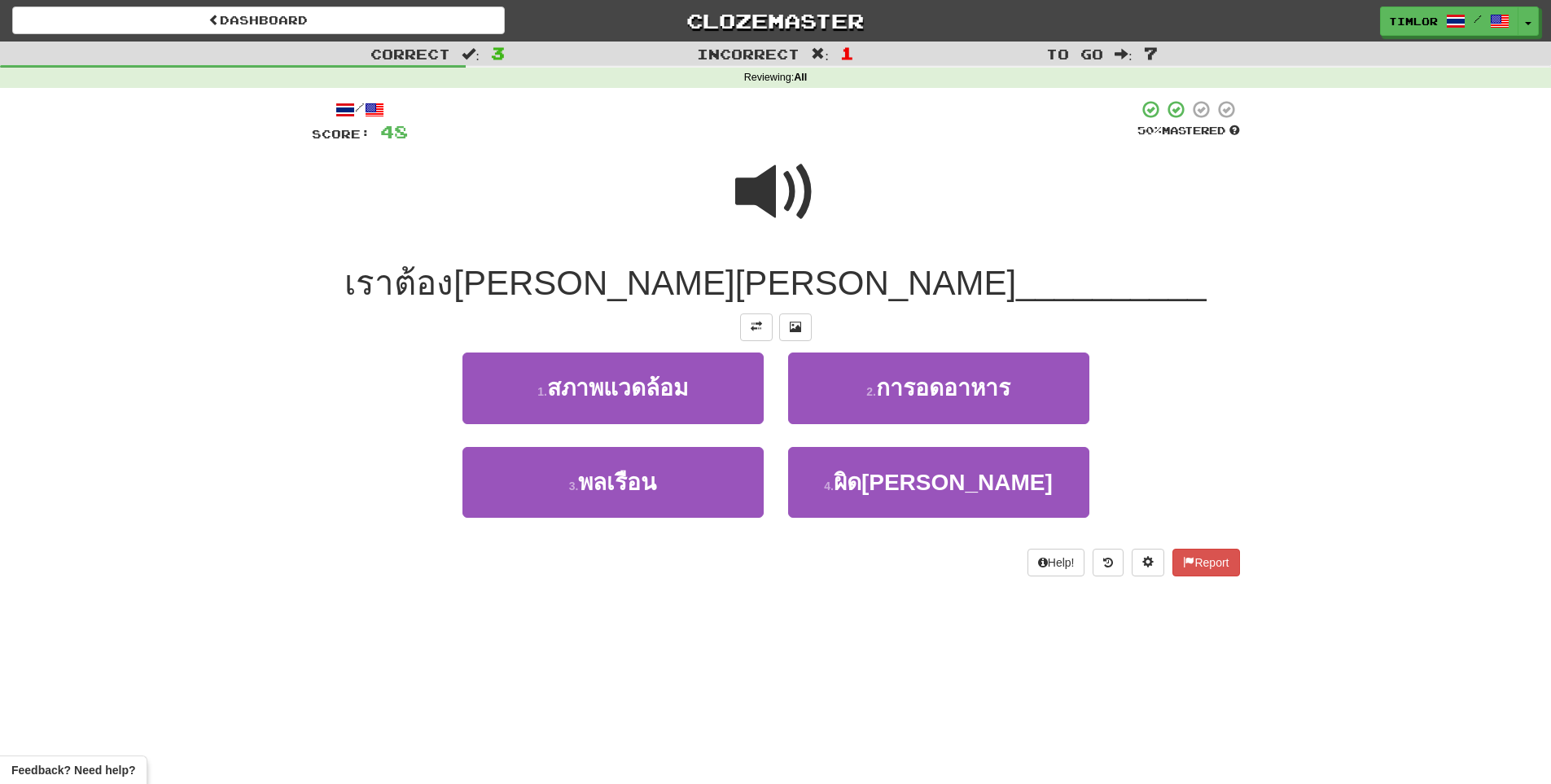
click at [800, 201] on span at bounding box center [775, 192] width 81 height 81
click at [801, 204] on span at bounding box center [775, 192] width 81 height 81
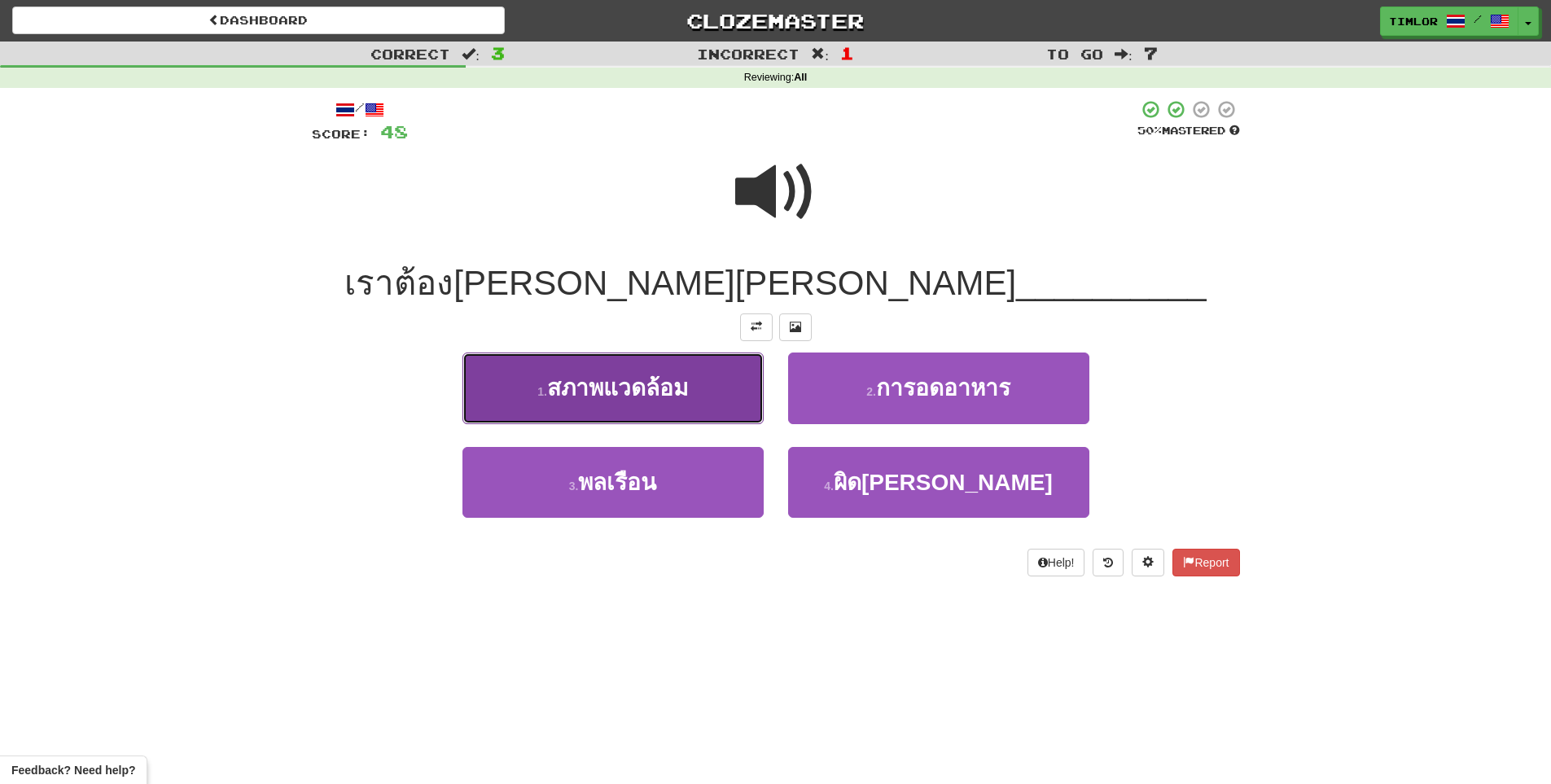
click at [668, 416] on button "1 . สภาพแวดล้อม" at bounding box center [613, 388] width 301 height 71
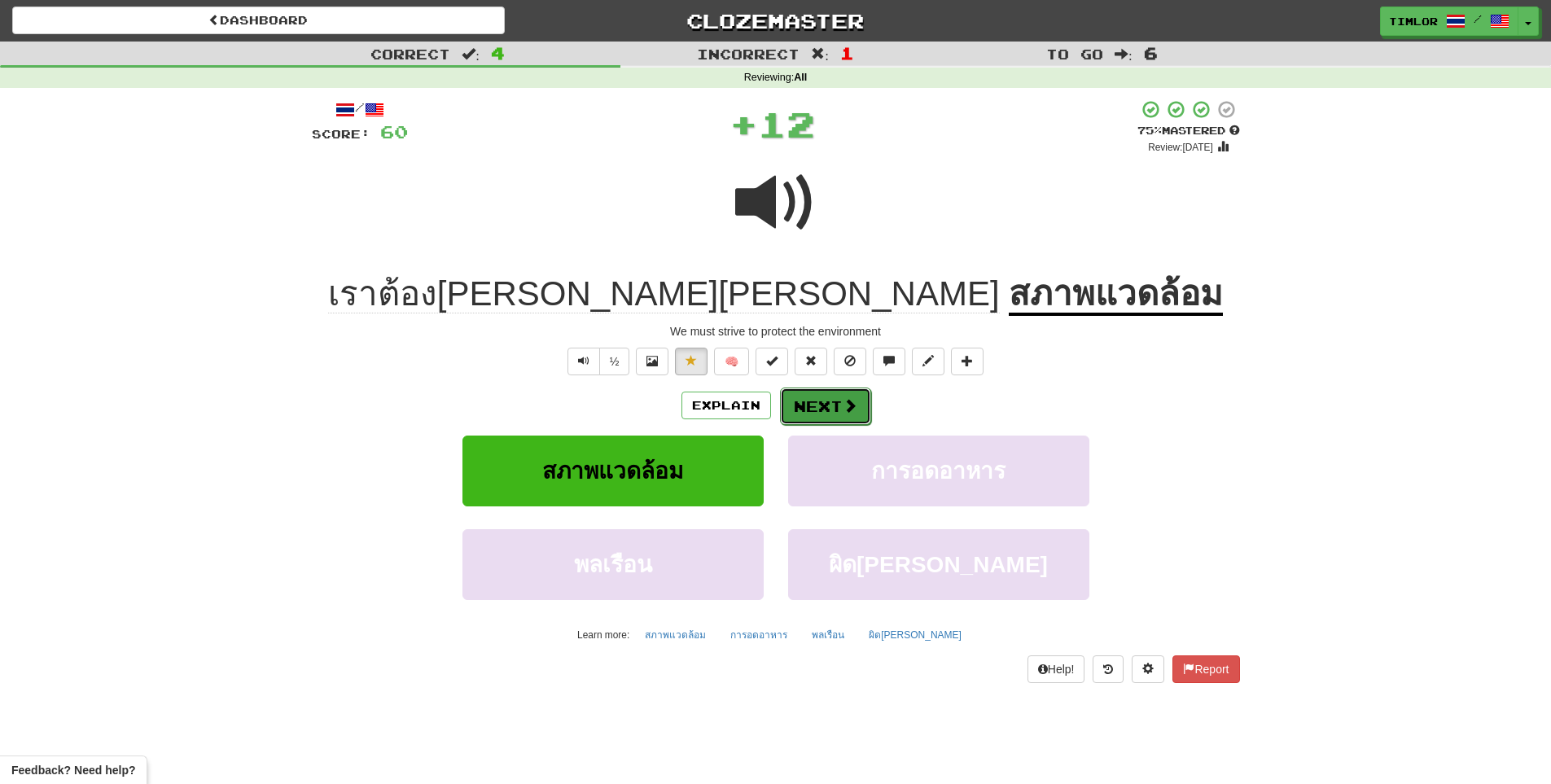
click at [825, 392] on button "Next" at bounding box center [825, 405] width 91 height 37
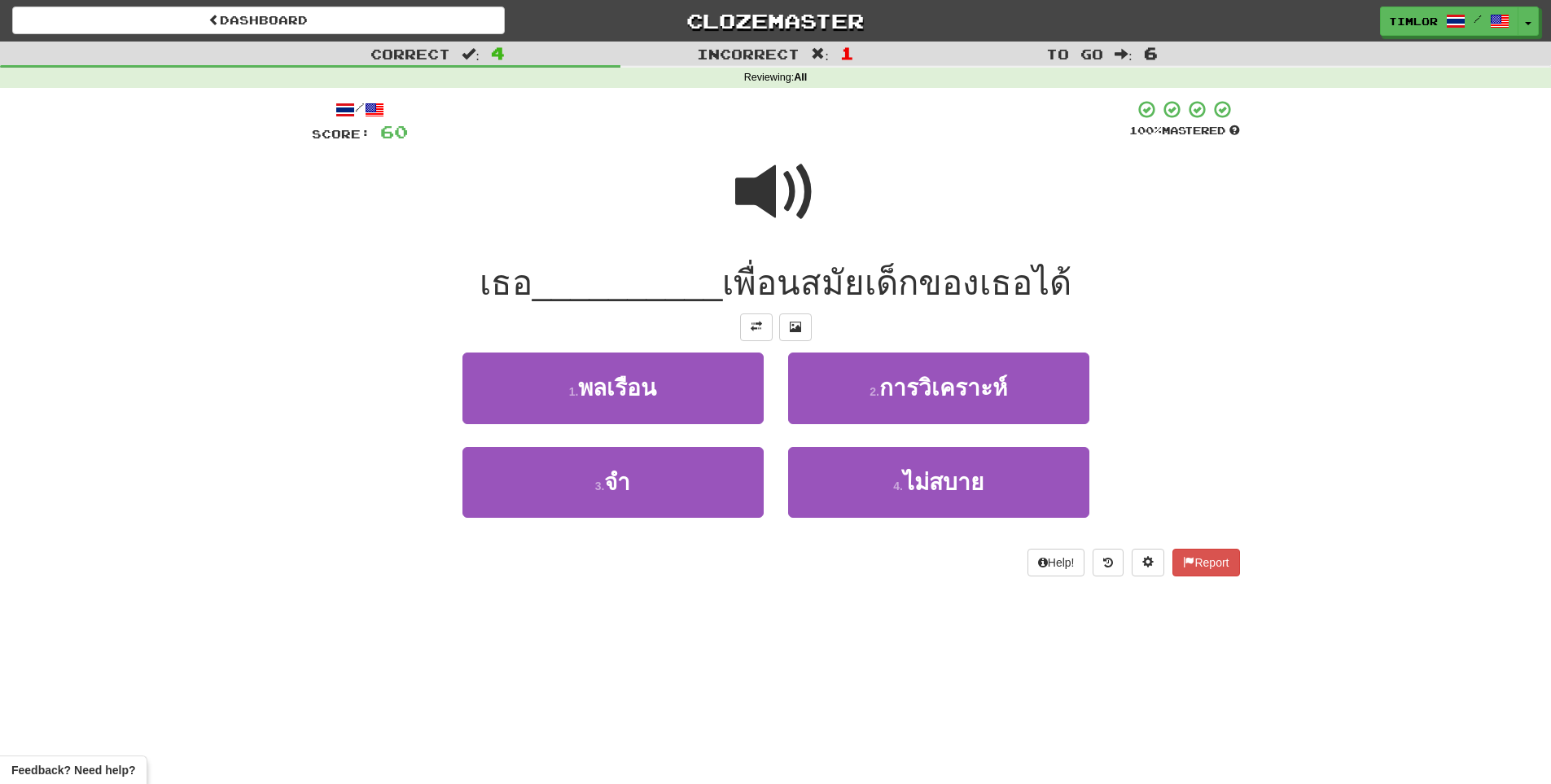
click at [767, 261] on div "เธอ __________ เพื่อนสมัยเด็กของเธอได้" at bounding box center [776, 283] width 928 height 45
click at [768, 227] on span at bounding box center [775, 192] width 81 height 81
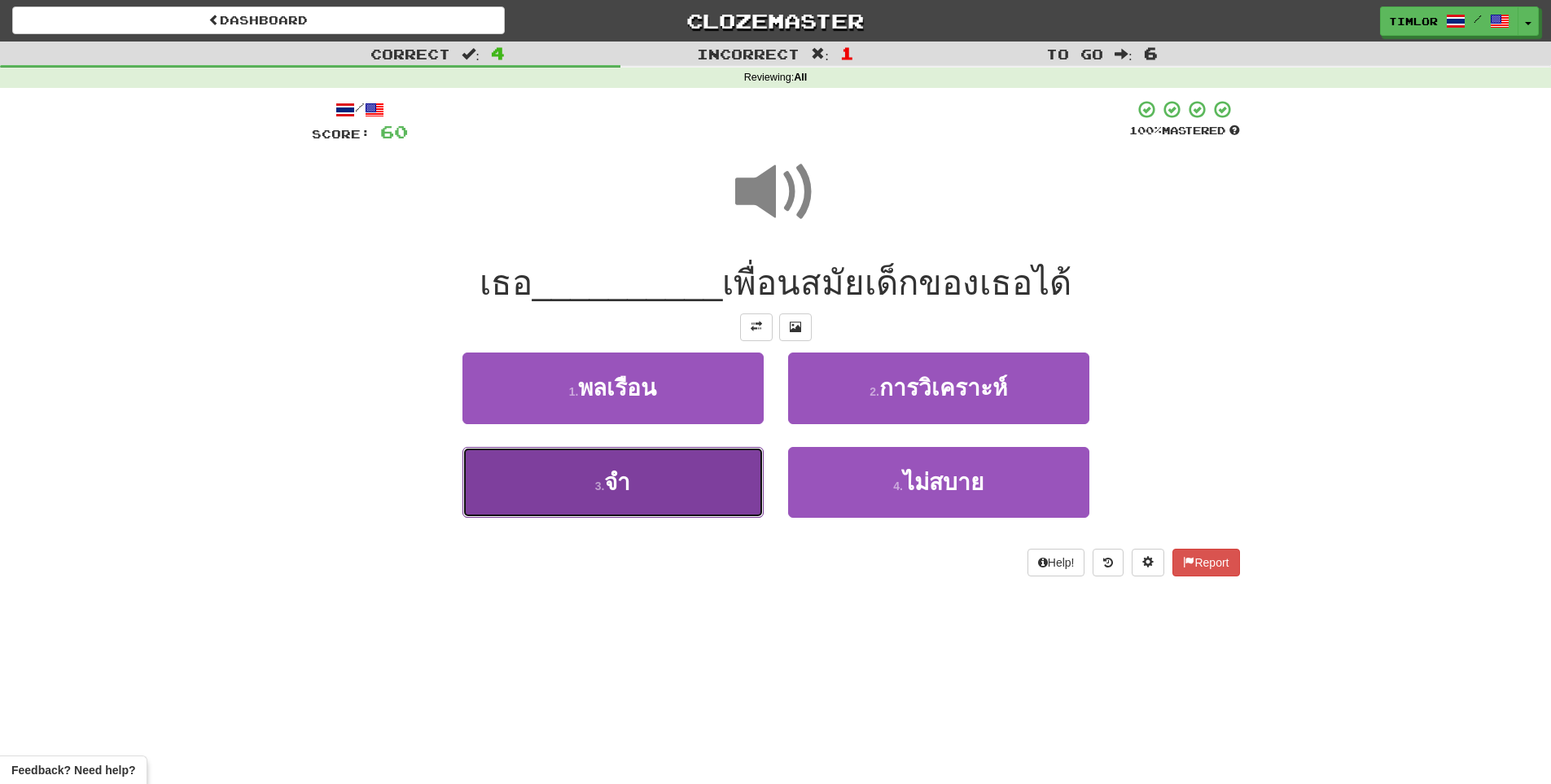
click at [704, 471] on button "3 . จำ" at bounding box center [613, 483] width 301 height 71
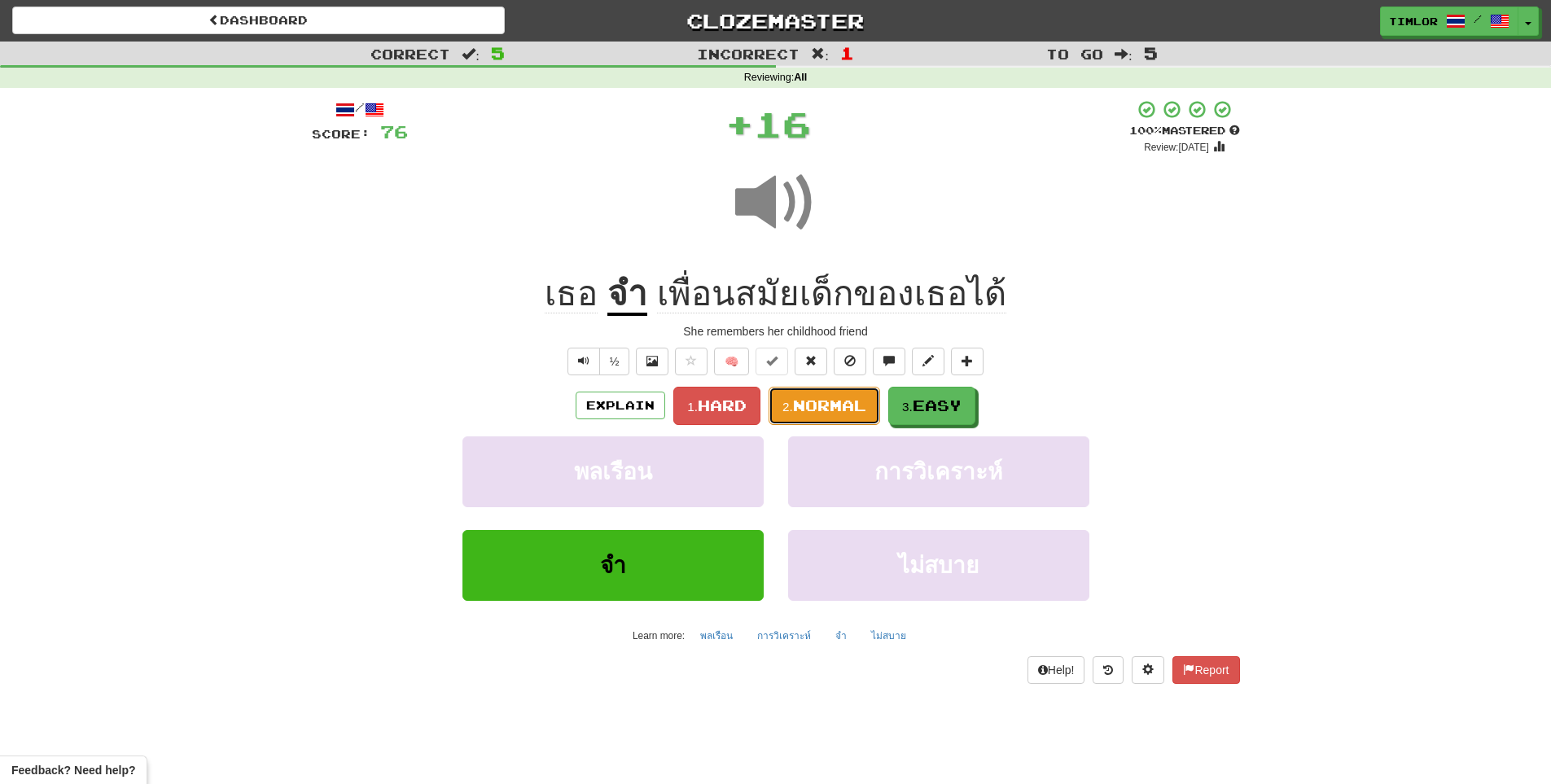
click at [821, 396] on span "Normal" at bounding box center [830, 405] width 73 height 18
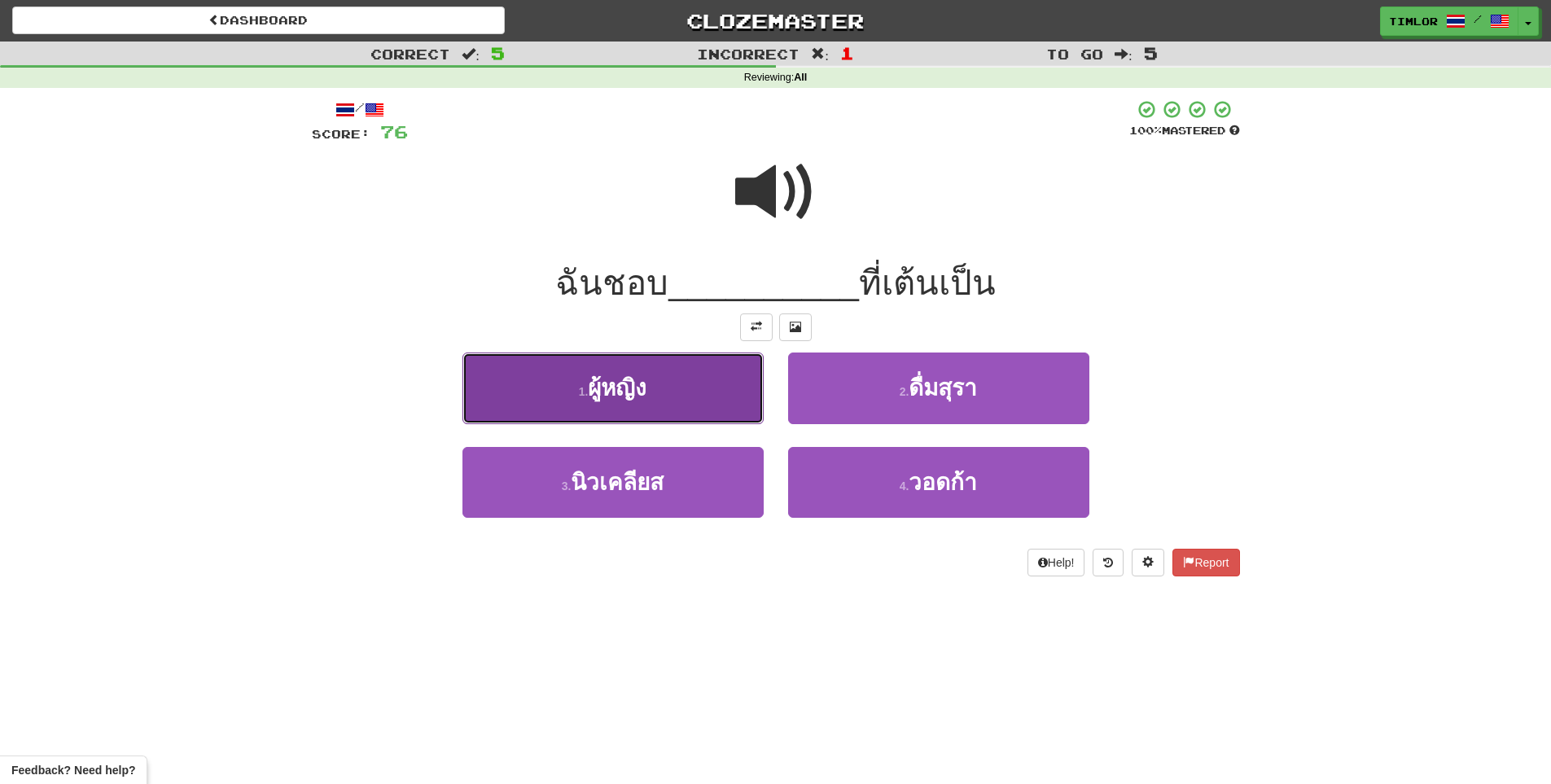
click at [691, 401] on button "1 . ผู้หญิง" at bounding box center [613, 388] width 301 height 71
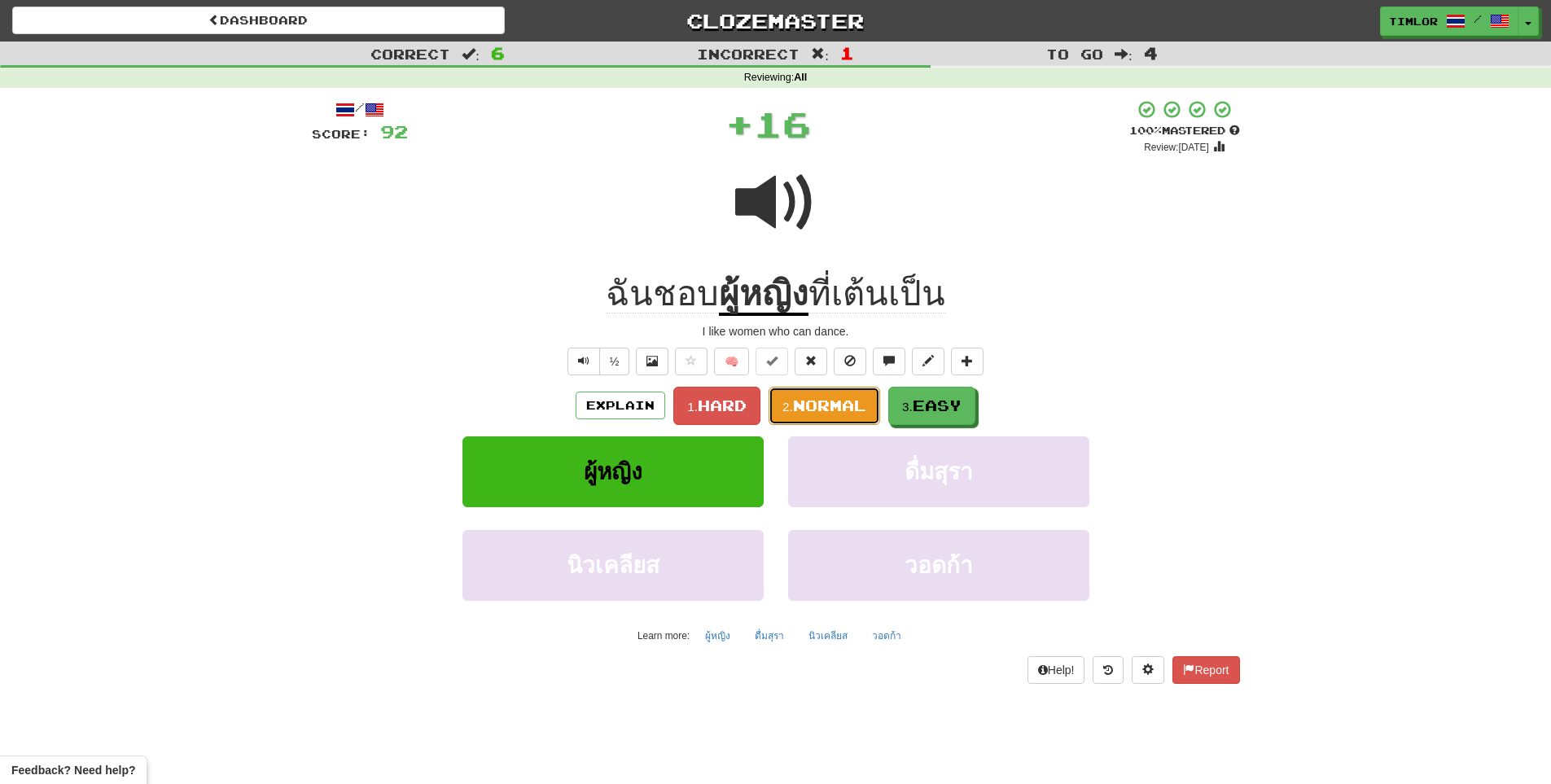
click at [812, 405] on span "Normal" at bounding box center [830, 405] width 73 height 18
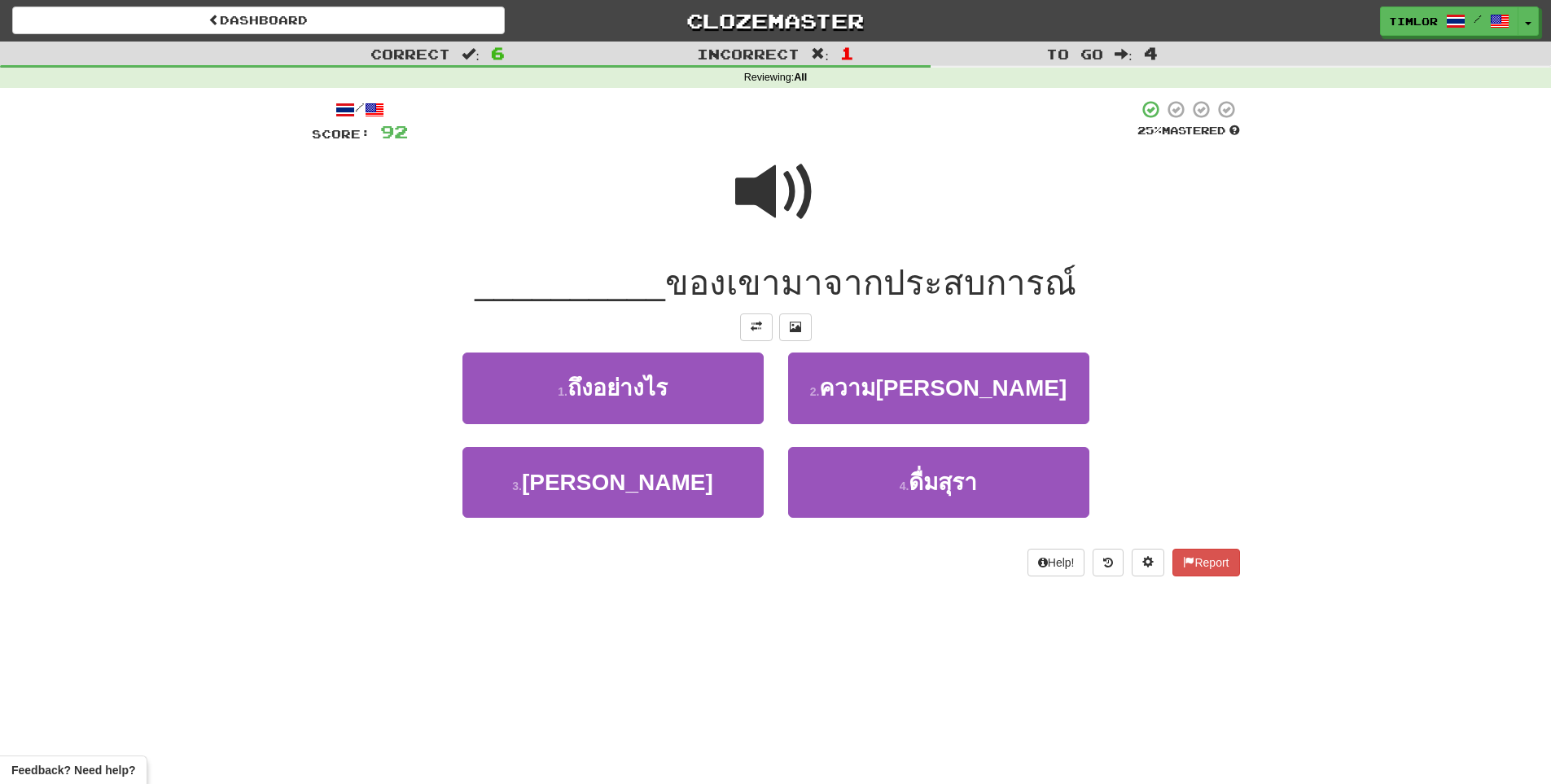
click at [755, 181] on span at bounding box center [775, 192] width 81 height 81
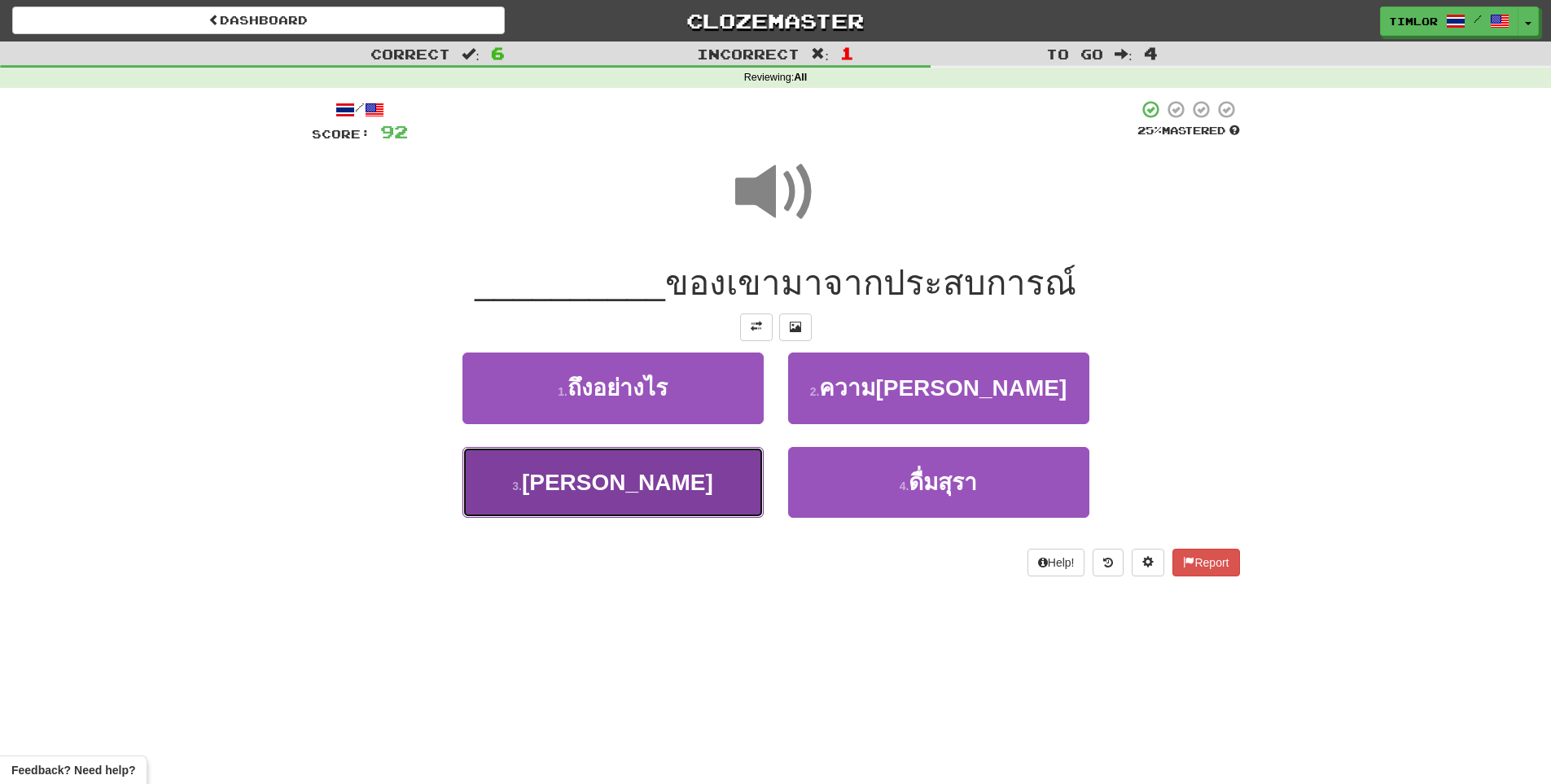
click at [698, 465] on button "3 . ปัญญา" at bounding box center [613, 483] width 301 height 71
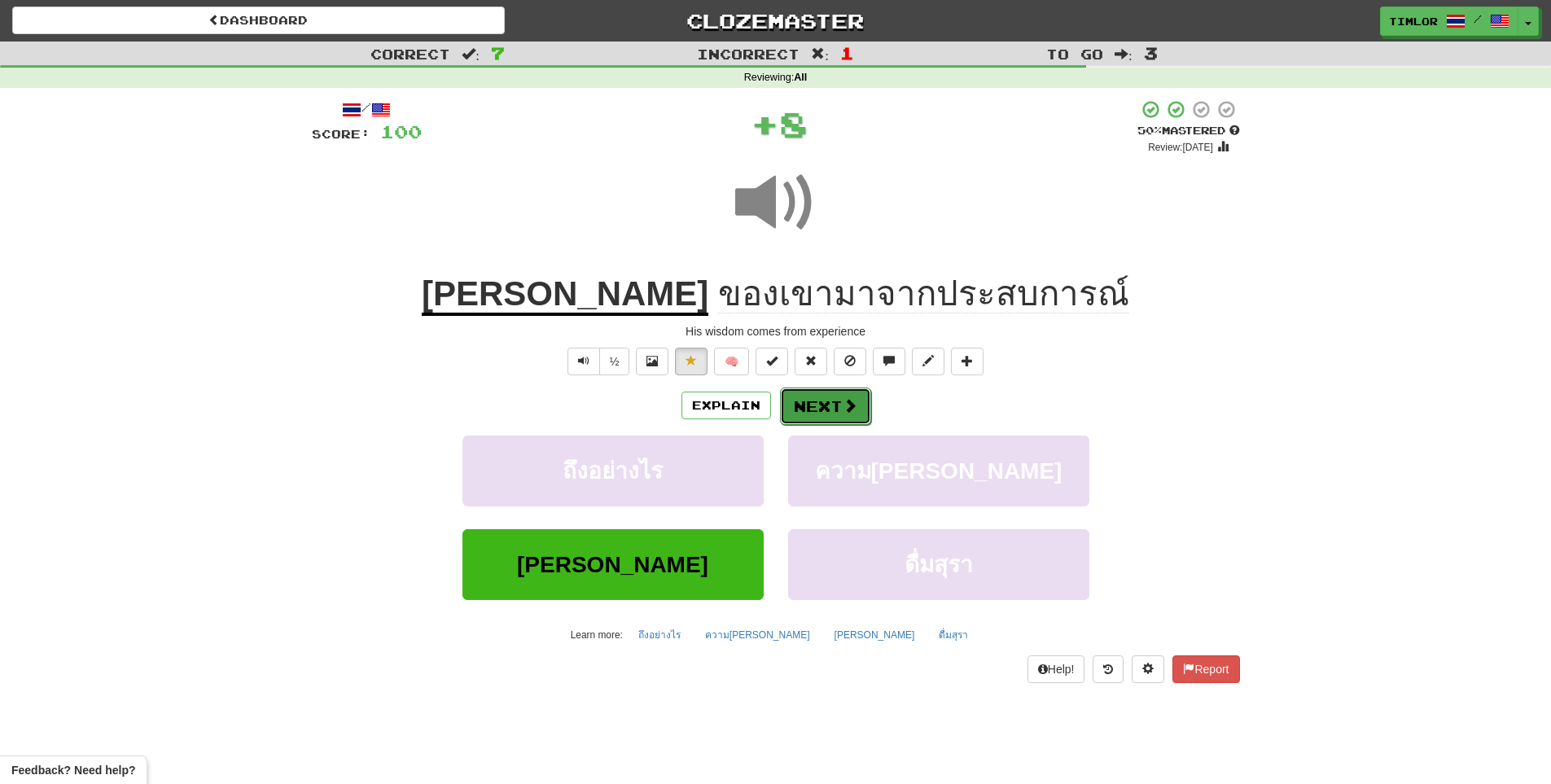
click at [822, 417] on button "Next" at bounding box center [825, 405] width 91 height 37
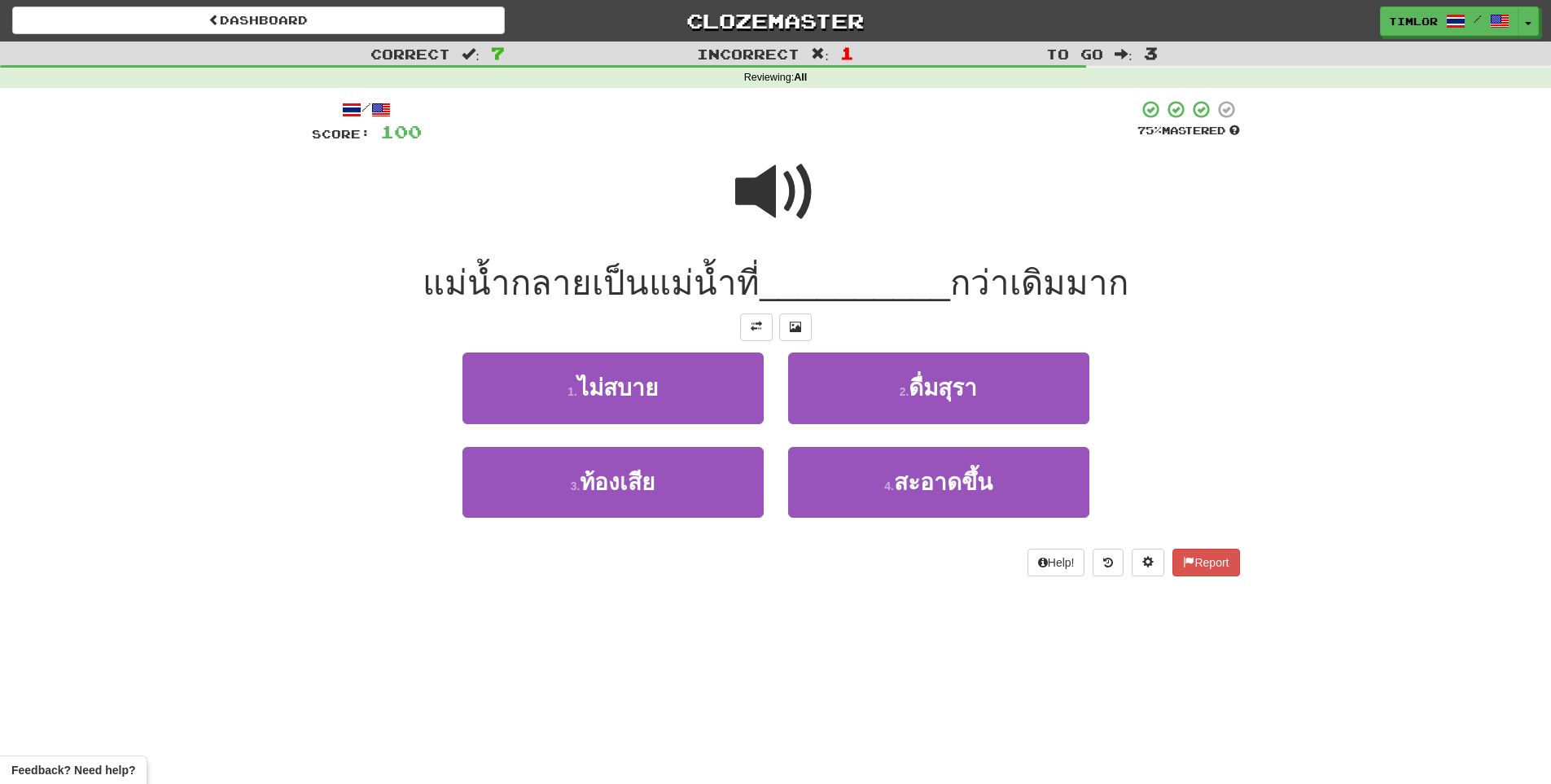
click at [803, 233] on span at bounding box center [775, 192] width 81 height 81
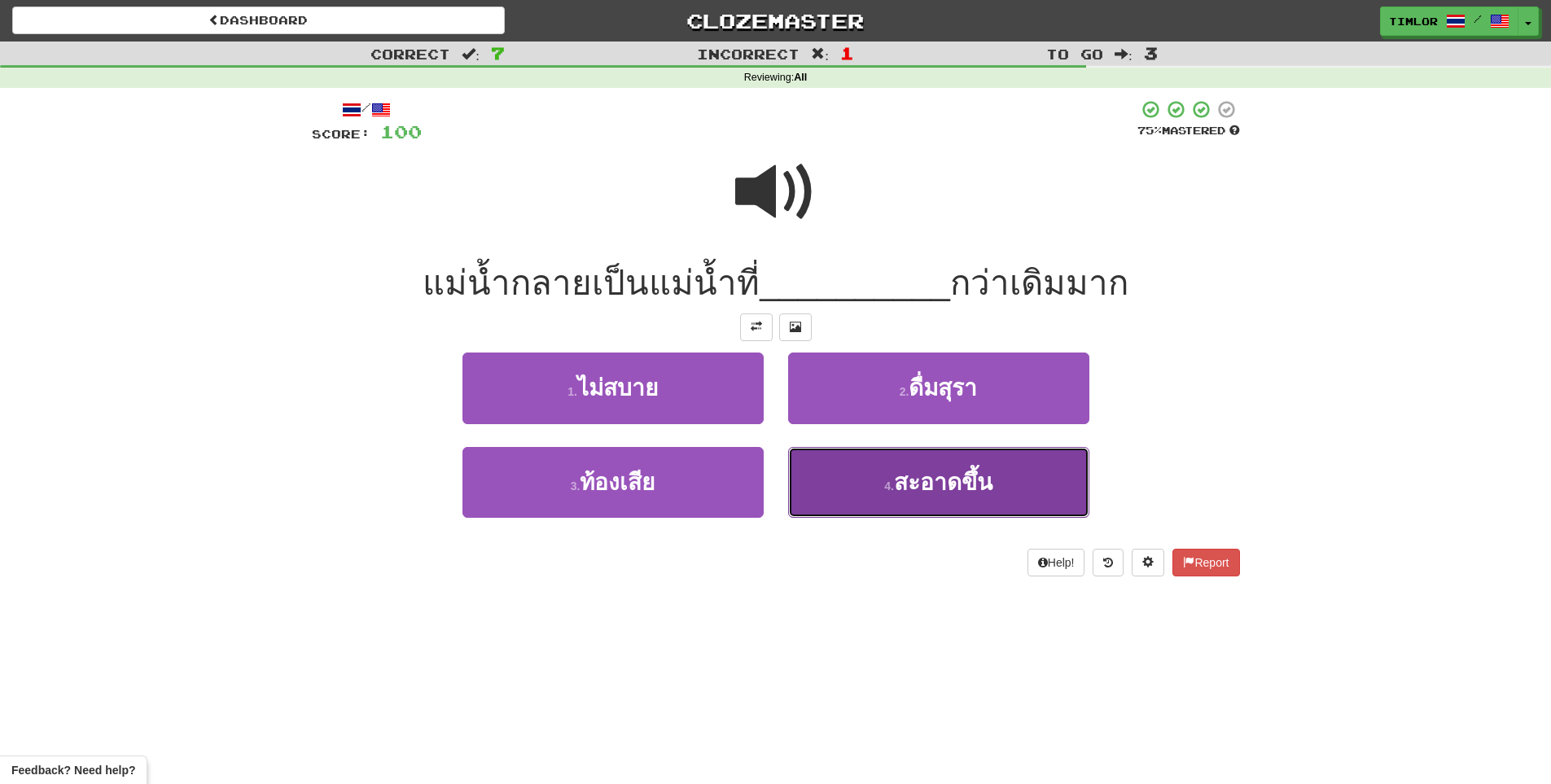
click at [835, 478] on button "4 . สะอาดขึ้น" at bounding box center [938, 483] width 301 height 71
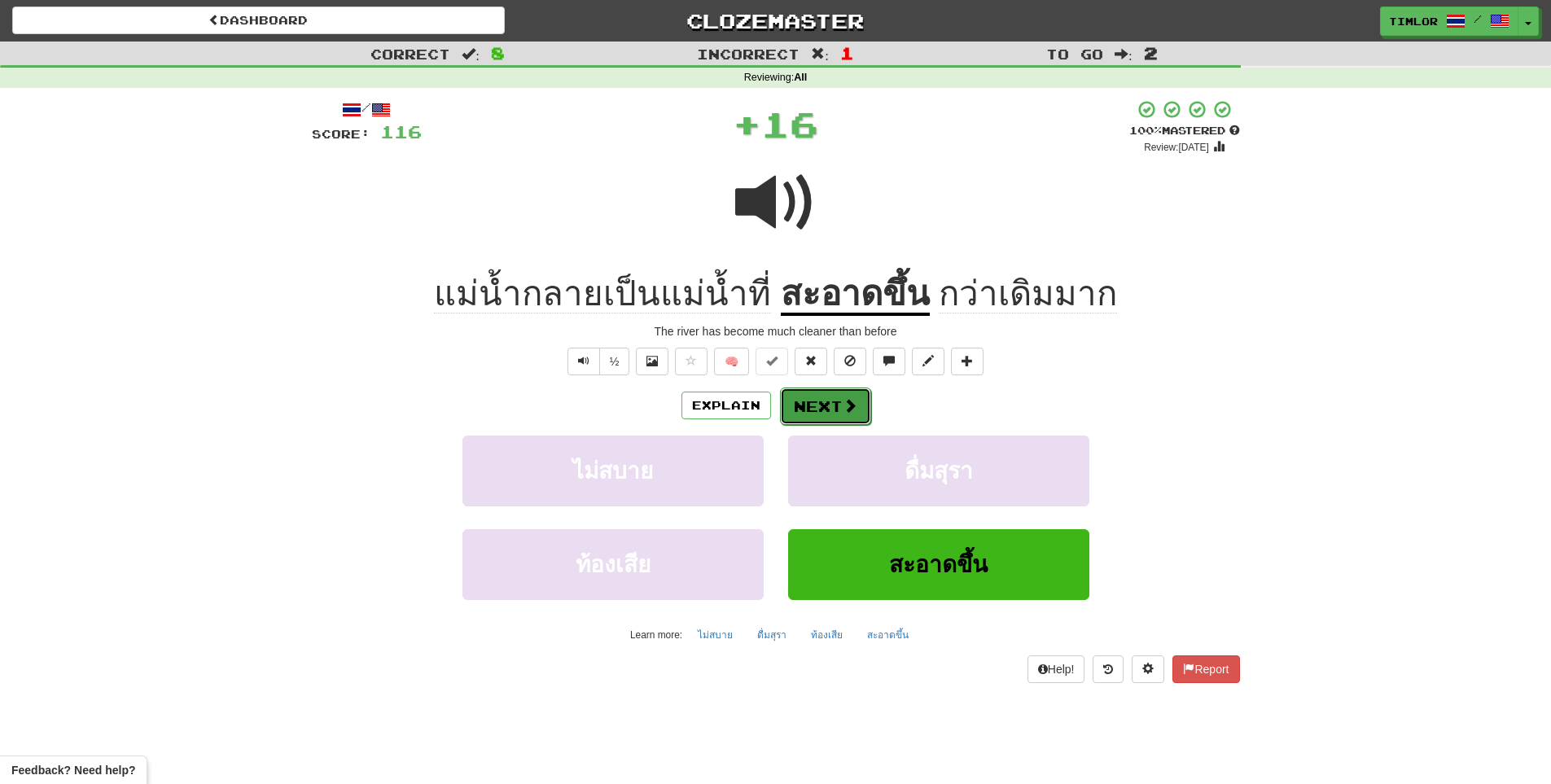
click at [797, 398] on button "Next" at bounding box center [825, 405] width 91 height 37
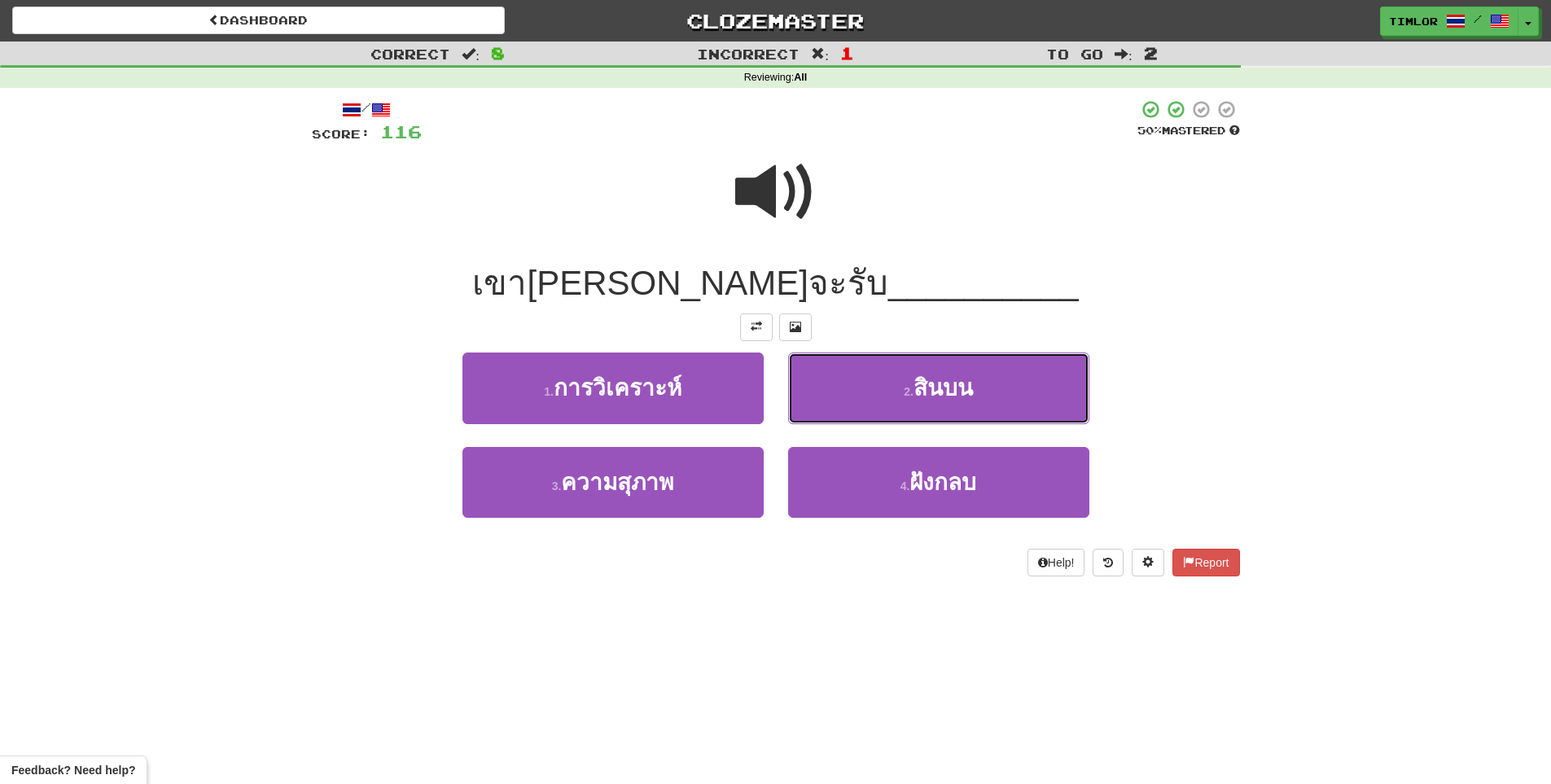
click at [798, 394] on button "2 . สินบน" at bounding box center [938, 388] width 301 height 71
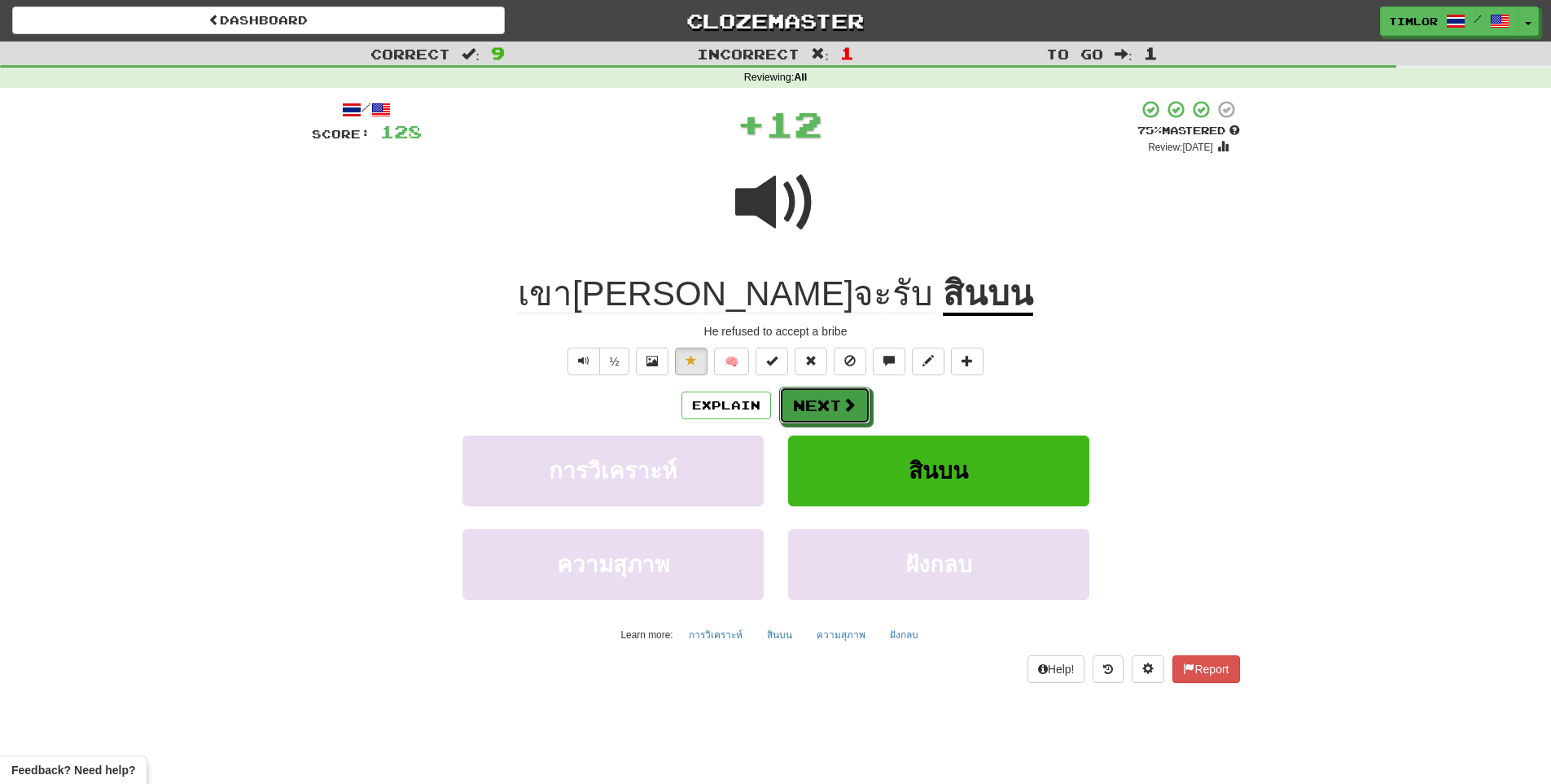
click at [798, 394] on button "Next" at bounding box center [824, 405] width 91 height 37
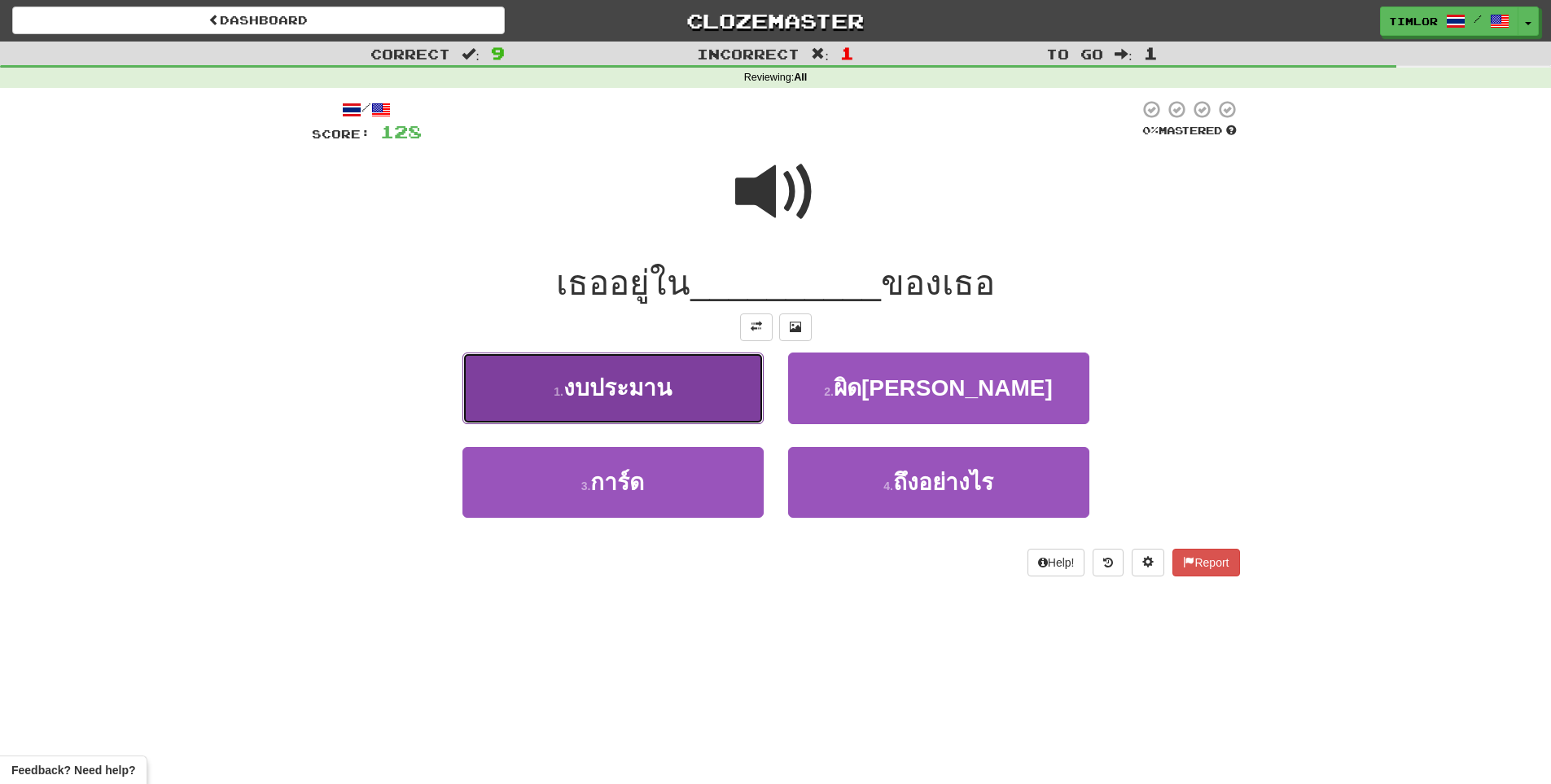
click at [734, 417] on button "1 . งบประมาน" at bounding box center [613, 388] width 301 height 71
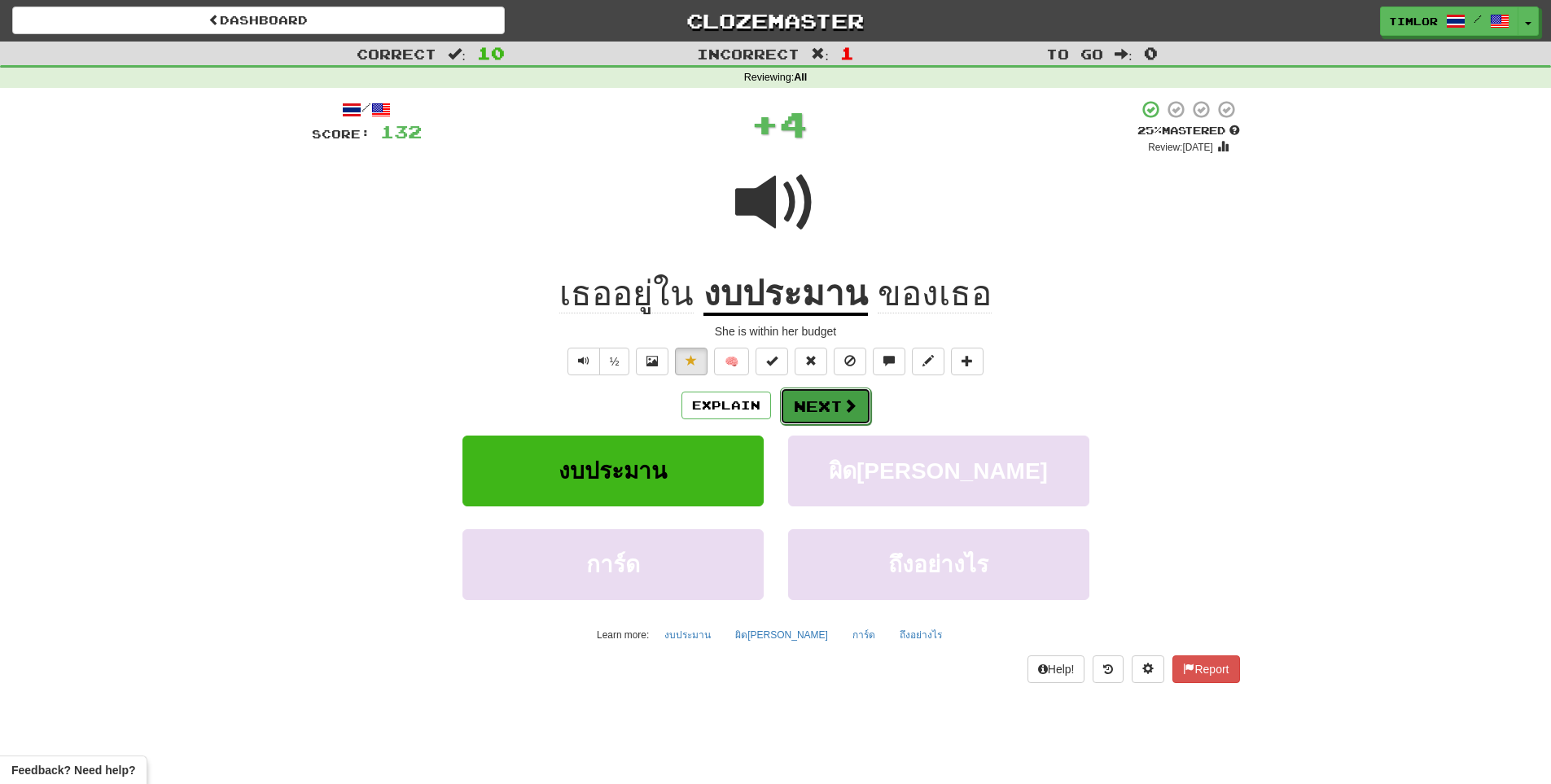
click at [808, 414] on button "Next" at bounding box center [825, 405] width 91 height 37
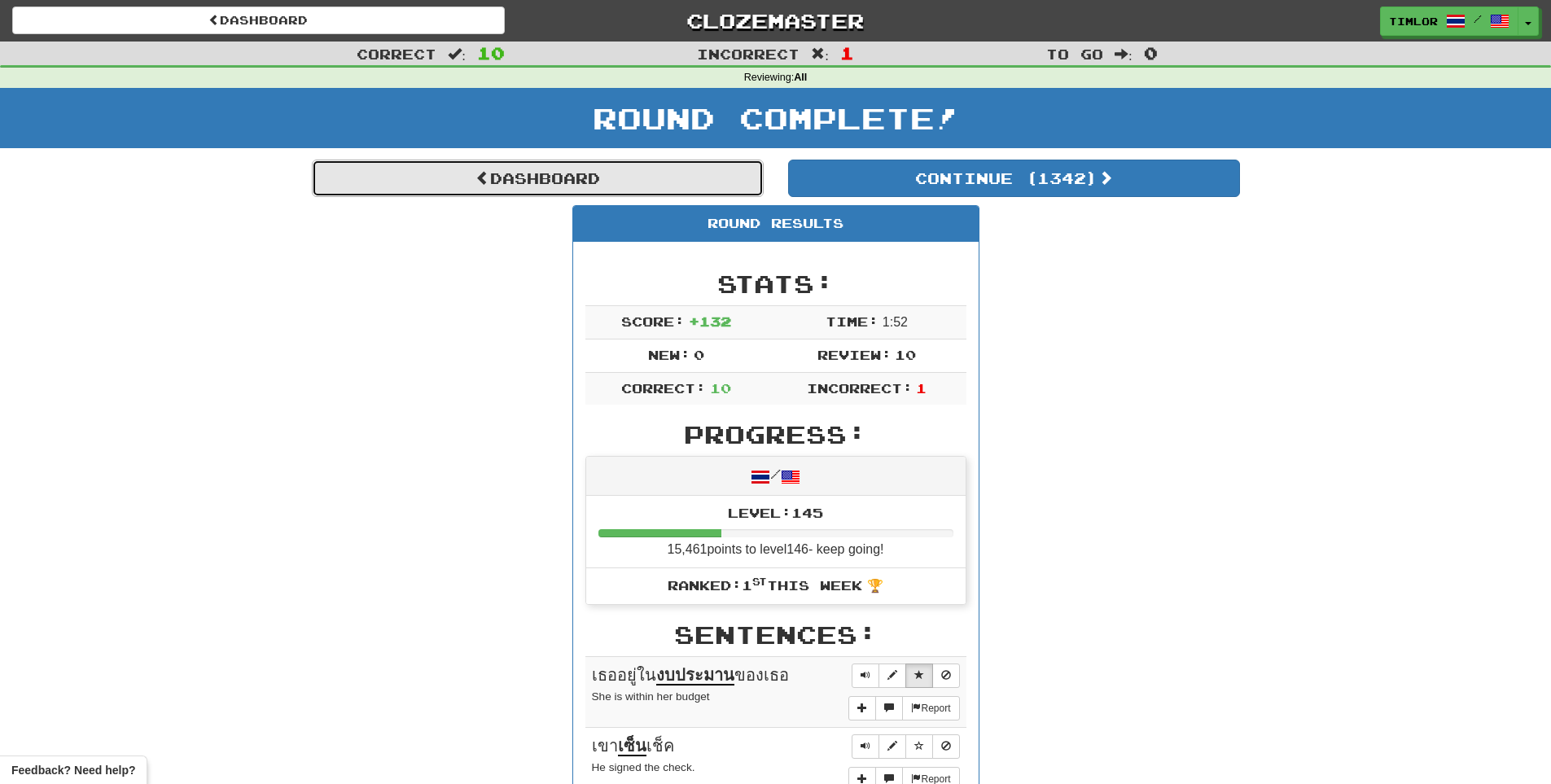
click at [698, 183] on link "Dashboard" at bounding box center [538, 178] width 452 height 37
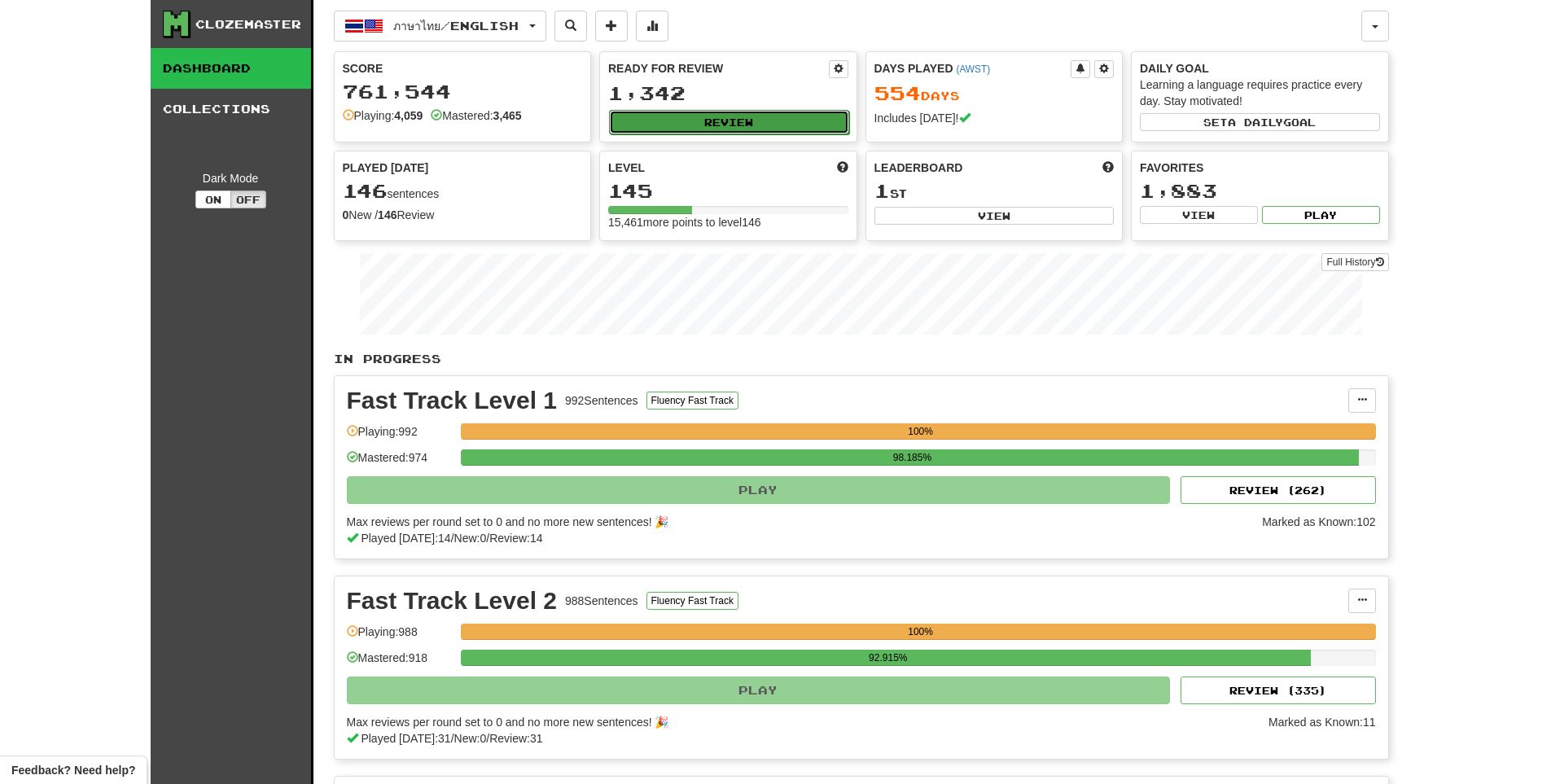
click at [794, 113] on button "Review" at bounding box center [728, 121] width 240 height 25
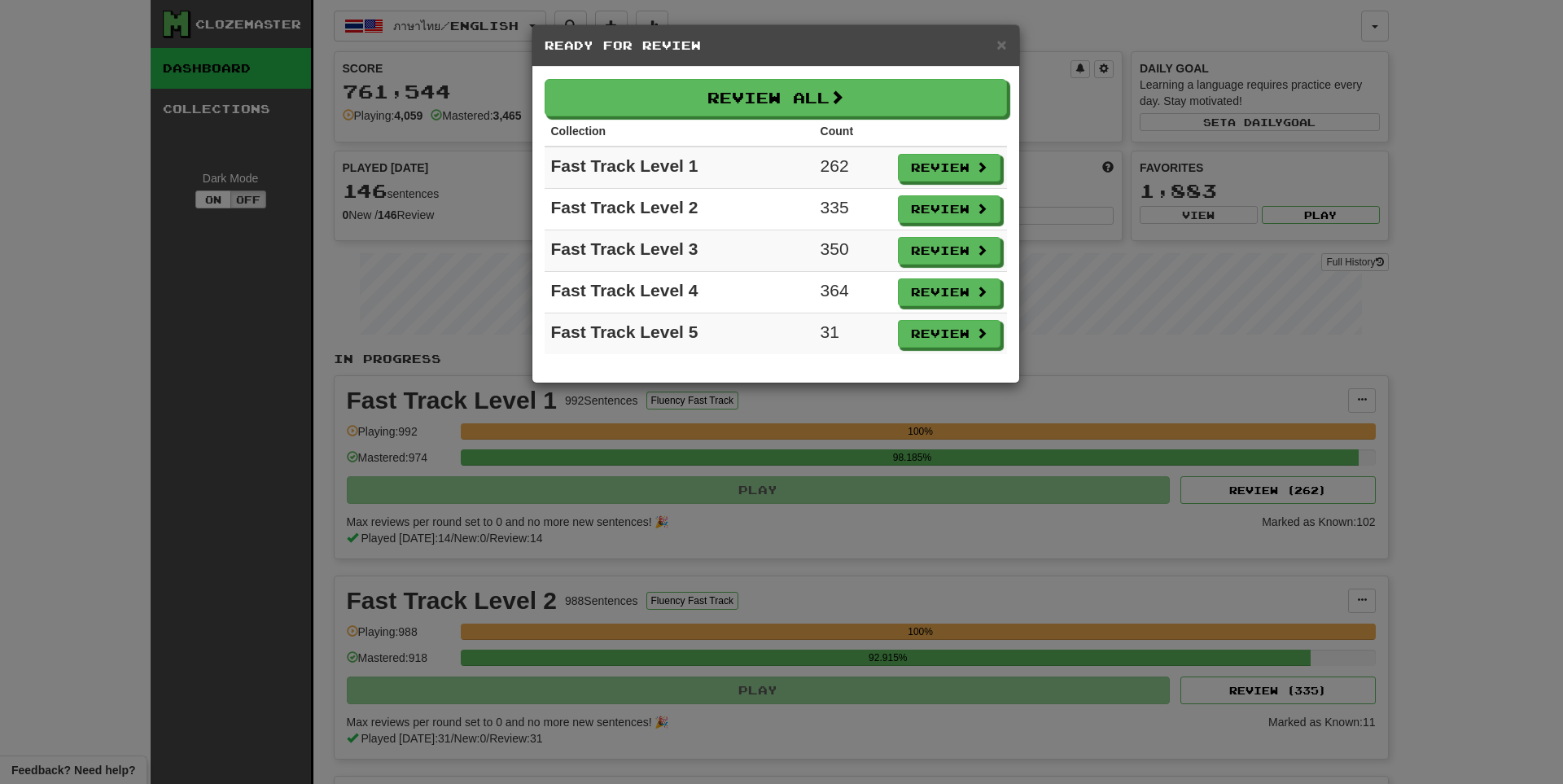
click at [836, 118] on th "Count" at bounding box center [853, 131] width 78 height 30
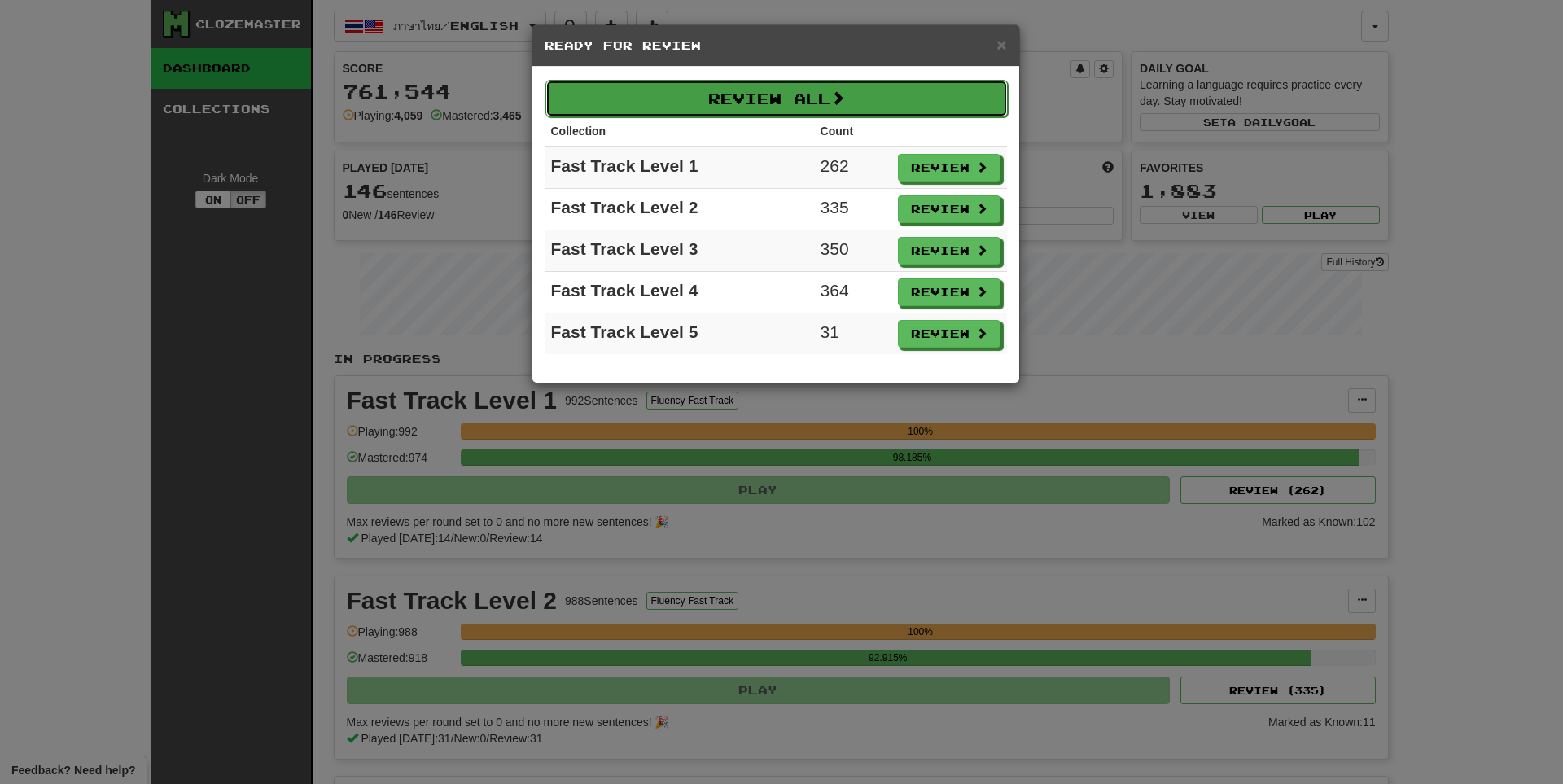
click at [824, 87] on button "Review All" at bounding box center [776, 98] width 462 height 37
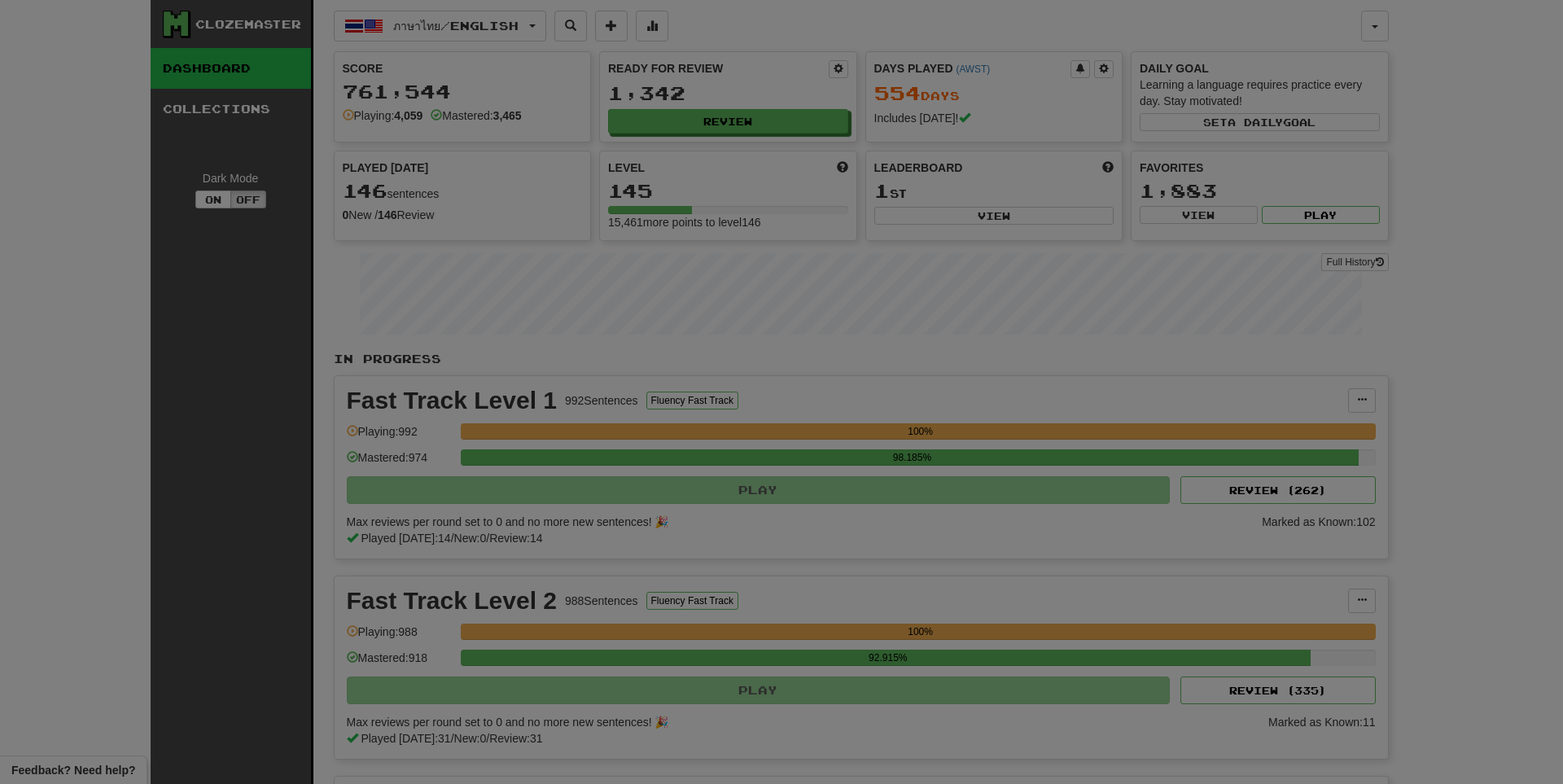
select select "**"
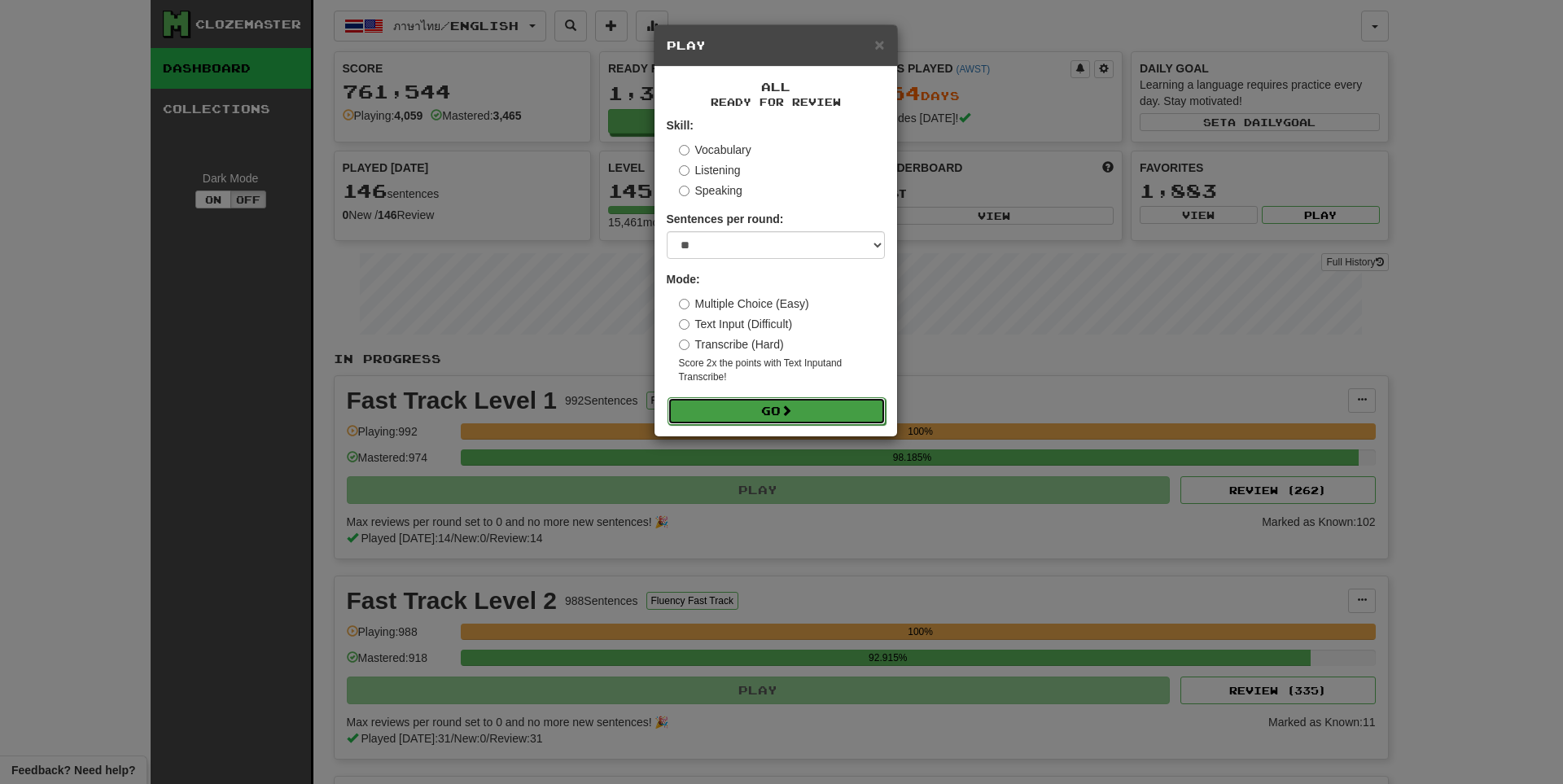
click at [788, 409] on span at bounding box center [786, 410] width 11 height 11
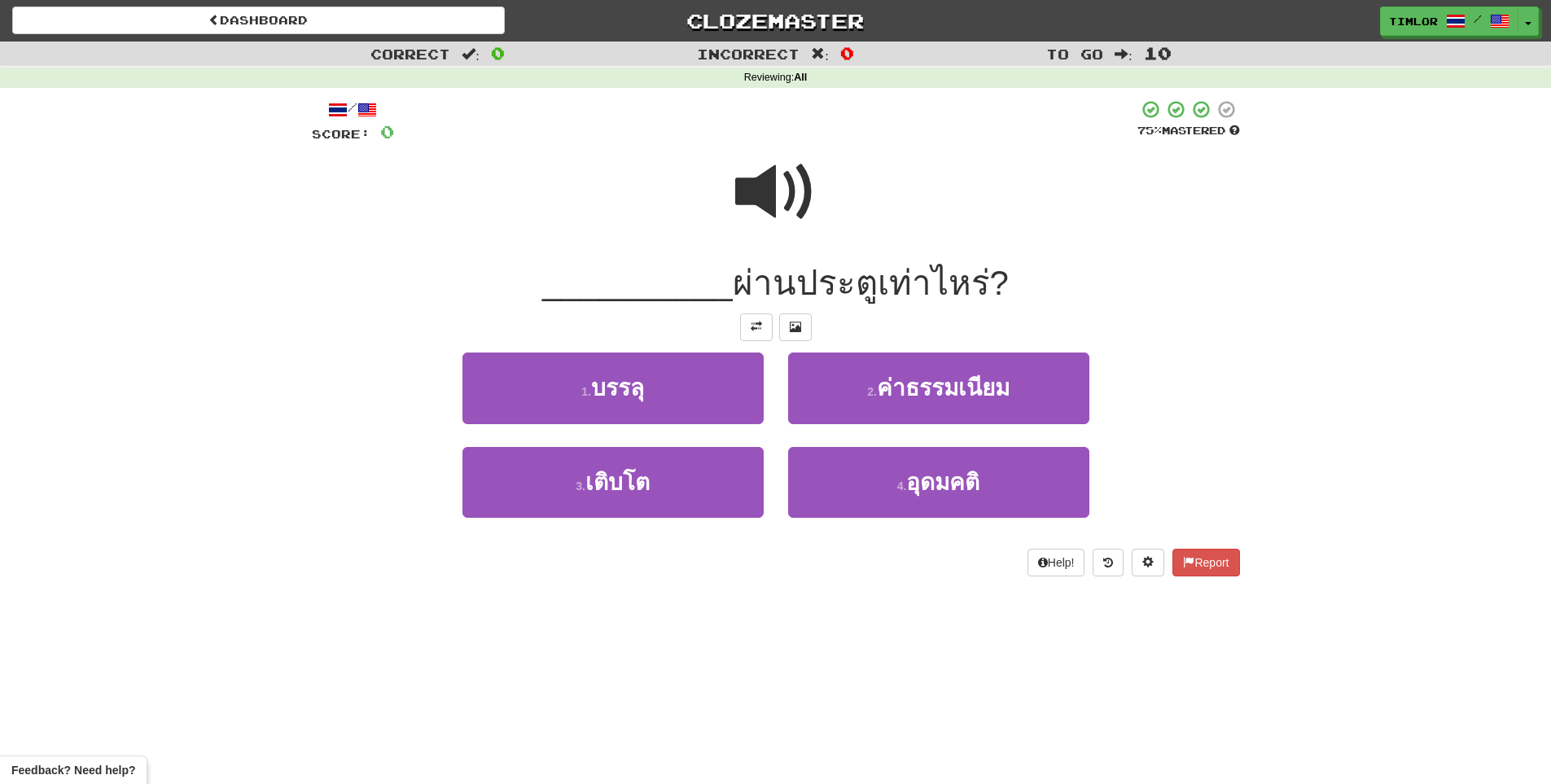
click at [796, 202] on span at bounding box center [775, 192] width 81 height 81
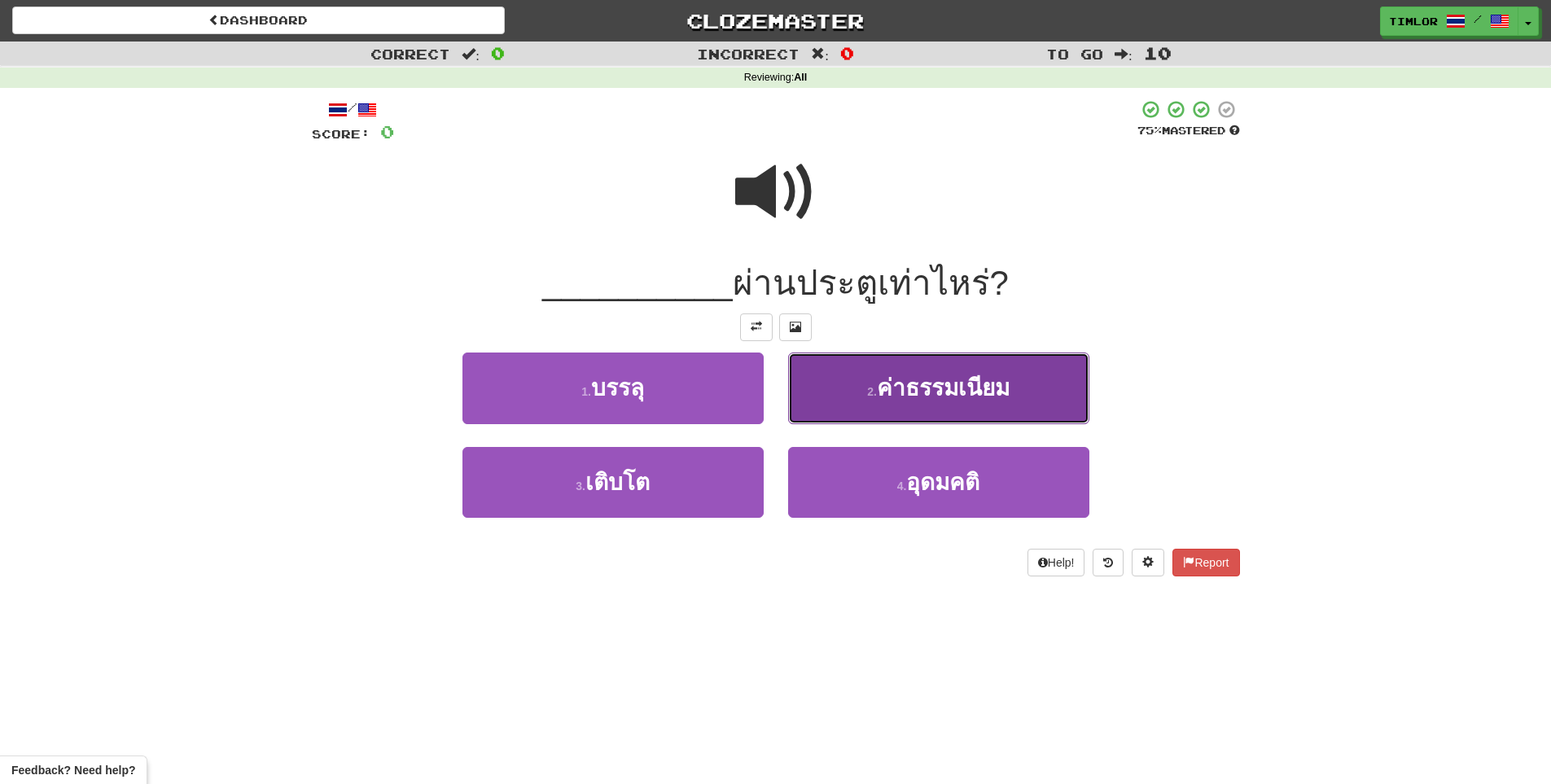
click at [859, 395] on button "2 . ค่าธรรมเนียม" at bounding box center [938, 388] width 301 height 71
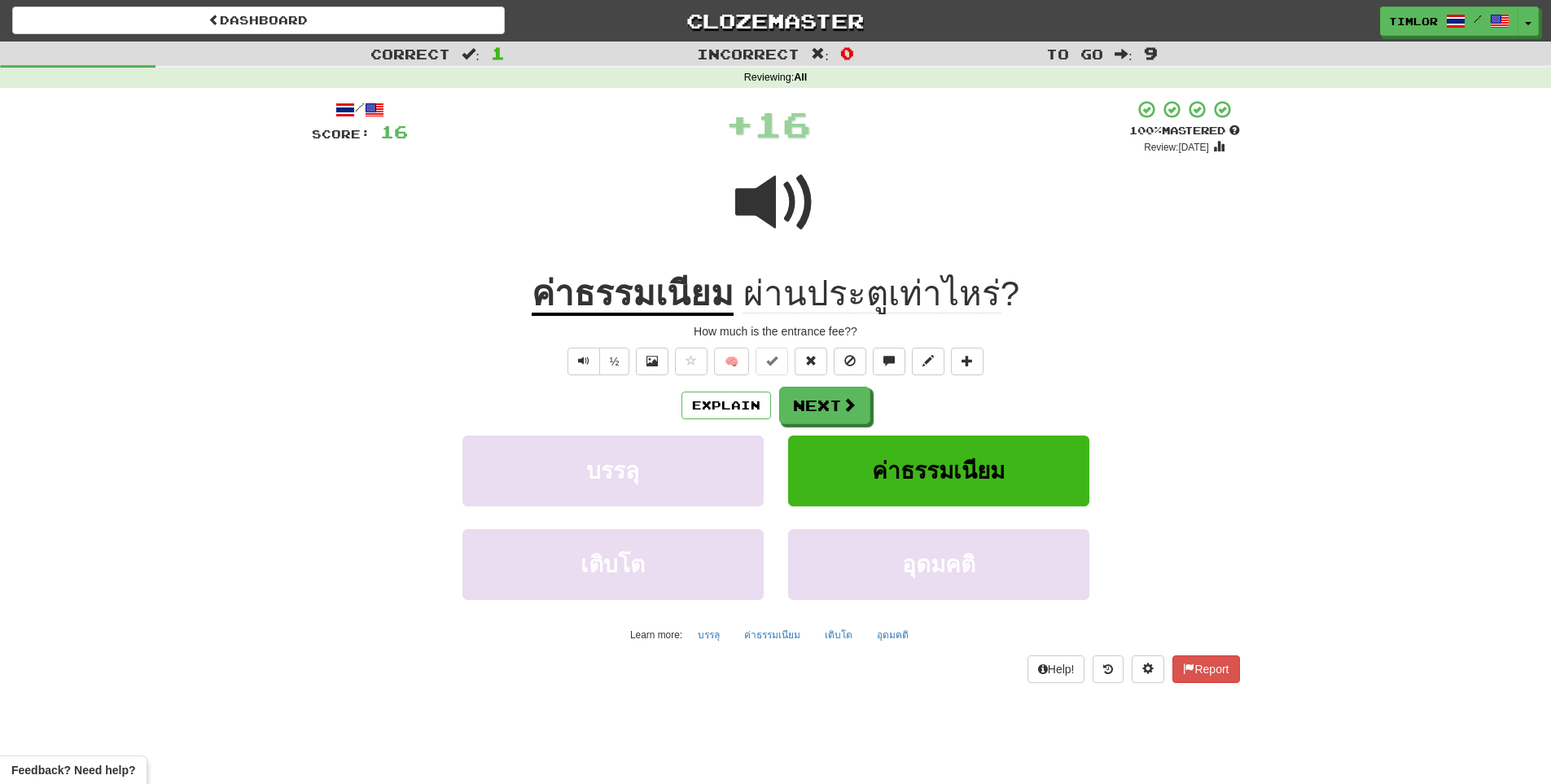
click at [673, 357] on span "🧠" at bounding box center [829, 361] width 315 height 13
click at [708, 359] on span "🧠" at bounding box center [829, 361] width 315 height 13
click at [705, 356] on button at bounding box center [691, 361] width 33 height 27
click at [824, 408] on button "Next" at bounding box center [825, 405] width 91 height 37
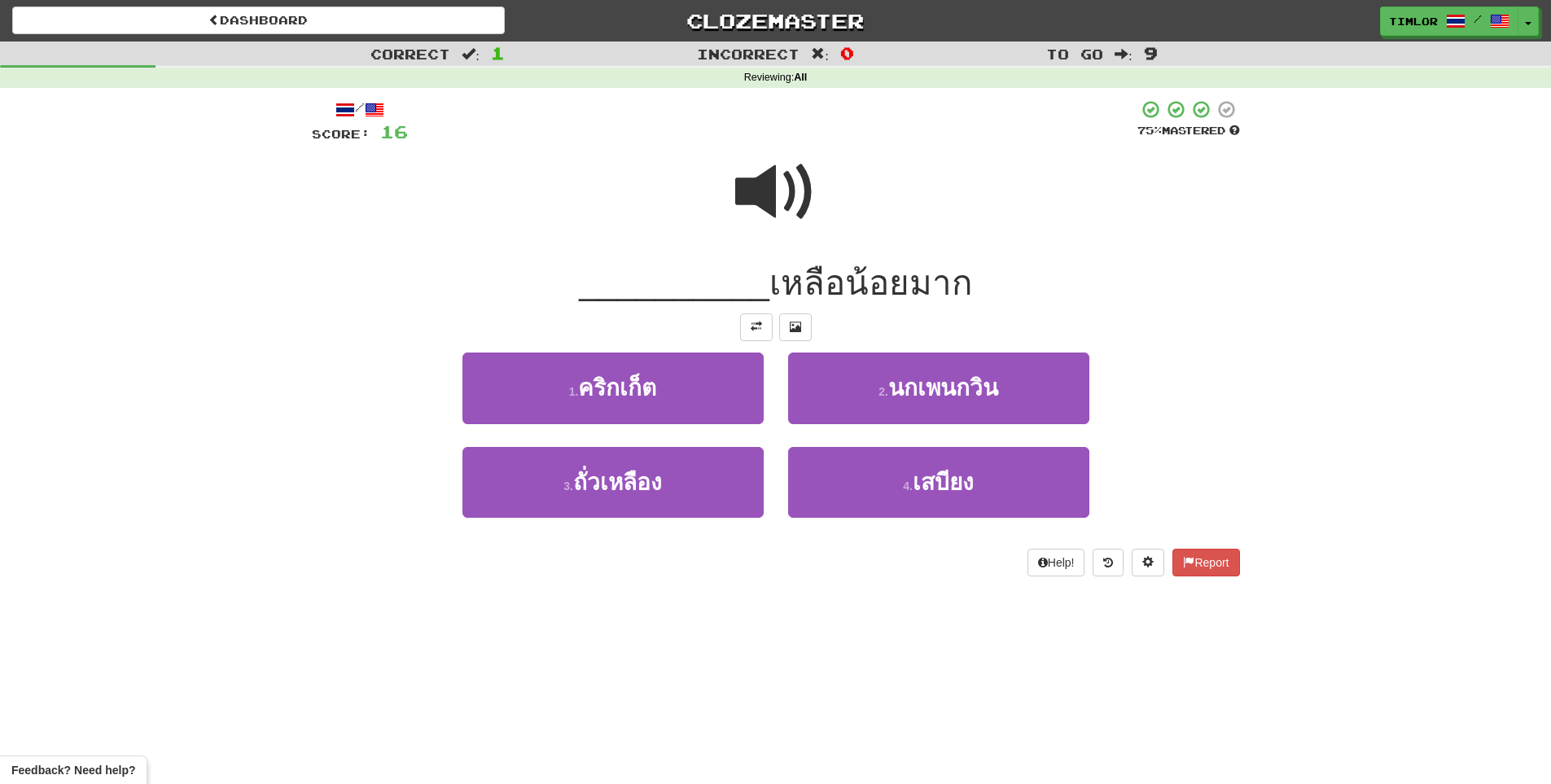
click at [769, 186] on span at bounding box center [775, 192] width 81 height 81
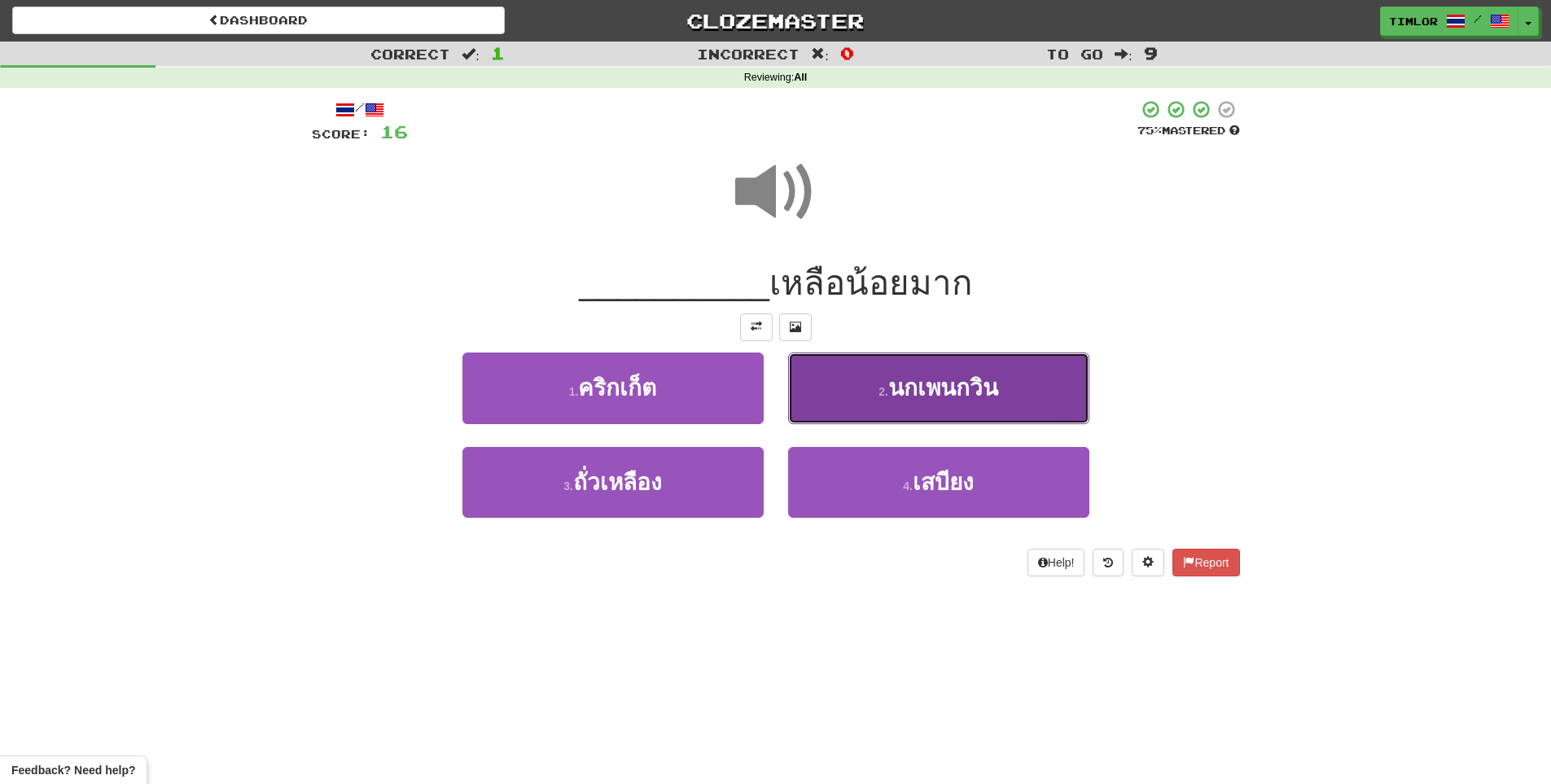
click at [846, 397] on button "2 . นกเพนกวิน" at bounding box center [938, 388] width 301 height 71
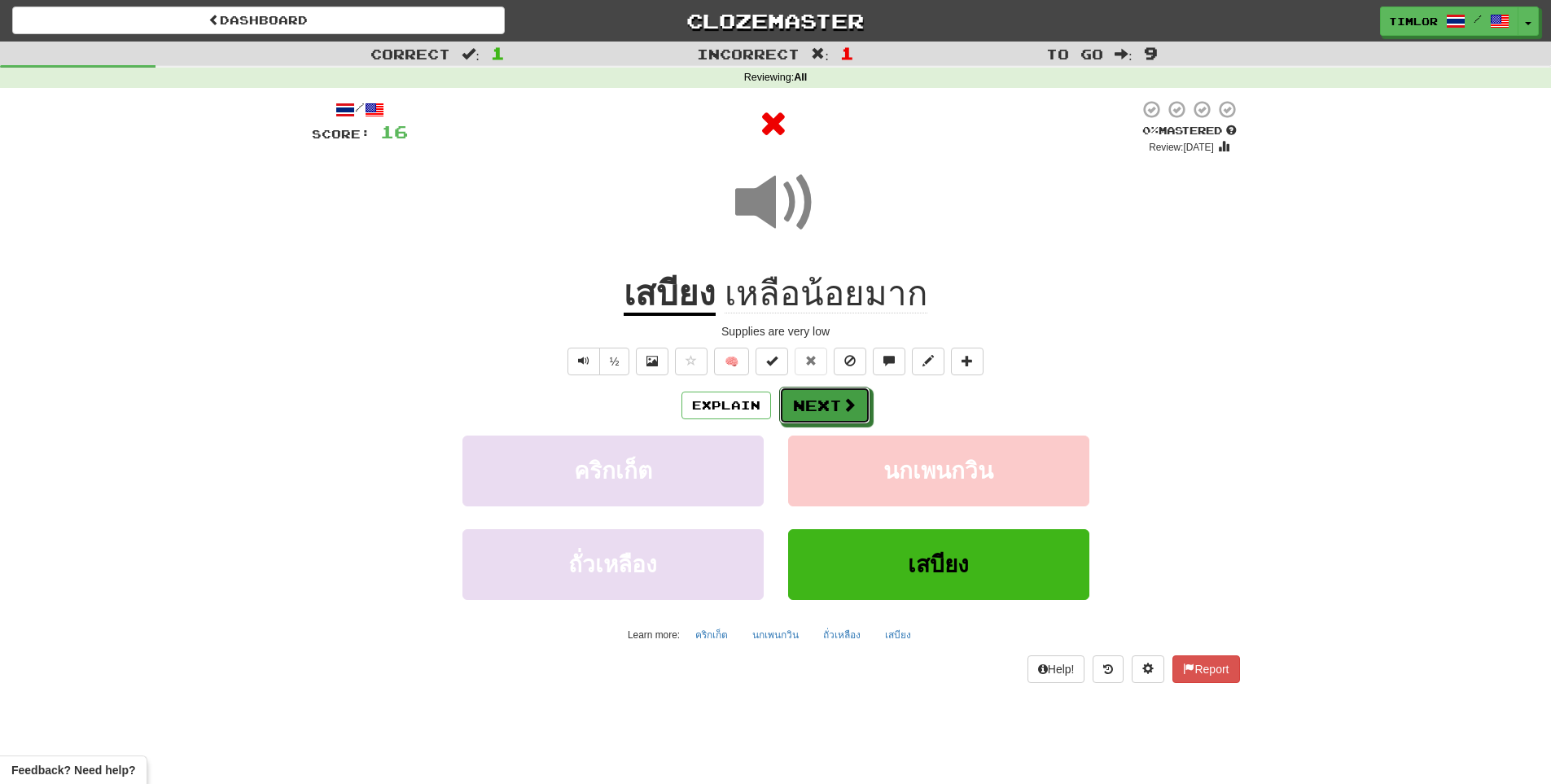
click at [846, 397] on span at bounding box center [849, 404] width 15 height 15
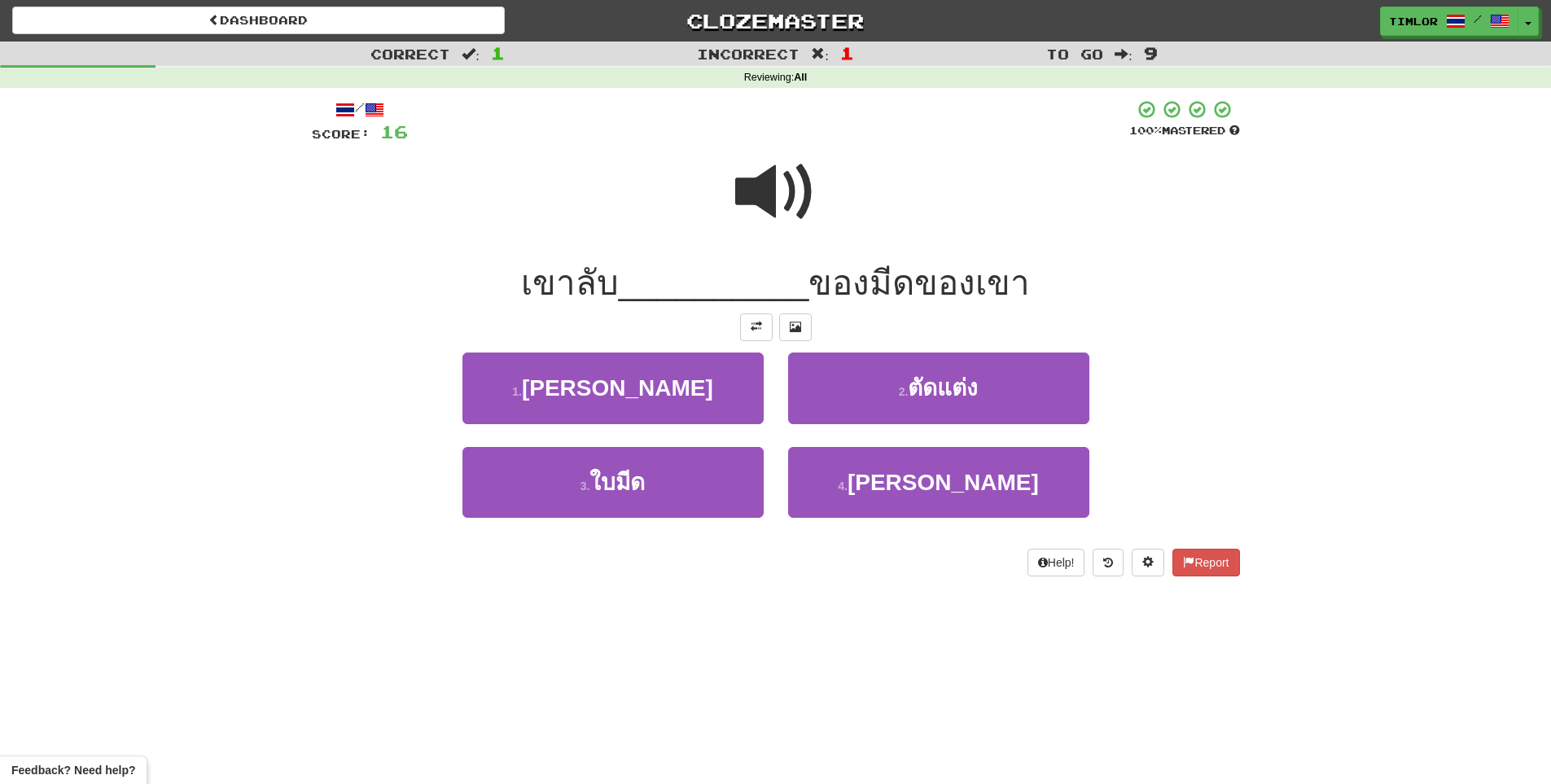
click at [812, 162] on span at bounding box center [775, 192] width 81 height 81
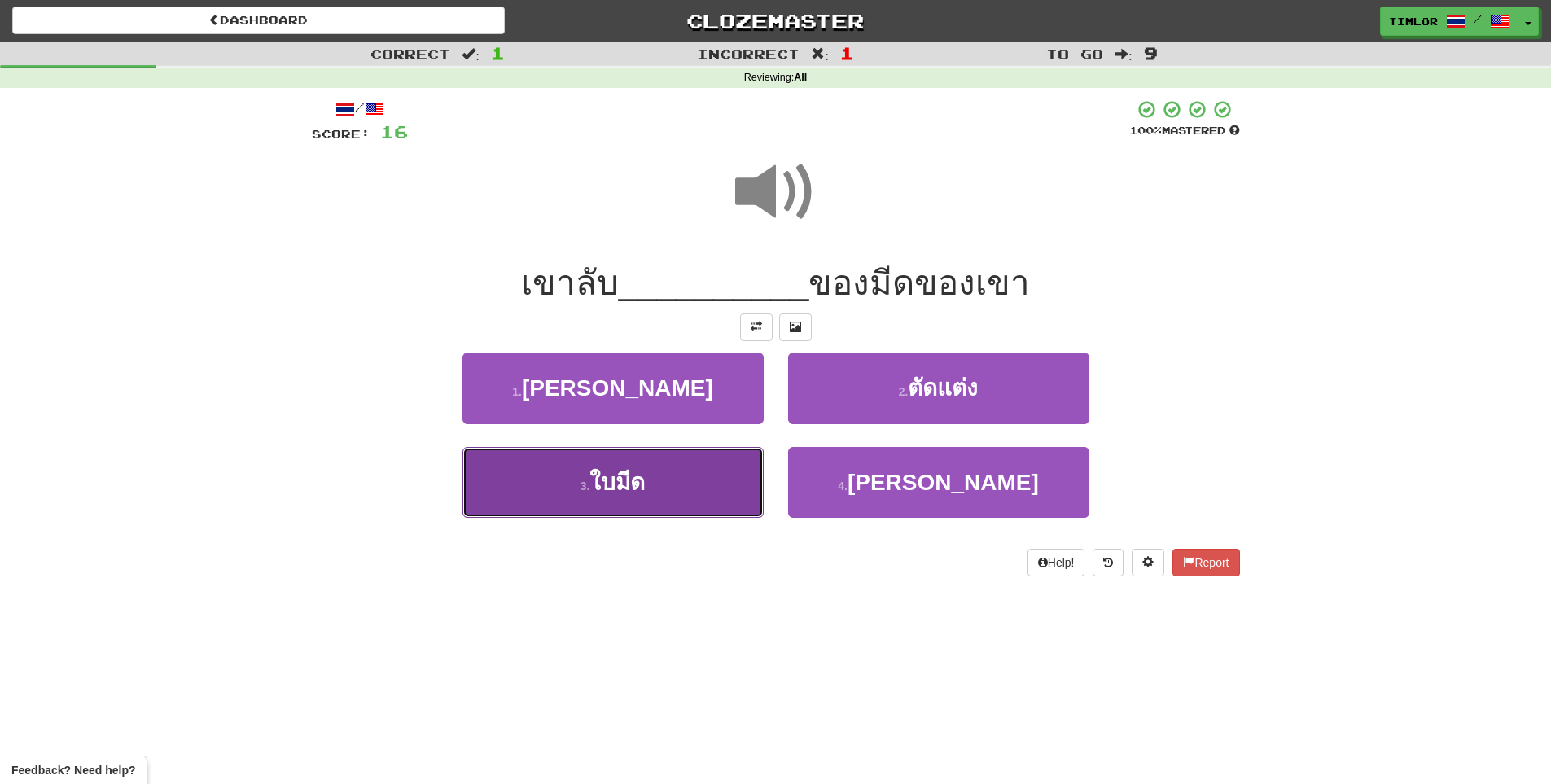
click at [718, 455] on button "3 . ใบมีด" at bounding box center [613, 483] width 301 height 71
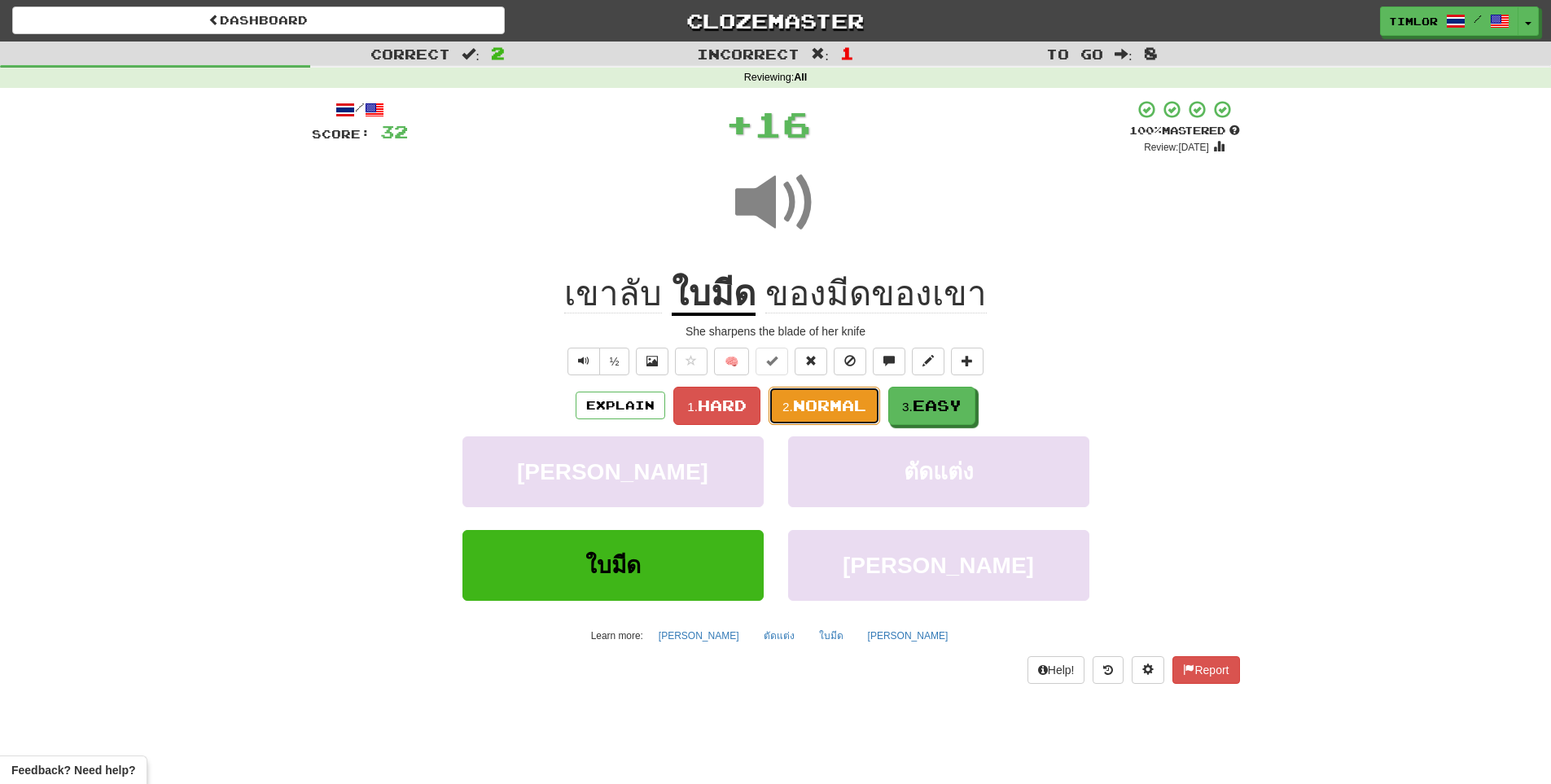
click at [770, 414] on button "2. Normal" at bounding box center [824, 406] width 111 height 38
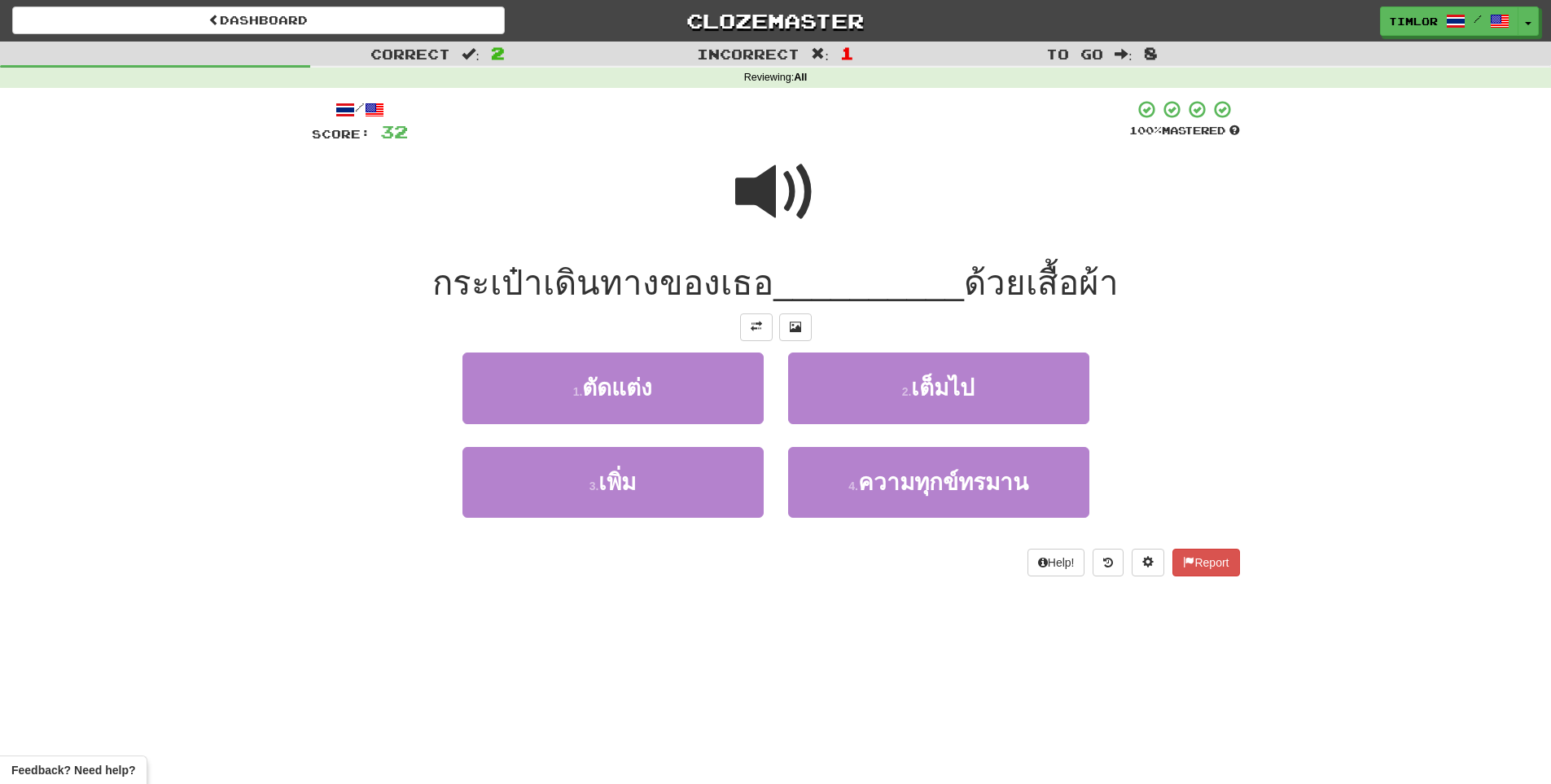
click at [806, 197] on span at bounding box center [775, 192] width 81 height 81
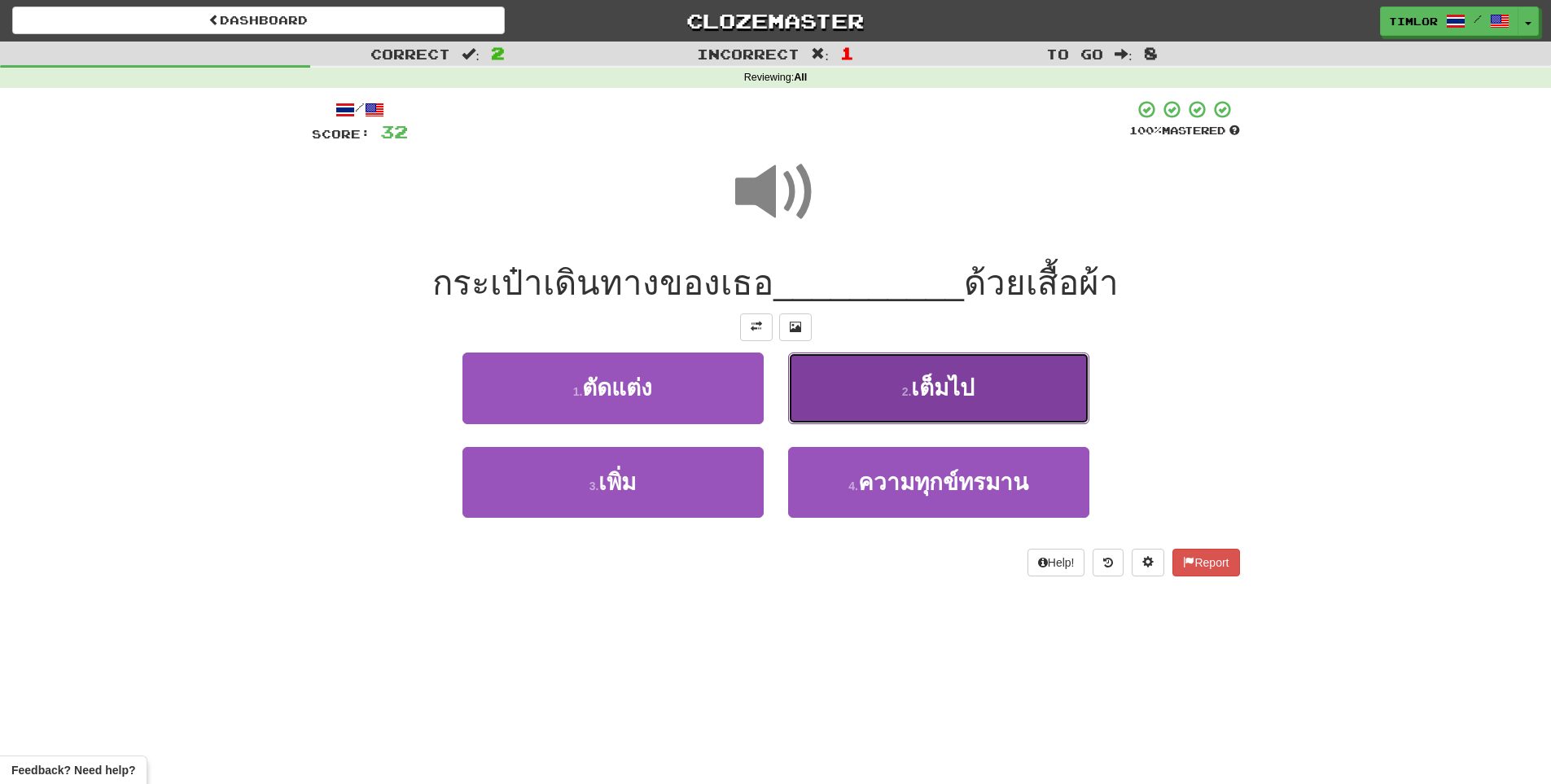
click at [871, 411] on button "2 . เต็มไป" at bounding box center [938, 388] width 301 height 71
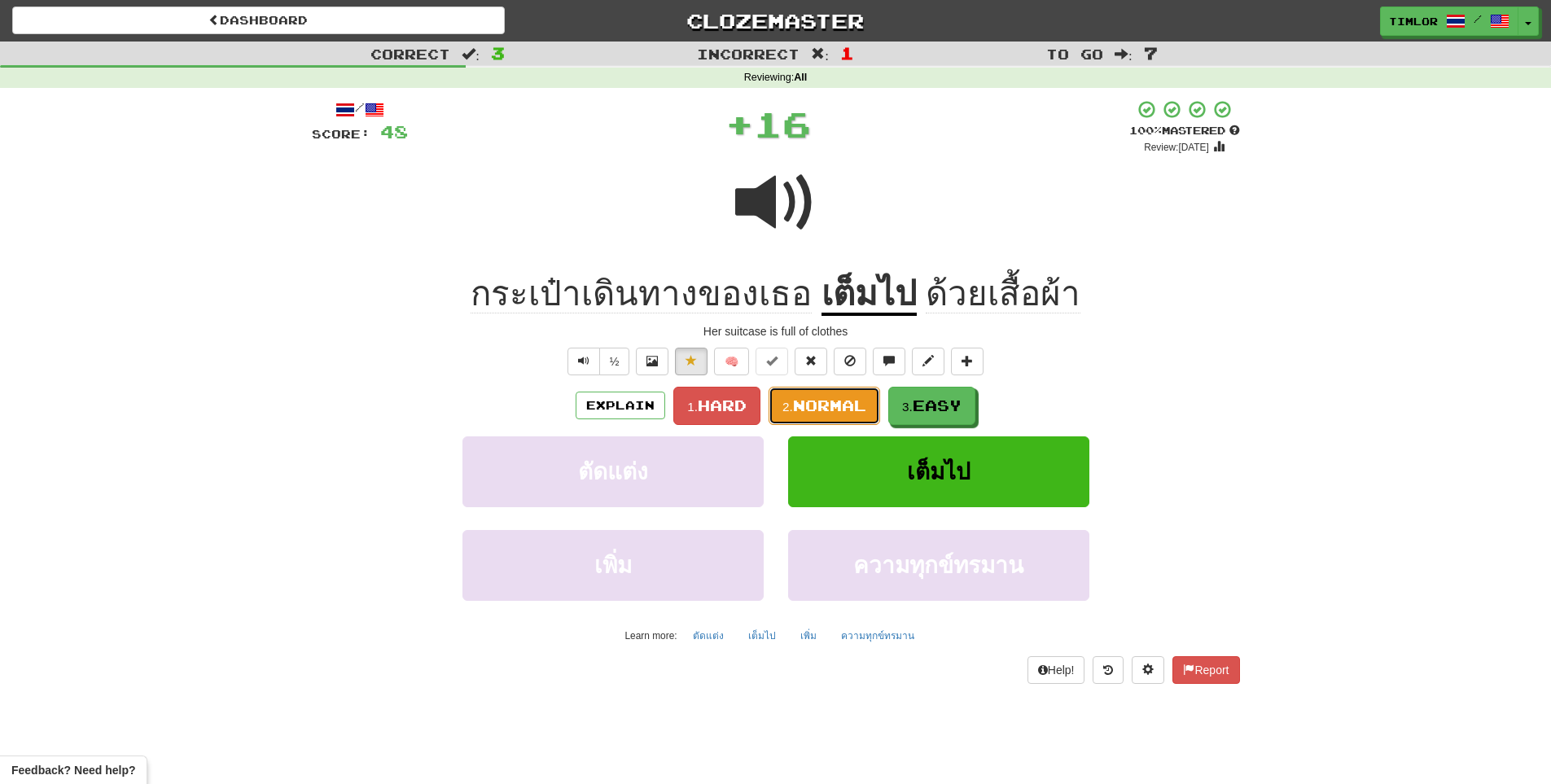
click at [815, 415] on button "2. Normal" at bounding box center [824, 406] width 111 height 38
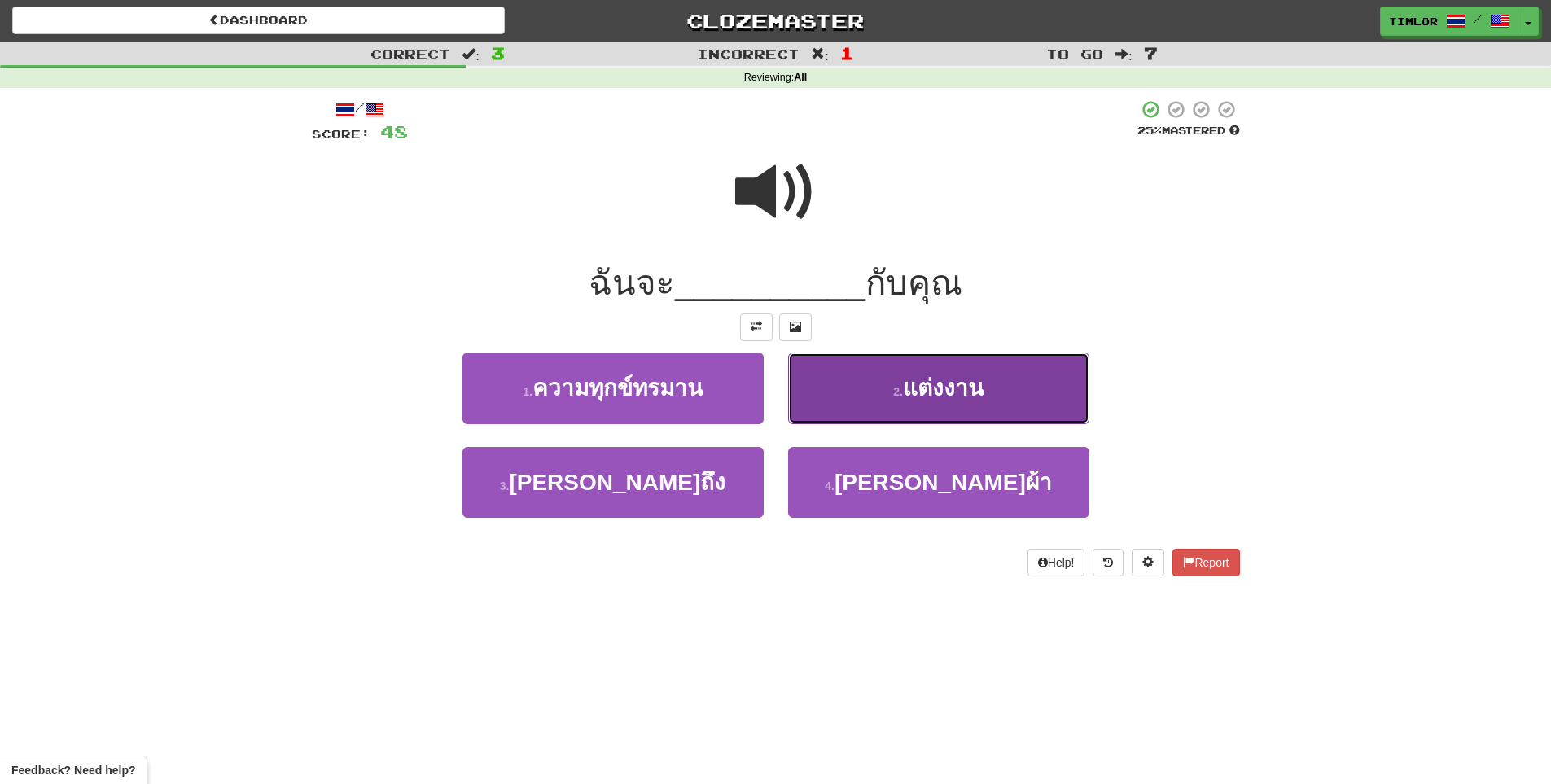
click at [816, 414] on button "2 . แต่งงาน" at bounding box center [938, 388] width 301 height 71
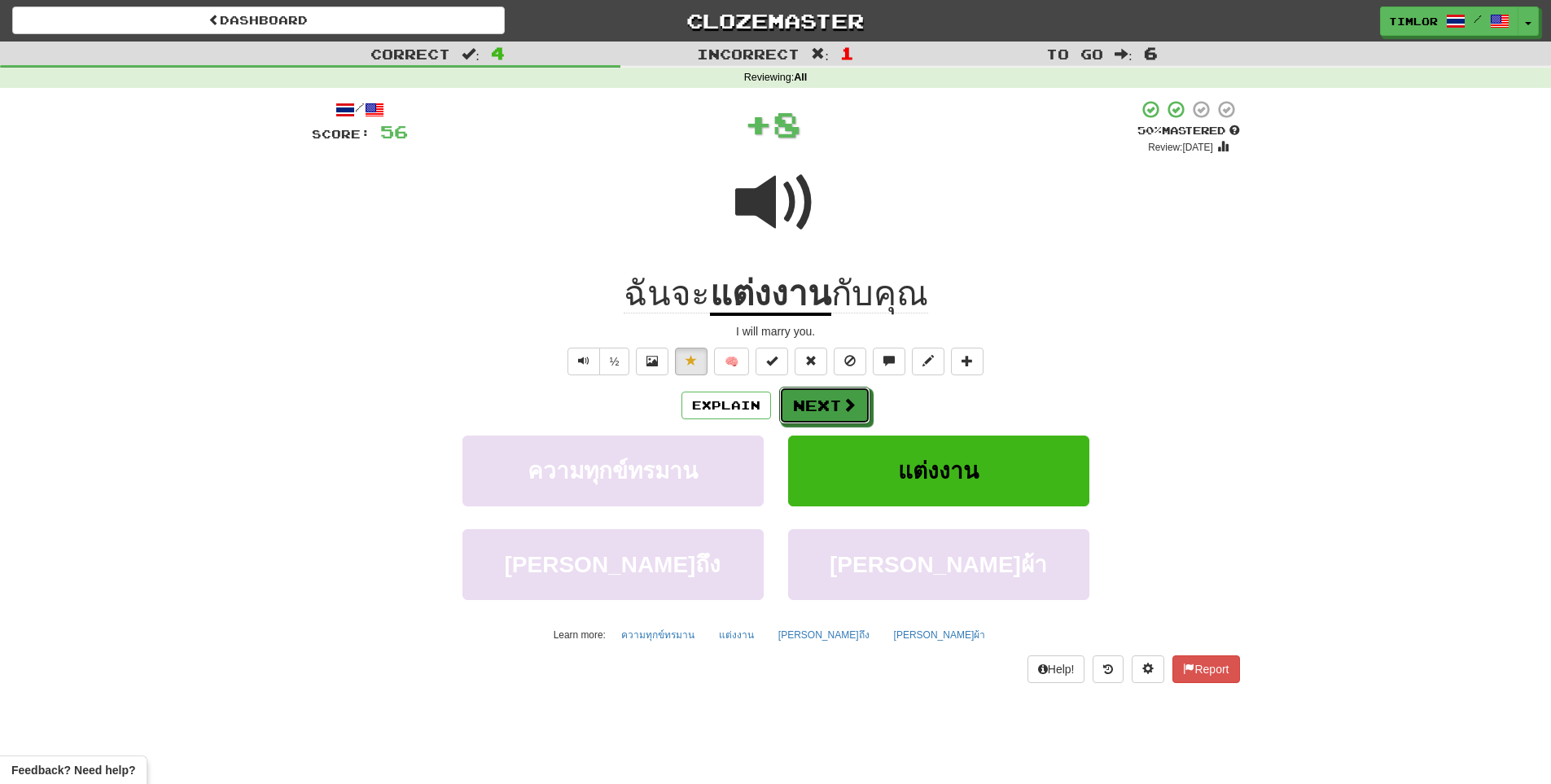
click at [816, 414] on button "Next" at bounding box center [824, 405] width 91 height 37
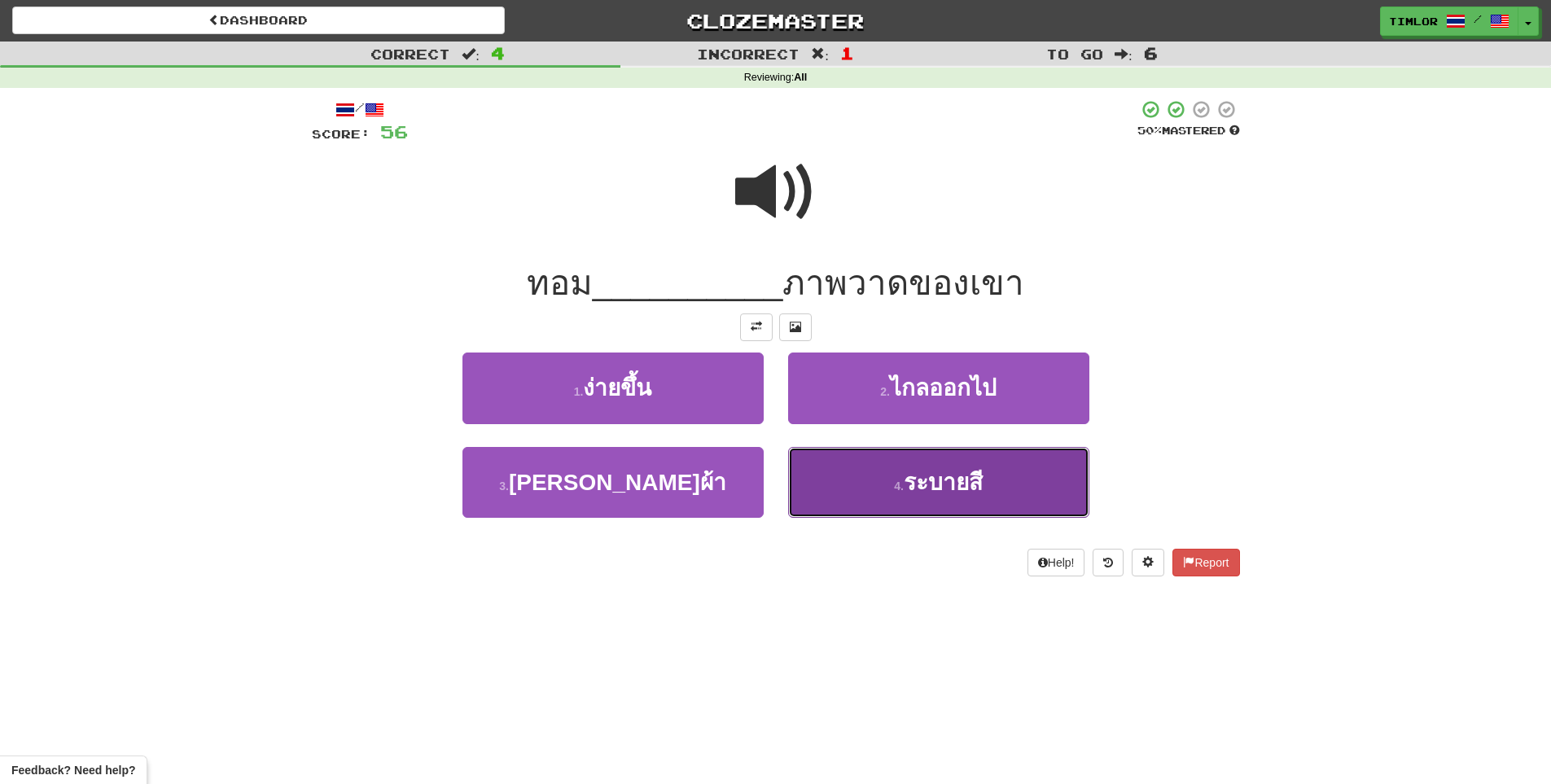
click at [824, 477] on button "4 . ระบายสี" at bounding box center [938, 483] width 301 height 71
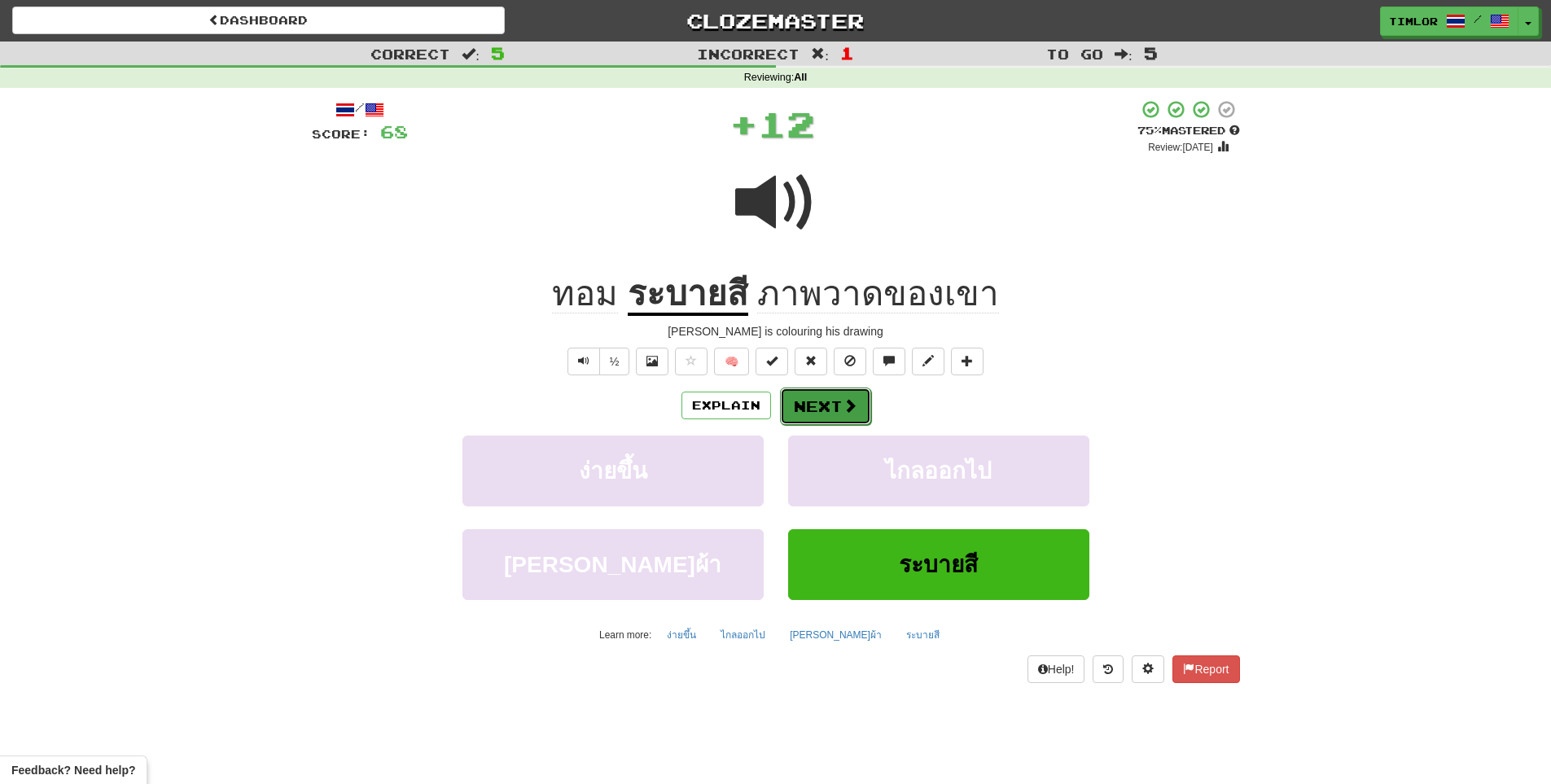
click at [833, 407] on button "Next" at bounding box center [825, 405] width 91 height 37
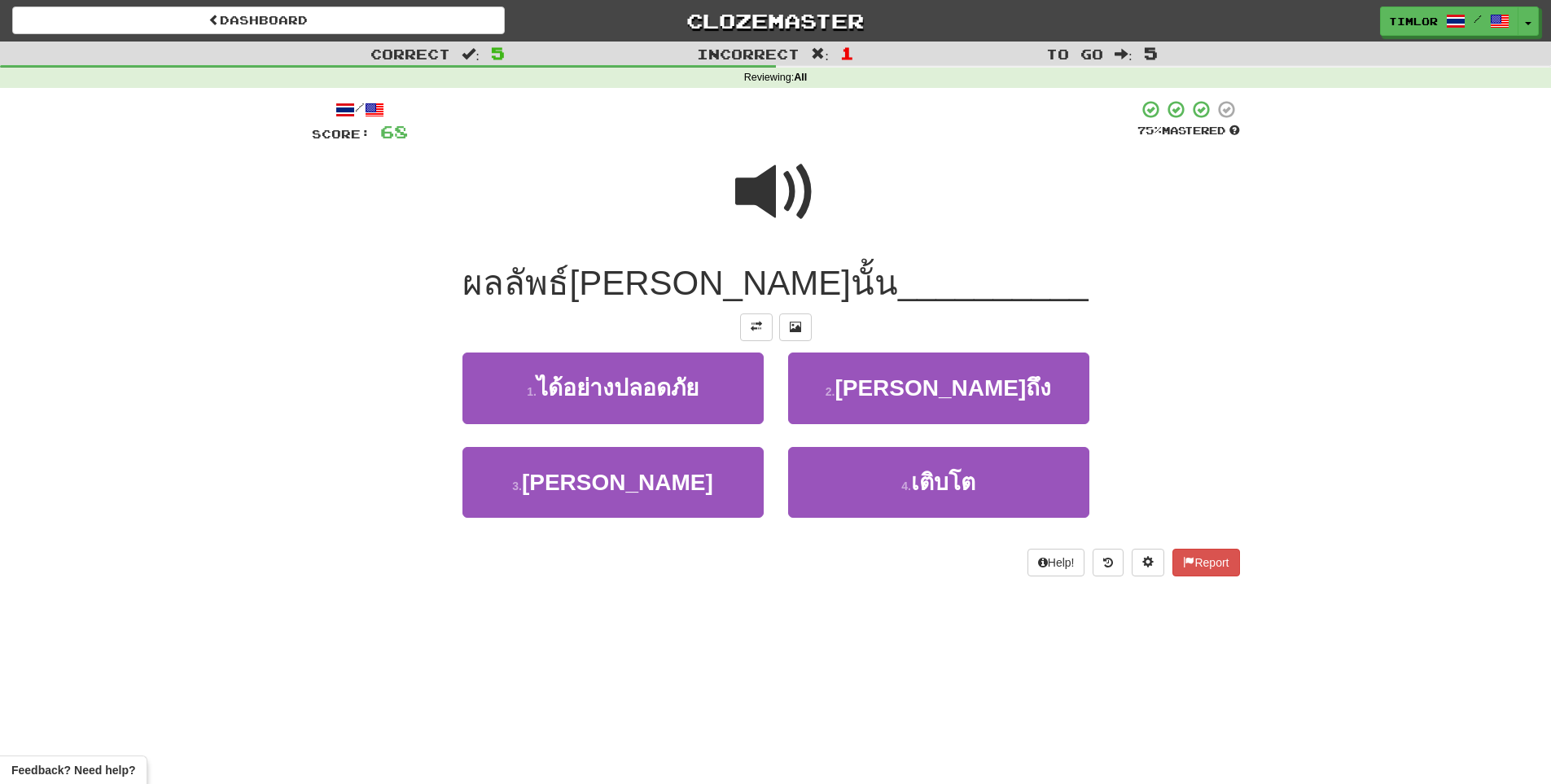
click at [782, 187] on span at bounding box center [775, 192] width 81 height 81
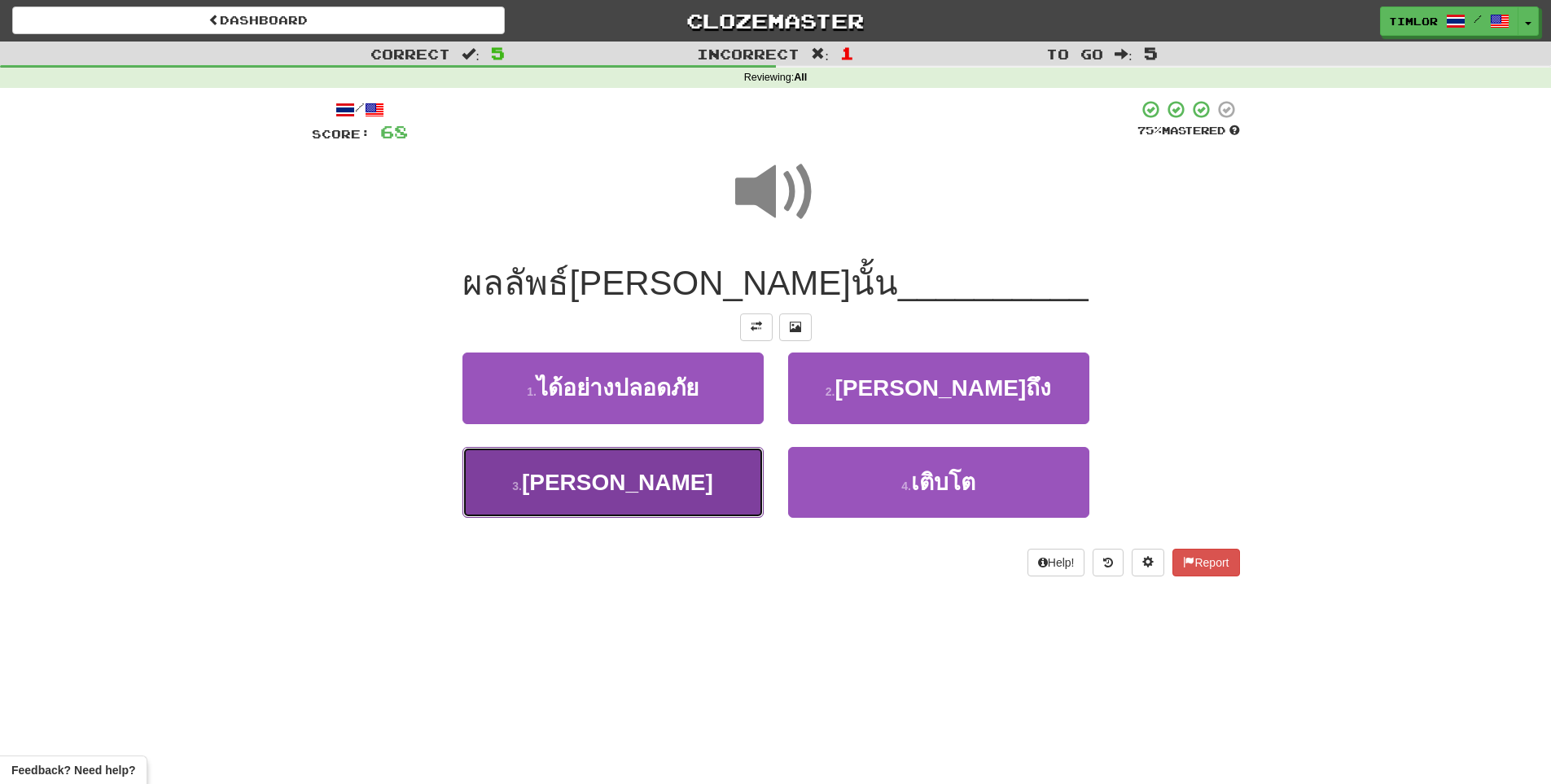
click at [728, 482] on button "3 . [PERSON_NAME]" at bounding box center [613, 483] width 301 height 71
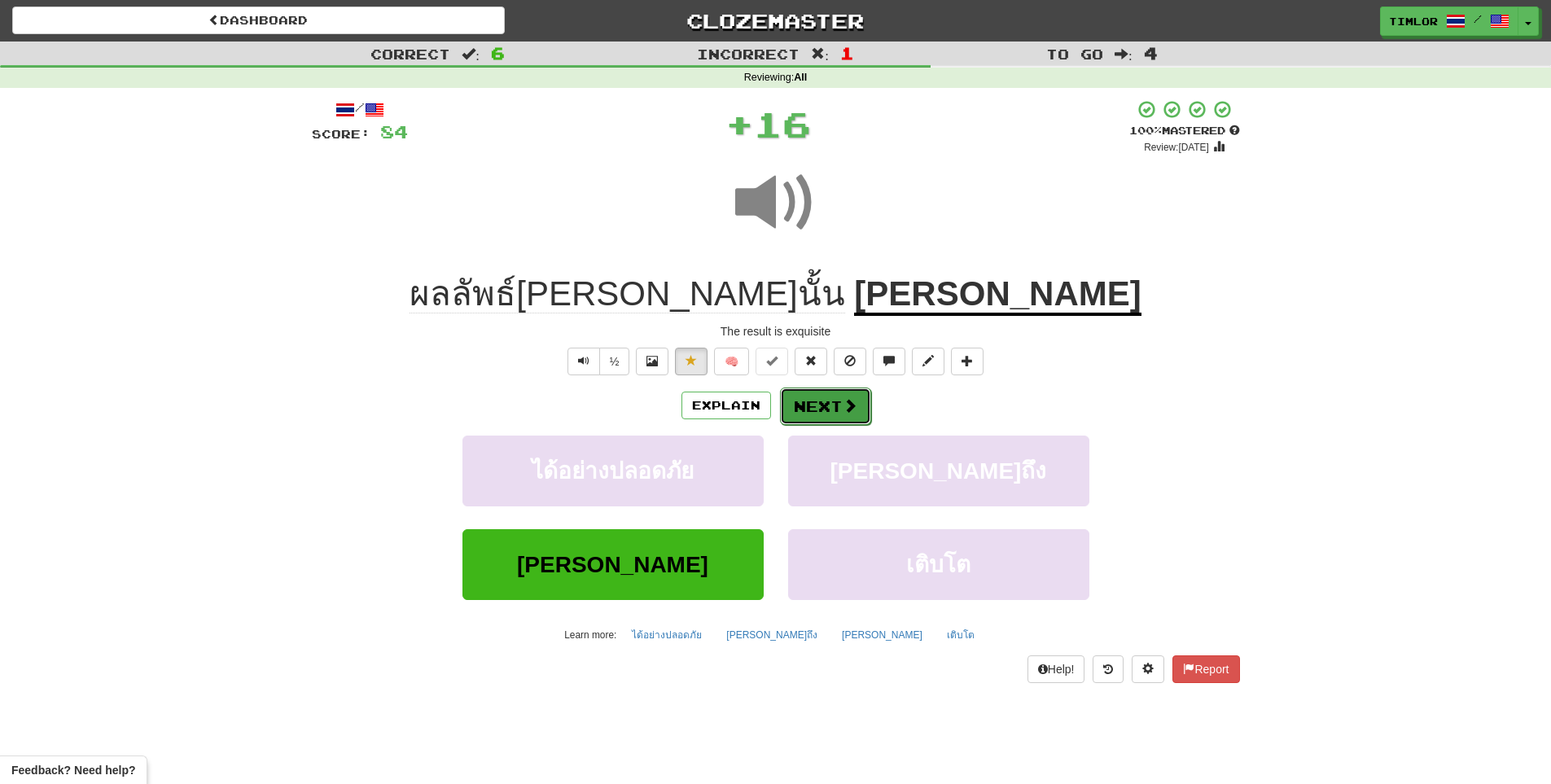
click at [804, 417] on button "Next" at bounding box center [825, 405] width 91 height 37
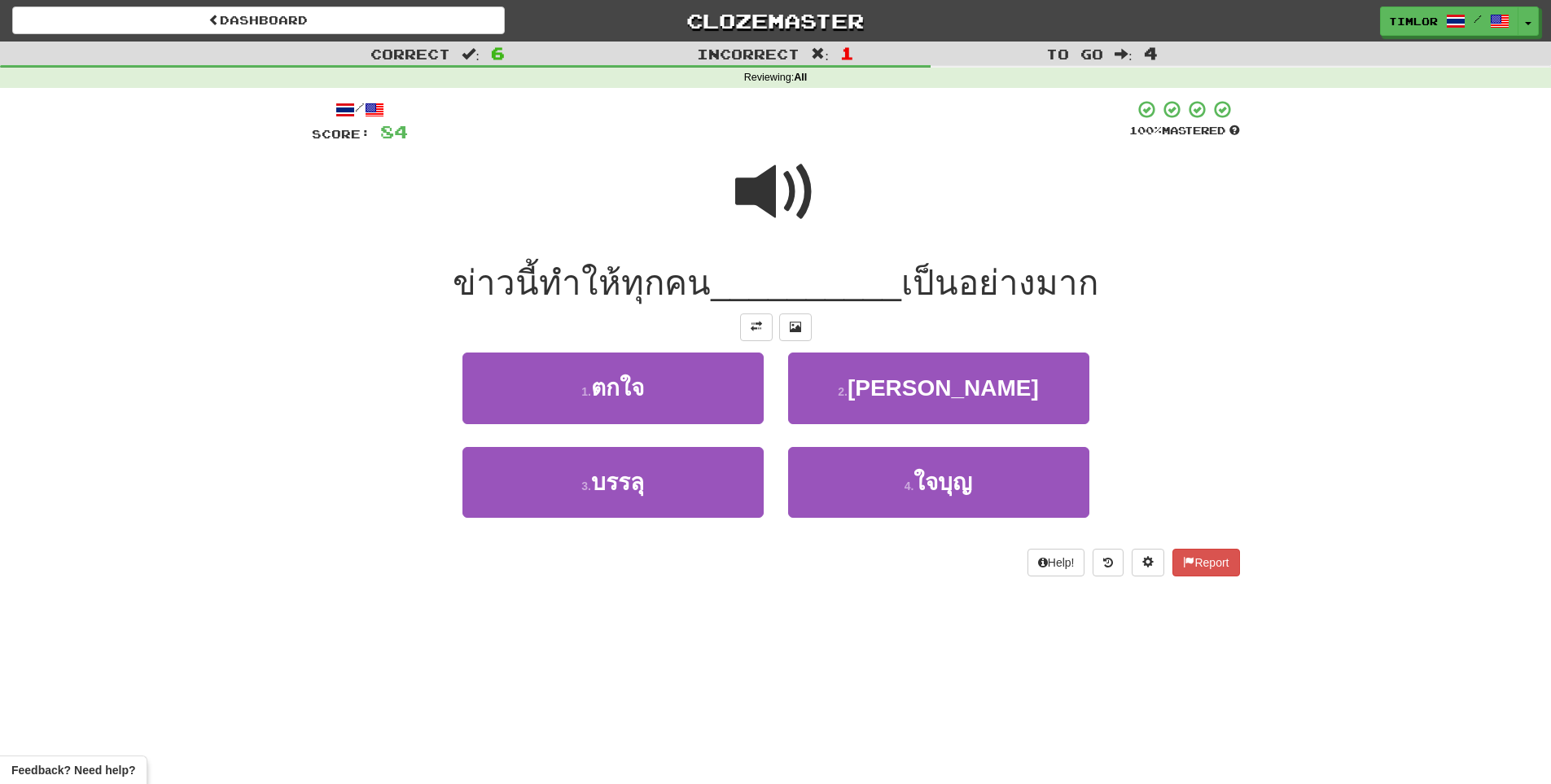
click at [722, 198] on div at bounding box center [776, 204] width 928 height 117
click at [217, 342] on div "Correct : 6 Incorrect : 1 To go : 4 Reviewing : All / Score: 84 100 % Mastered …" at bounding box center [775, 319] width 1551 height 558
click at [791, 199] on span at bounding box center [775, 192] width 81 height 81
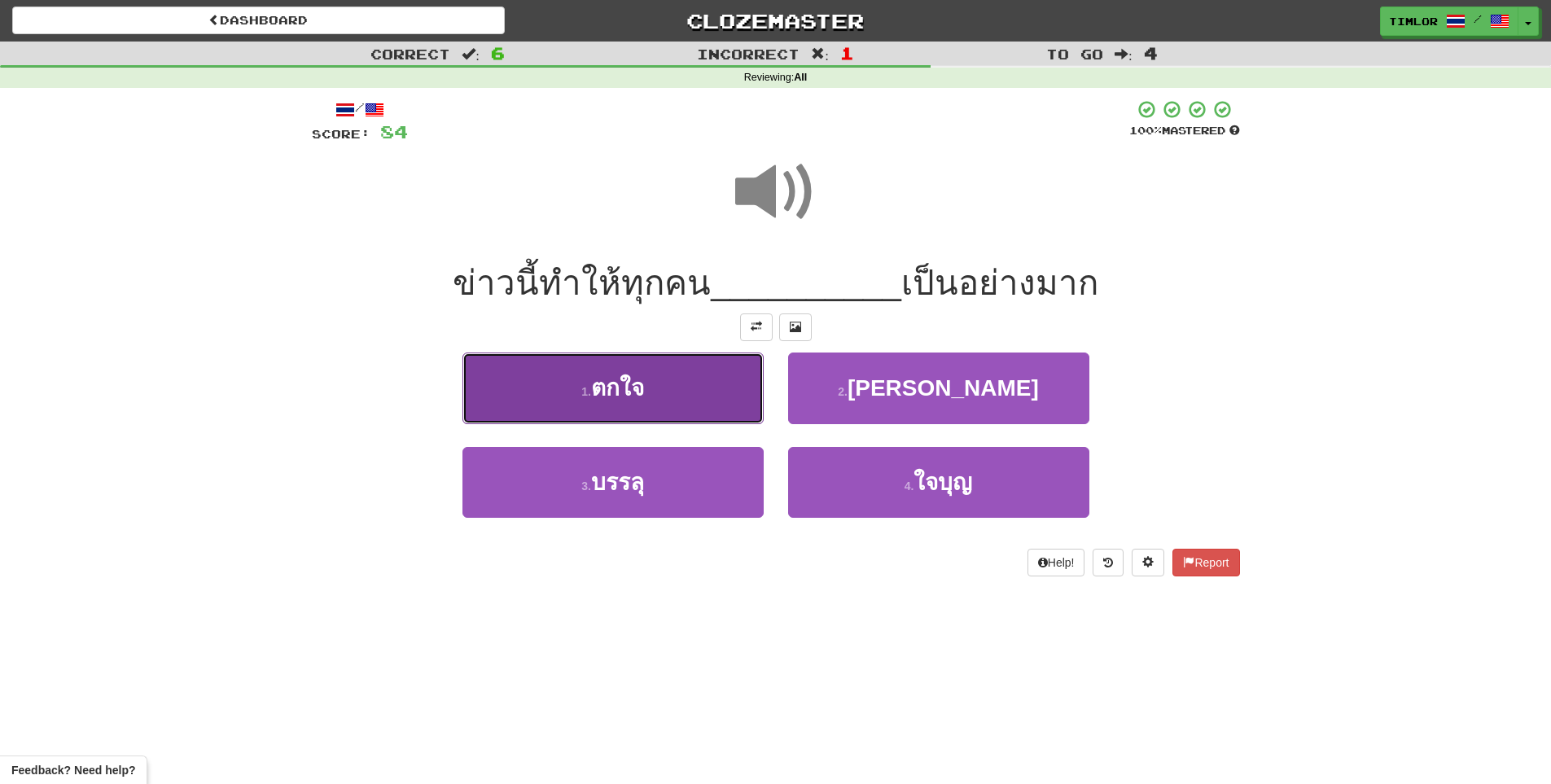
click at [700, 399] on button "1 . ตกใจ" at bounding box center [613, 388] width 301 height 71
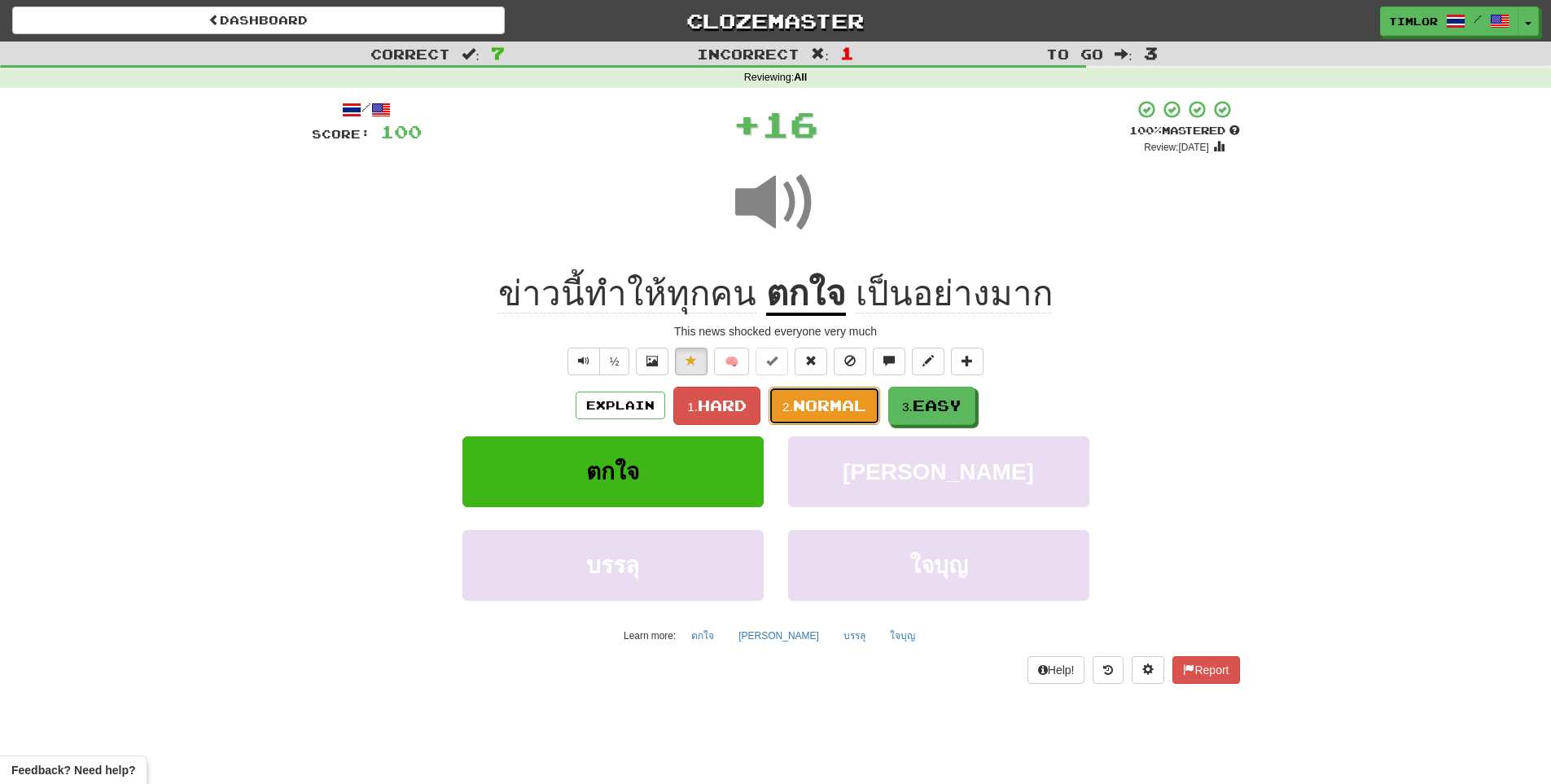
click at [815, 401] on span "Normal" at bounding box center [830, 405] width 73 height 18
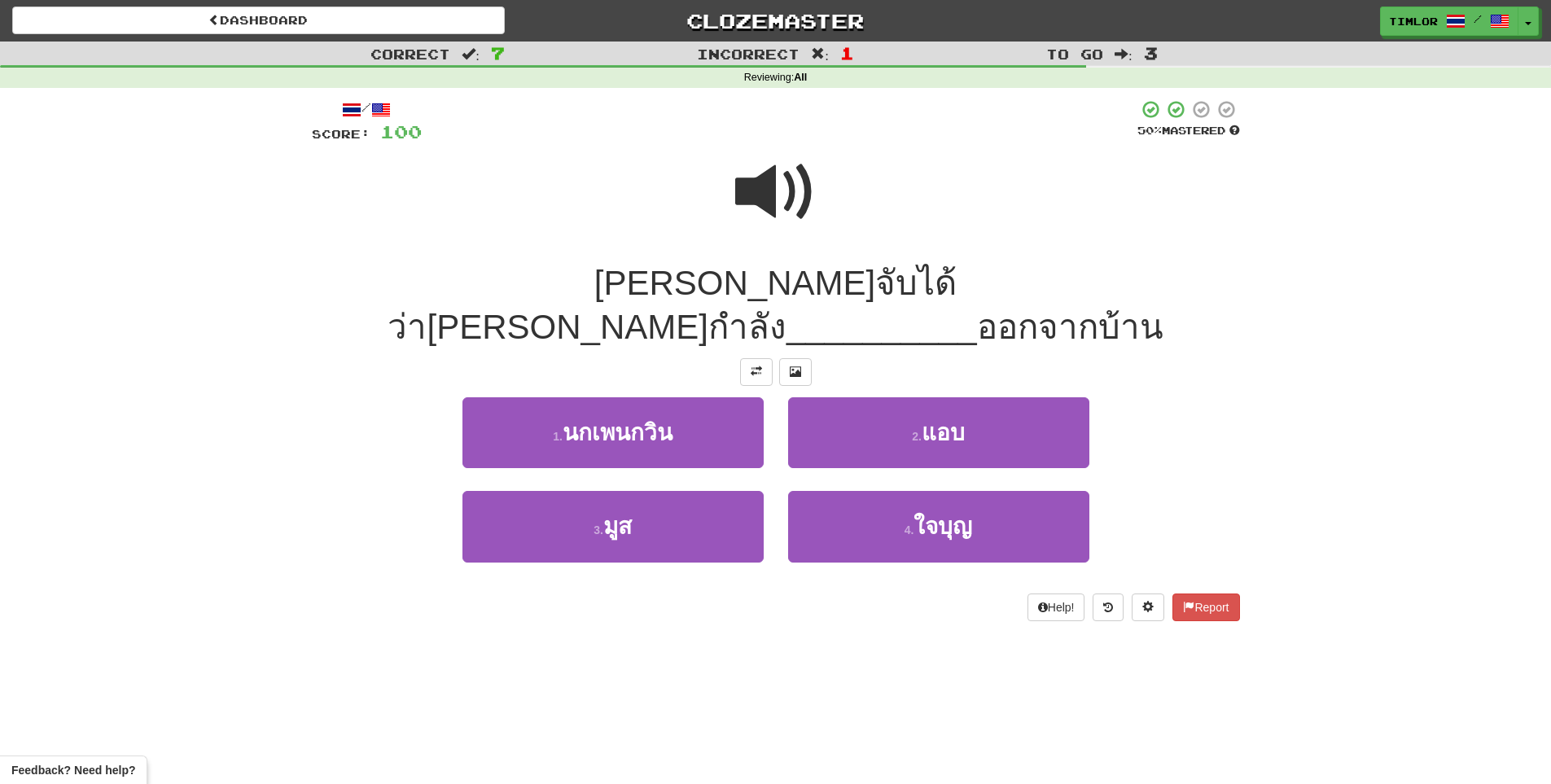
click at [812, 199] on span at bounding box center [775, 192] width 81 height 81
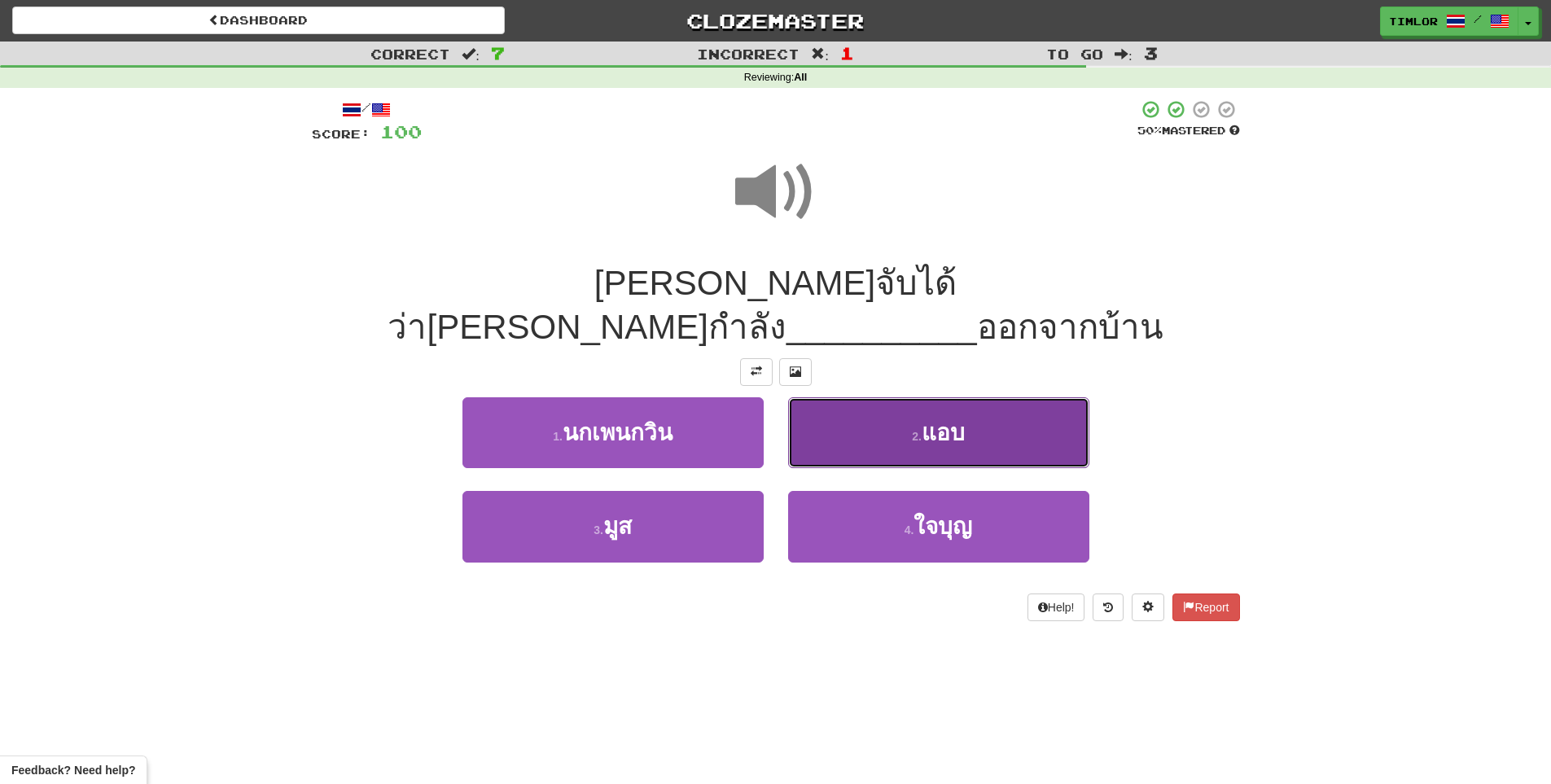
click at [867, 397] on button "2 . แอบ" at bounding box center [938, 433] width 301 height 71
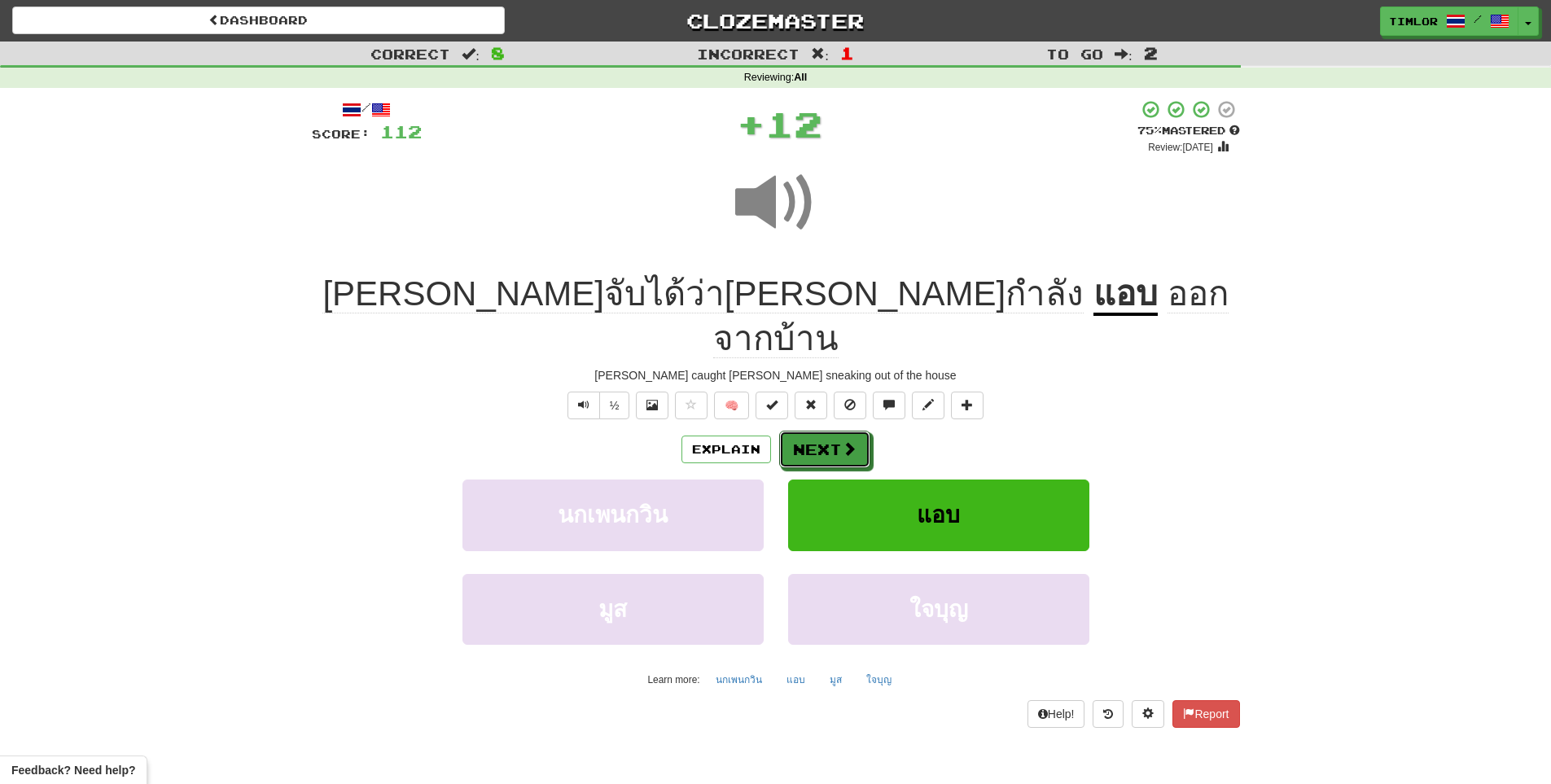
click at [867, 431] on button "Next" at bounding box center [824, 449] width 91 height 37
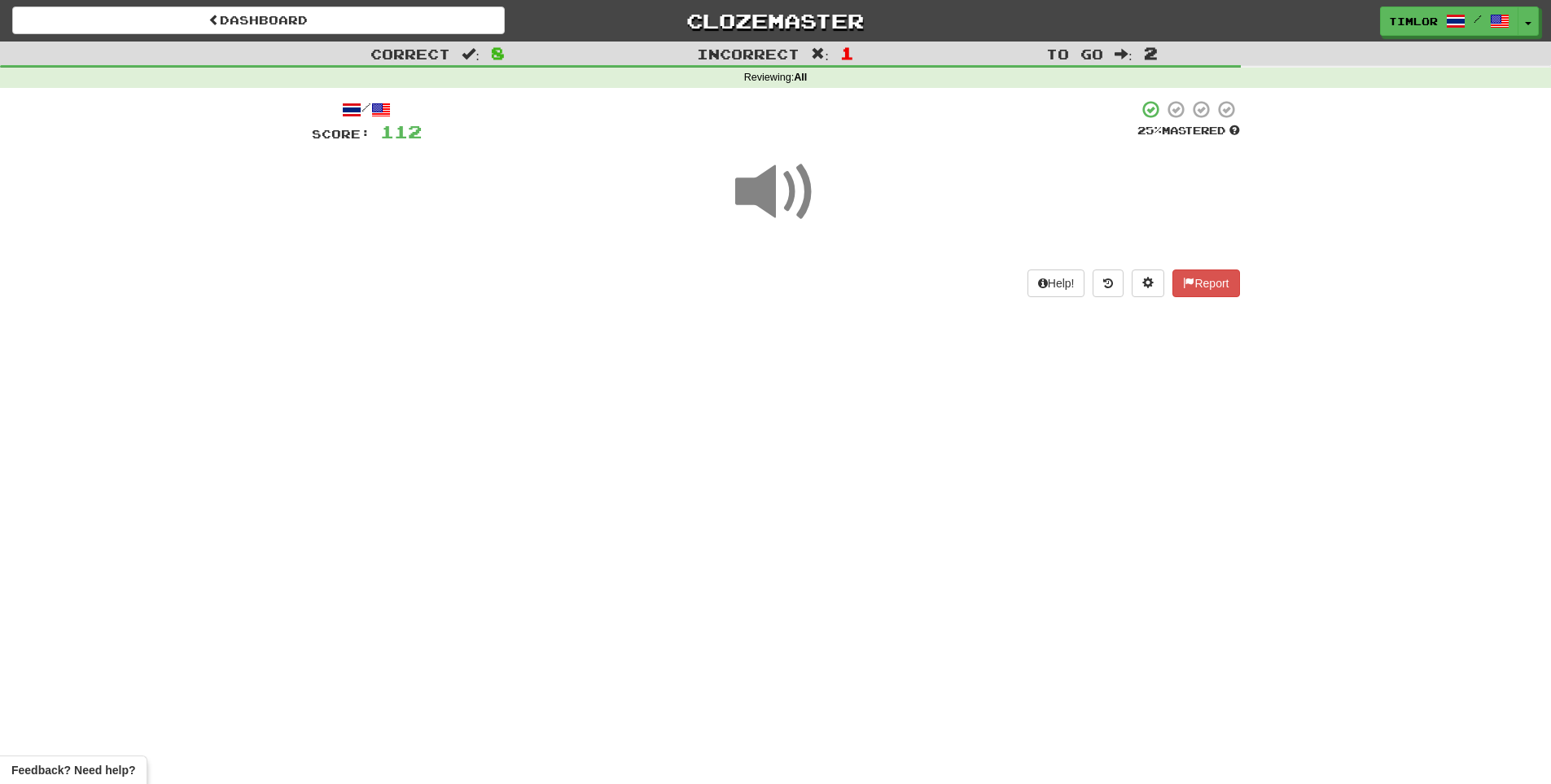
click at [781, 231] on span at bounding box center [775, 192] width 81 height 81
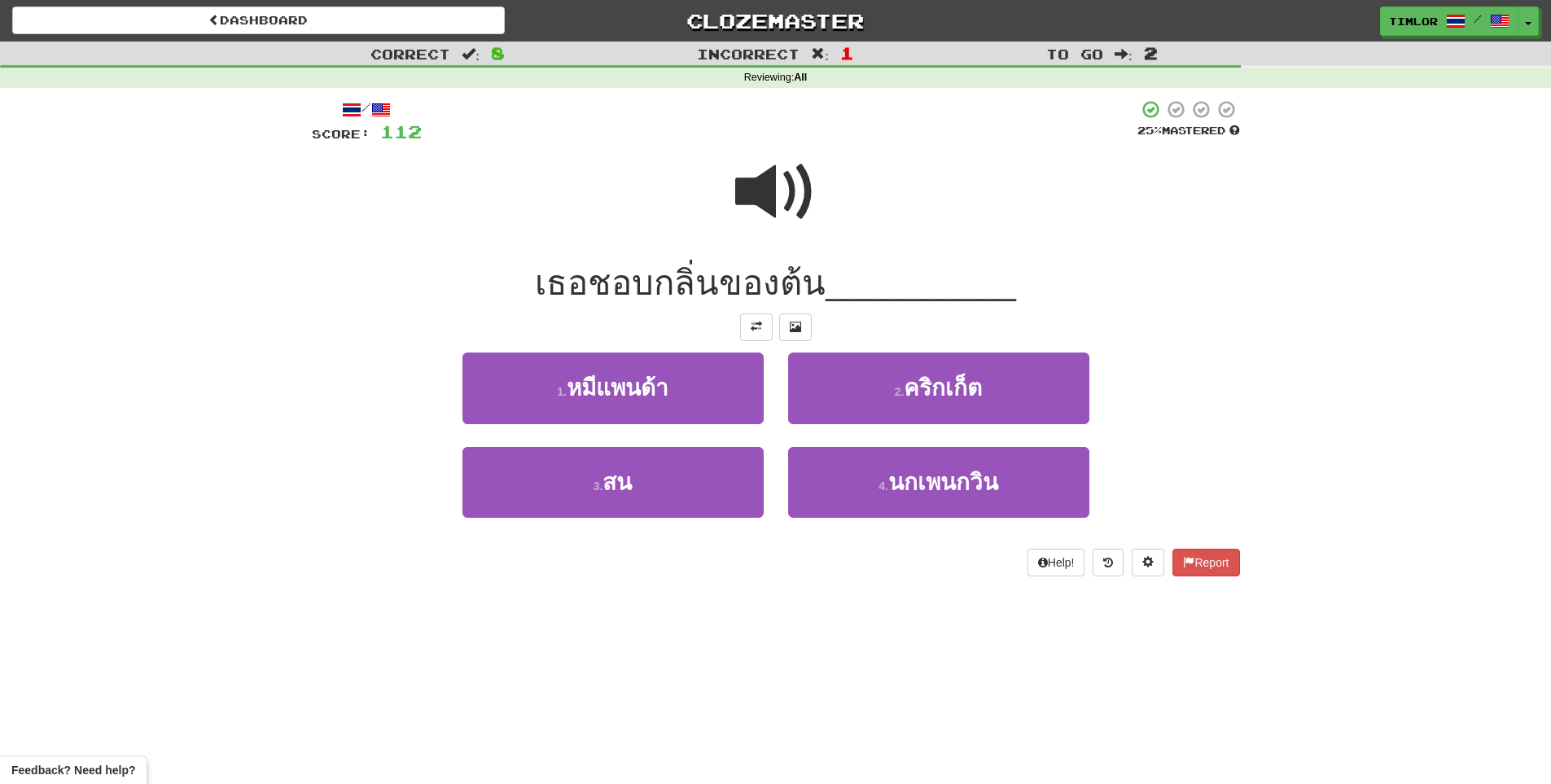
click at [802, 233] on span at bounding box center [775, 192] width 81 height 81
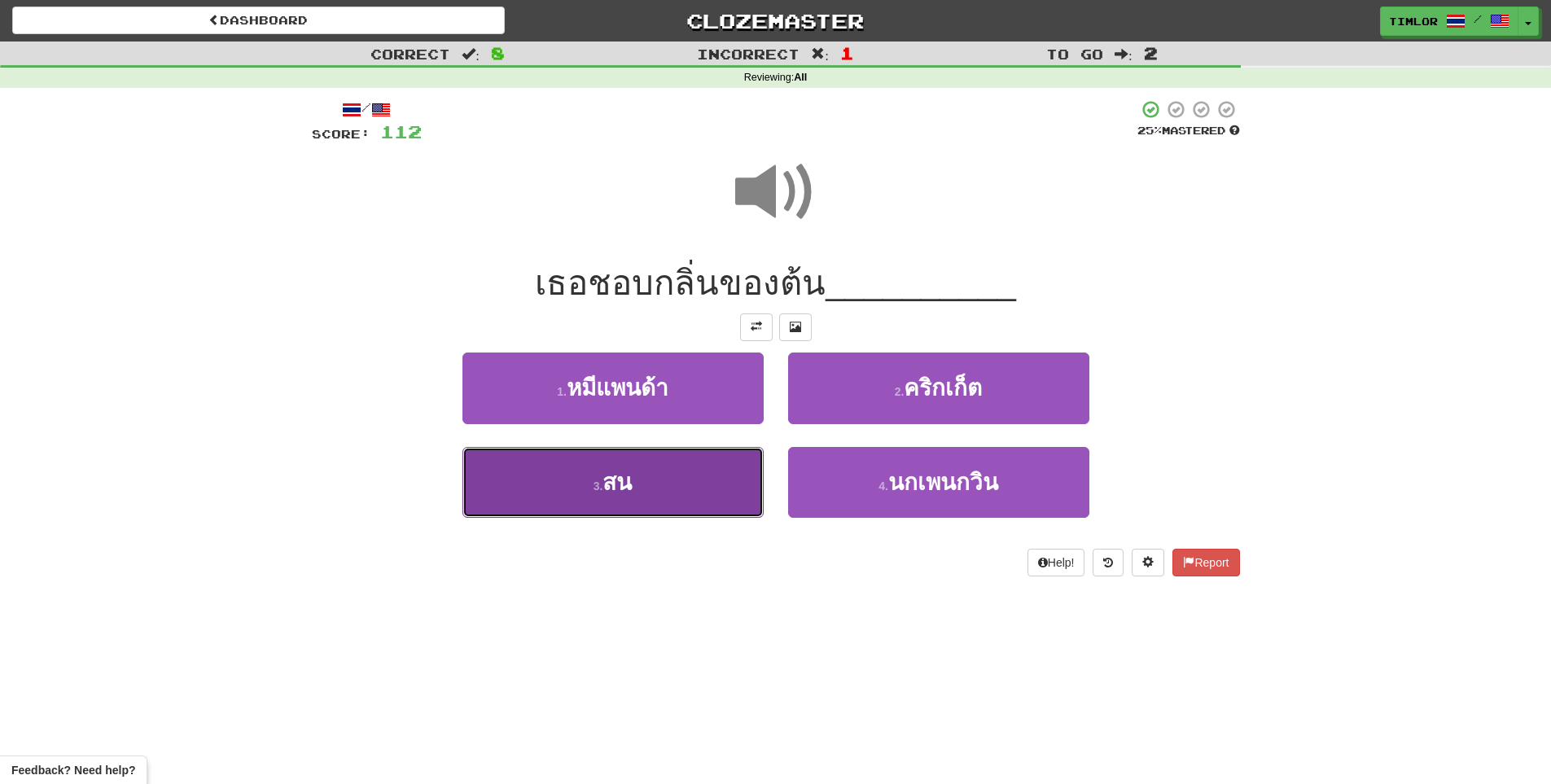
click at [711, 503] on button "3 . สน" at bounding box center [613, 483] width 301 height 71
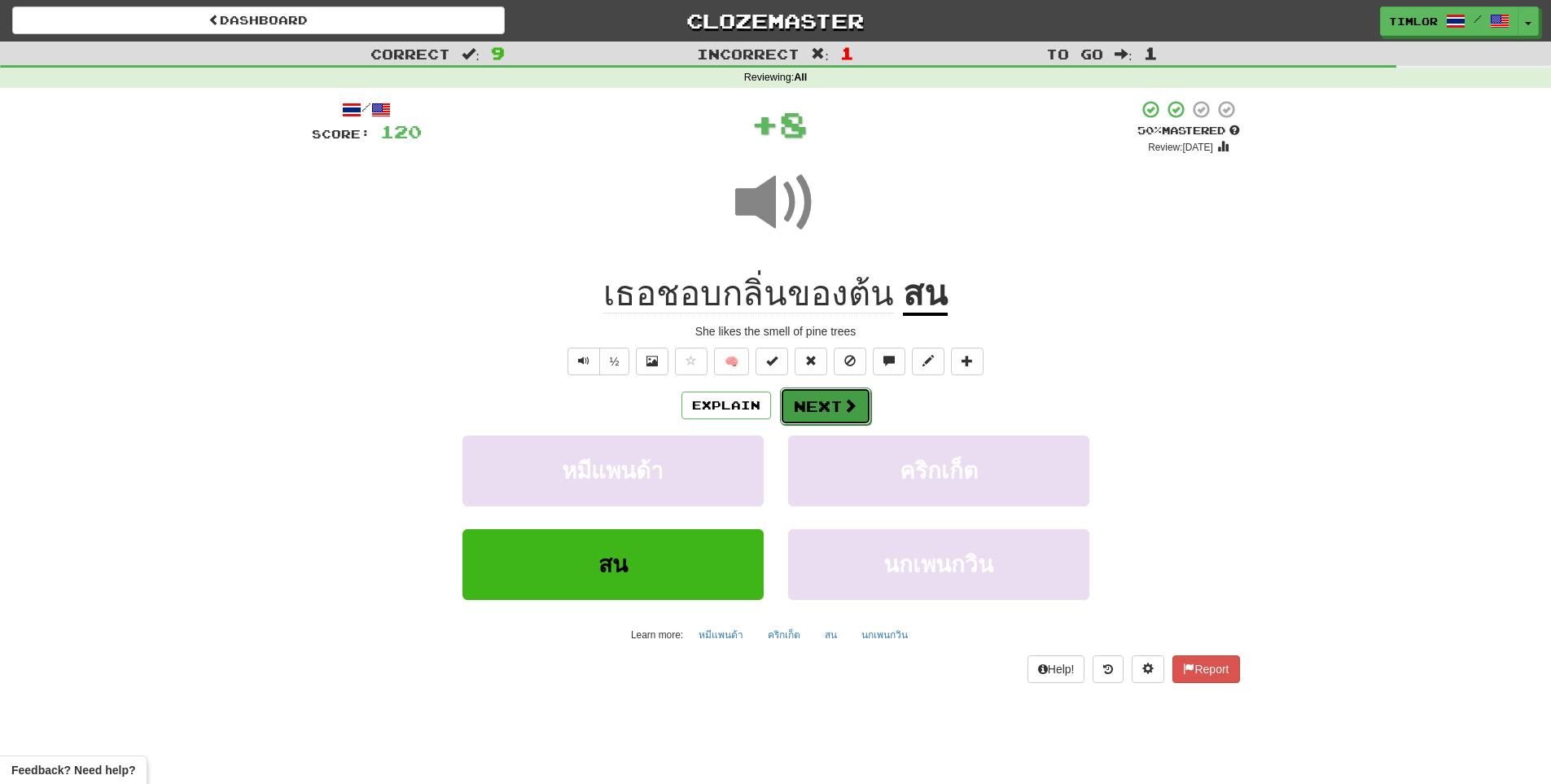
click at [852, 401] on span at bounding box center [850, 405] width 15 height 15
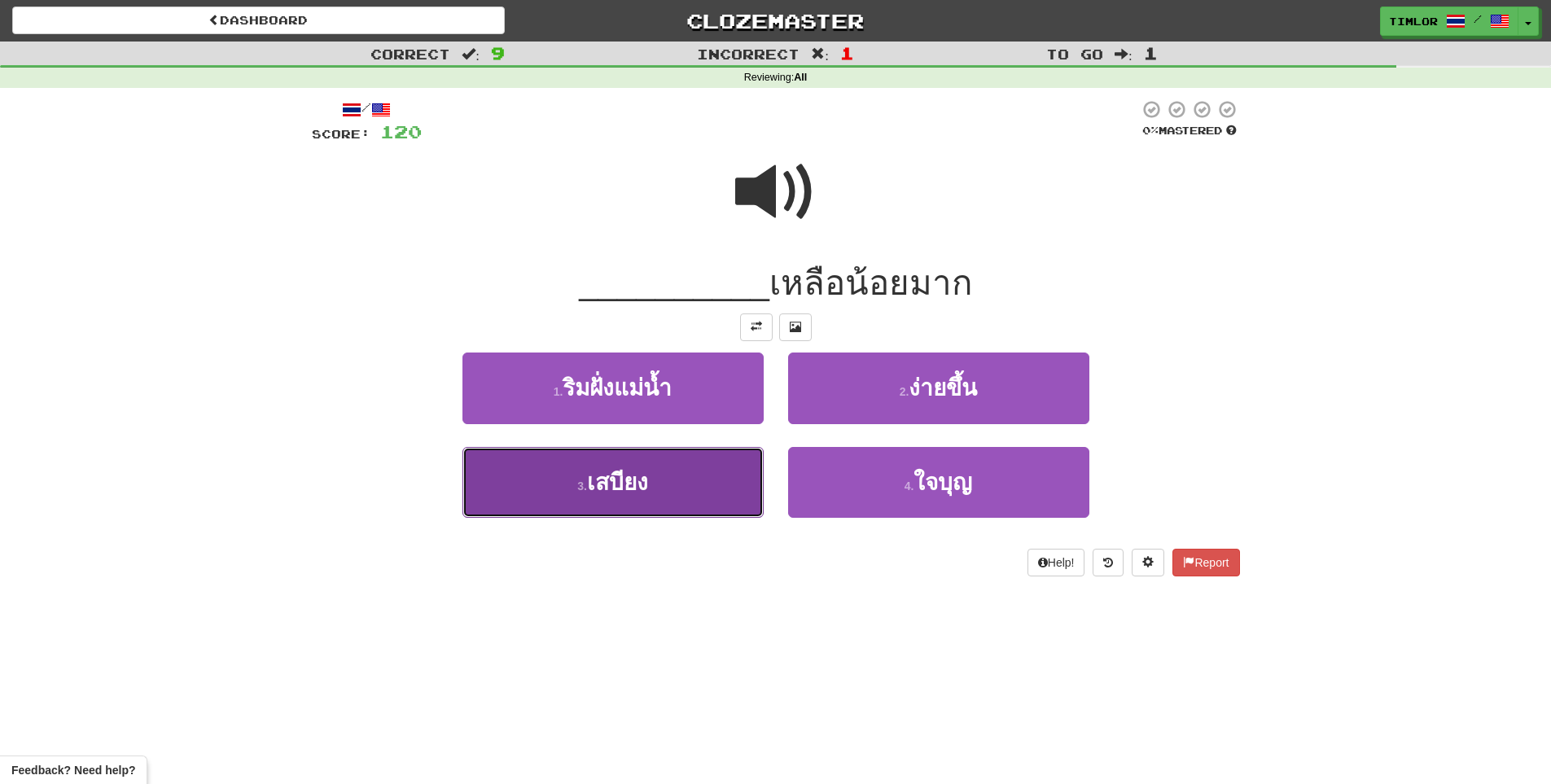
click at [750, 491] on button "3 . เสบียง" at bounding box center [613, 483] width 301 height 71
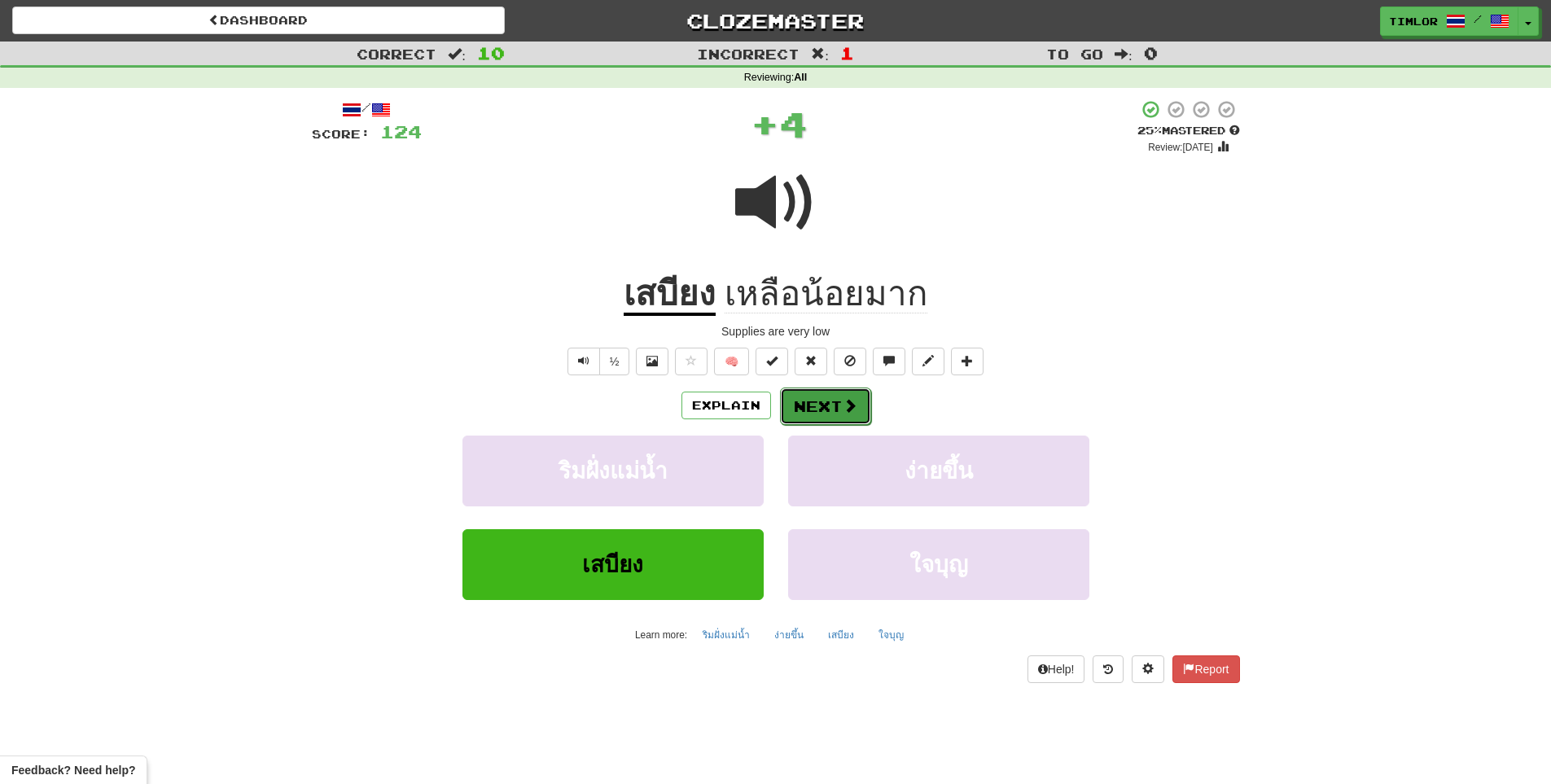
click at [833, 412] on button "Next" at bounding box center [825, 405] width 91 height 37
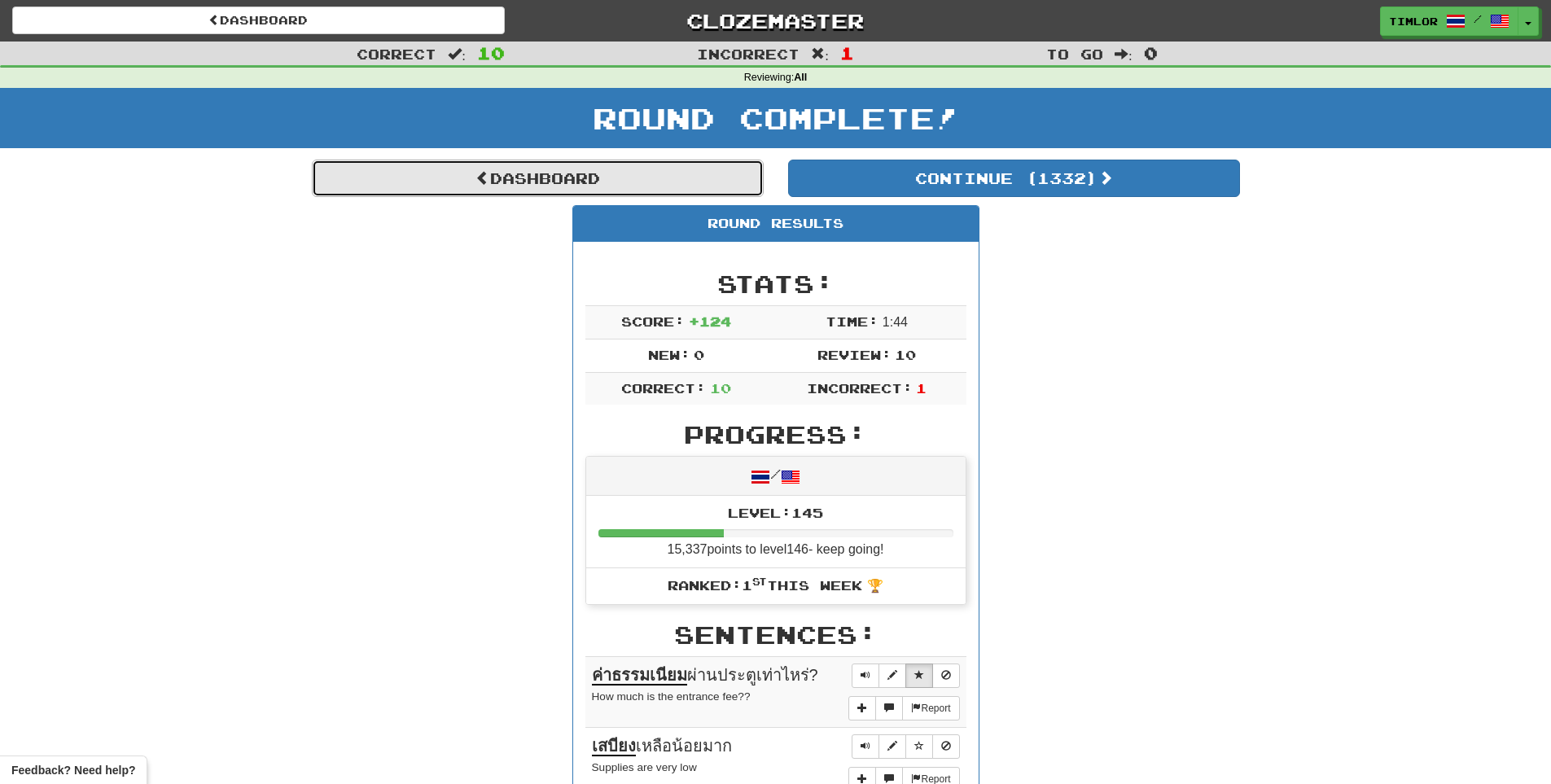
click at [700, 186] on link "Dashboard" at bounding box center [538, 178] width 452 height 37
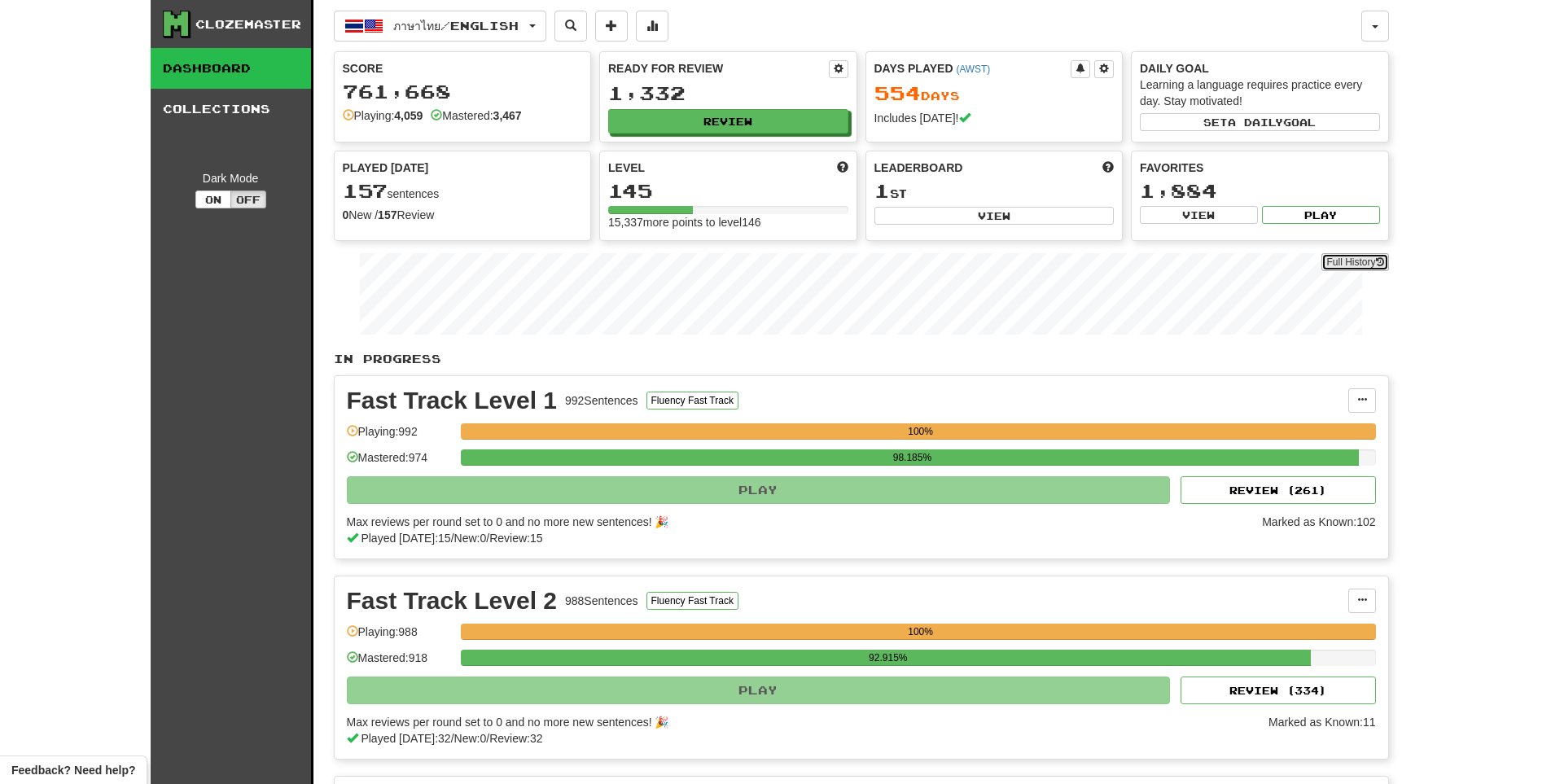
click at [1334, 257] on link "Full History" at bounding box center [1354, 262] width 67 height 18
